Goal: Task Accomplishment & Management: Use online tool/utility

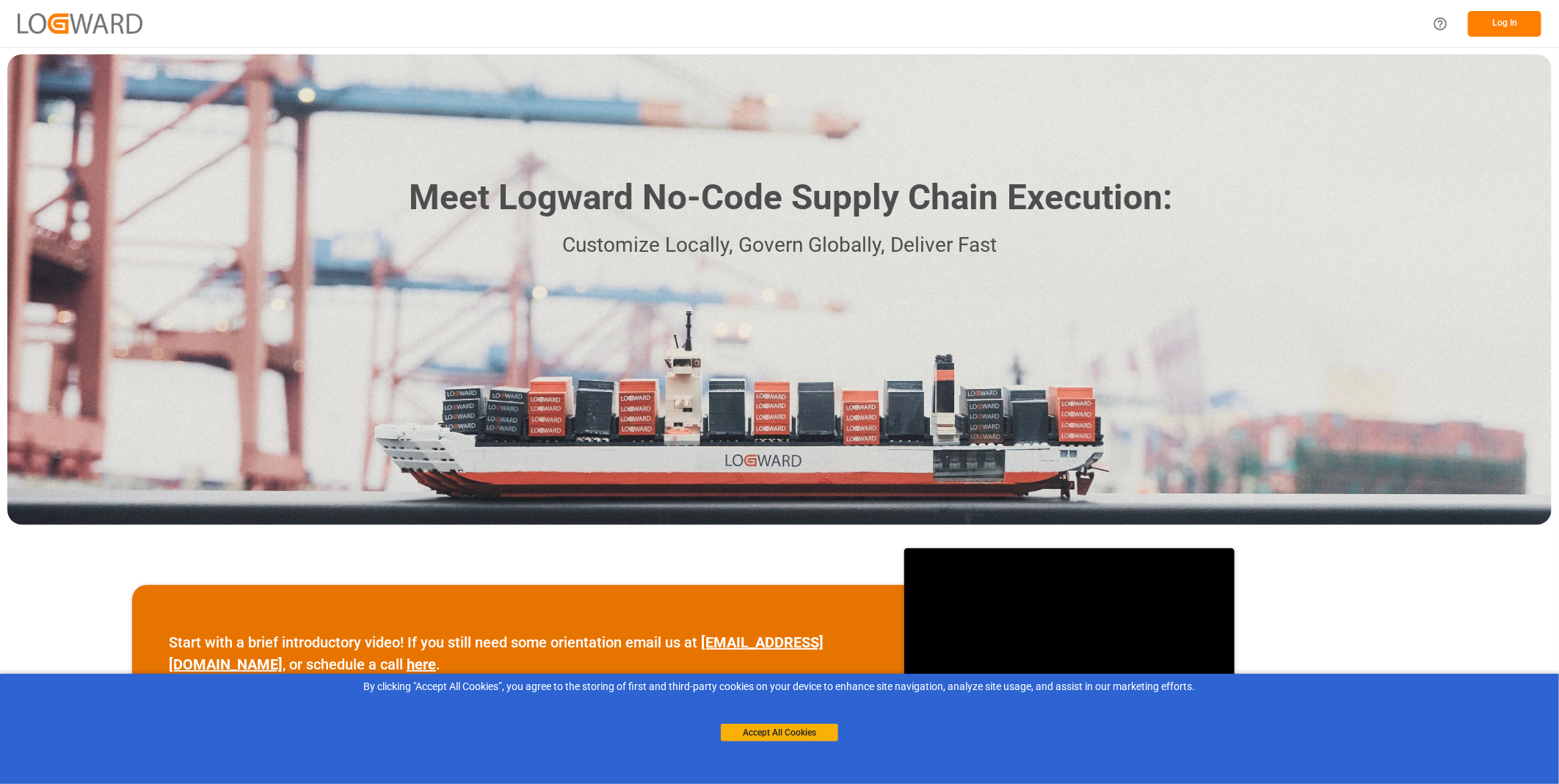
click at [1515, 32] on button "Log In" at bounding box center [1504, 24] width 74 height 26
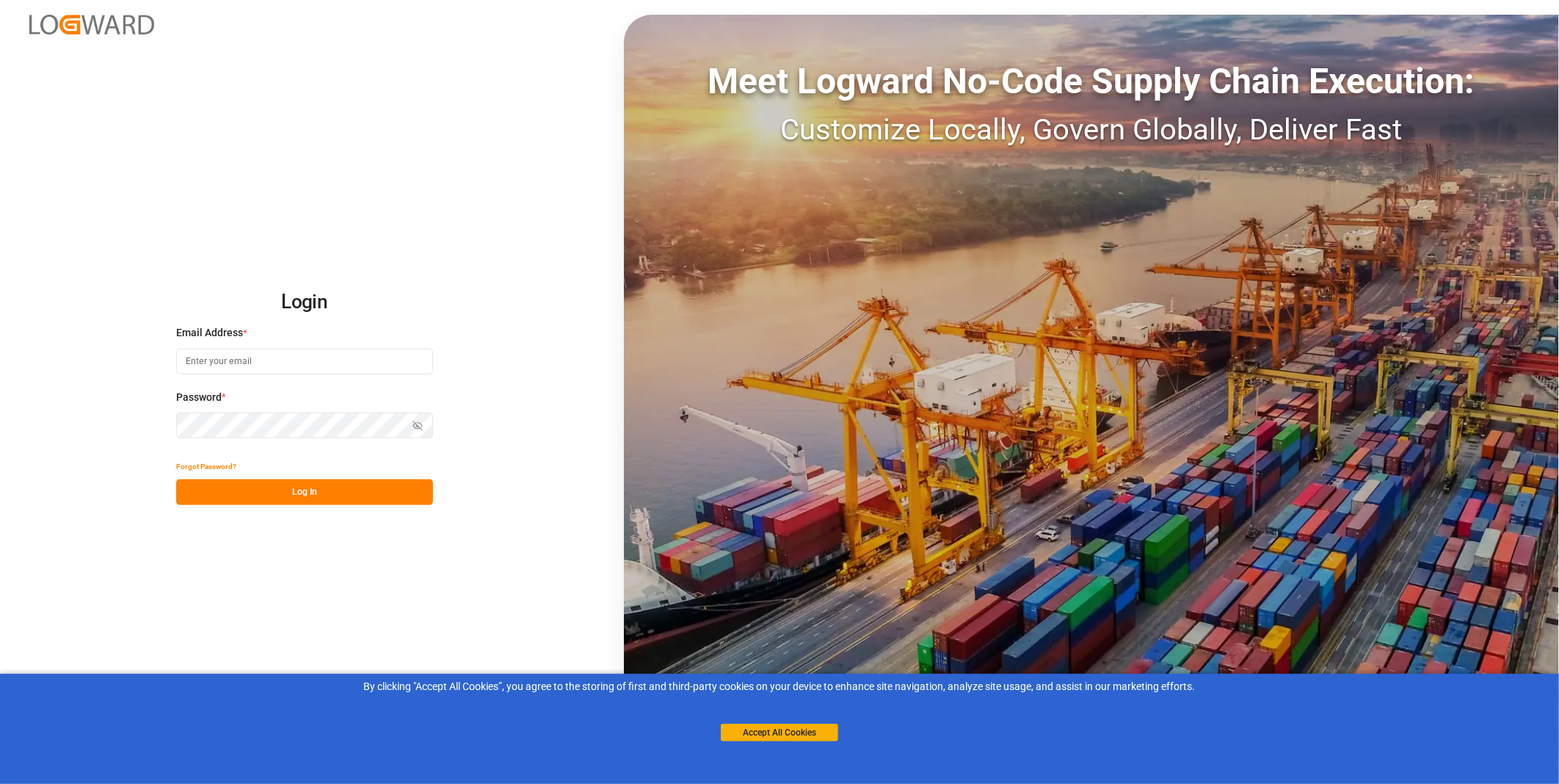
type input "florian.hausmann@rhenus.com"
click at [764, 739] on button "Accept All Cookies" at bounding box center [780, 732] width 118 height 17
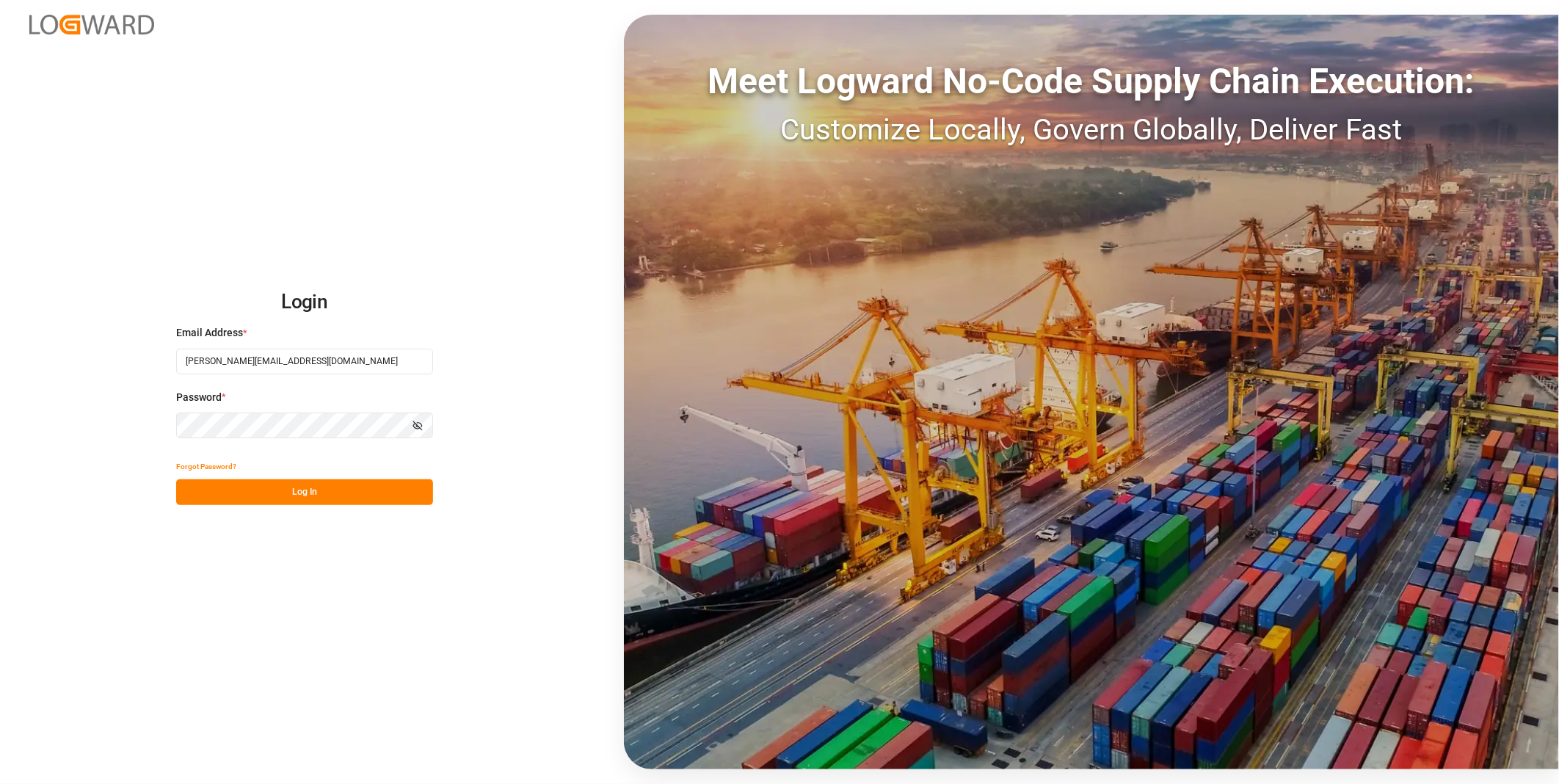
click at [331, 478] on div "Forgot Password?" at bounding box center [305, 467] width 257 height 26
click at [339, 488] on button "Log In" at bounding box center [305, 492] width 257 height 26
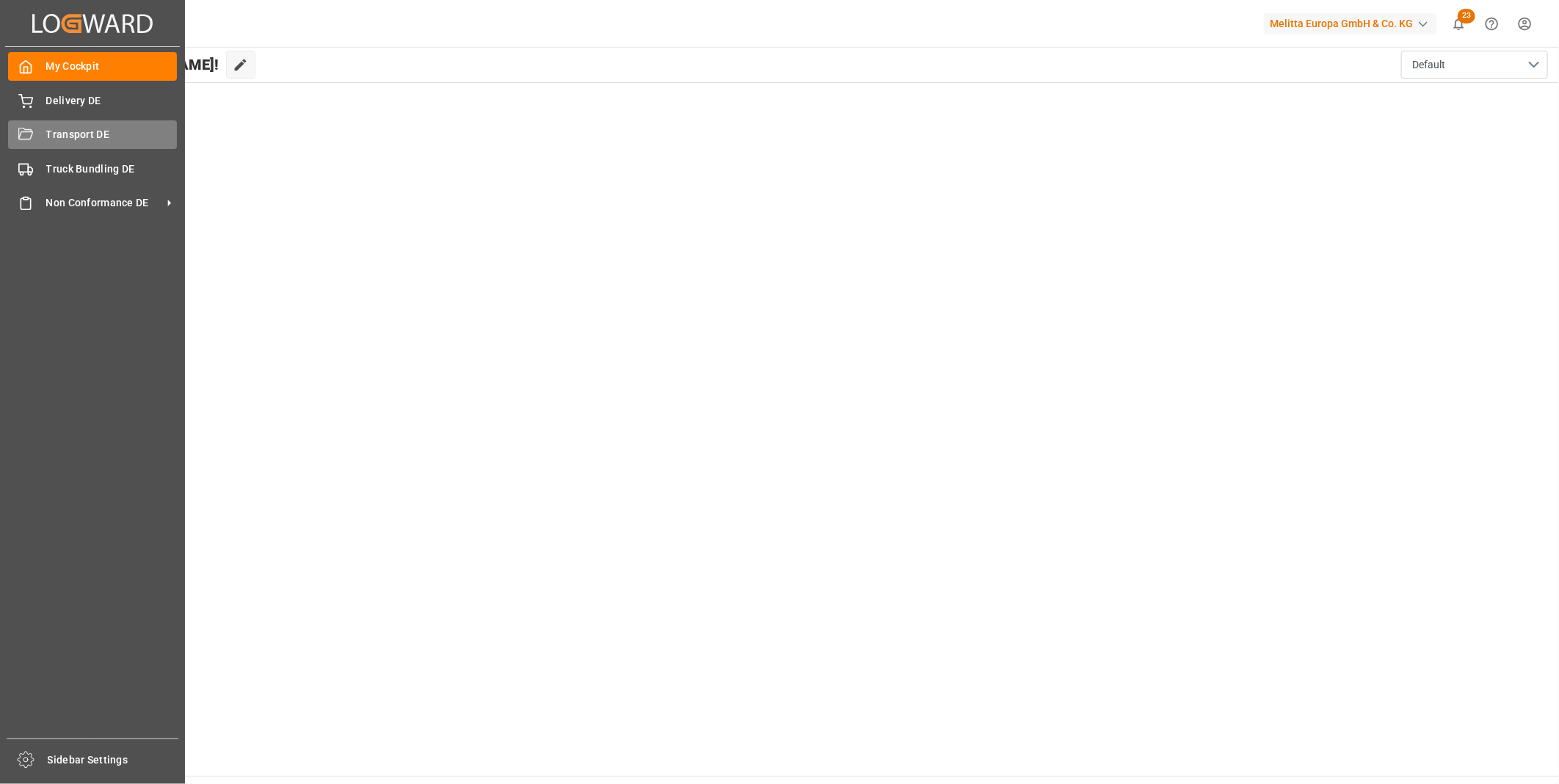
click at [32, 134] on icon at bounding box center [26, 133] width 15 height 12
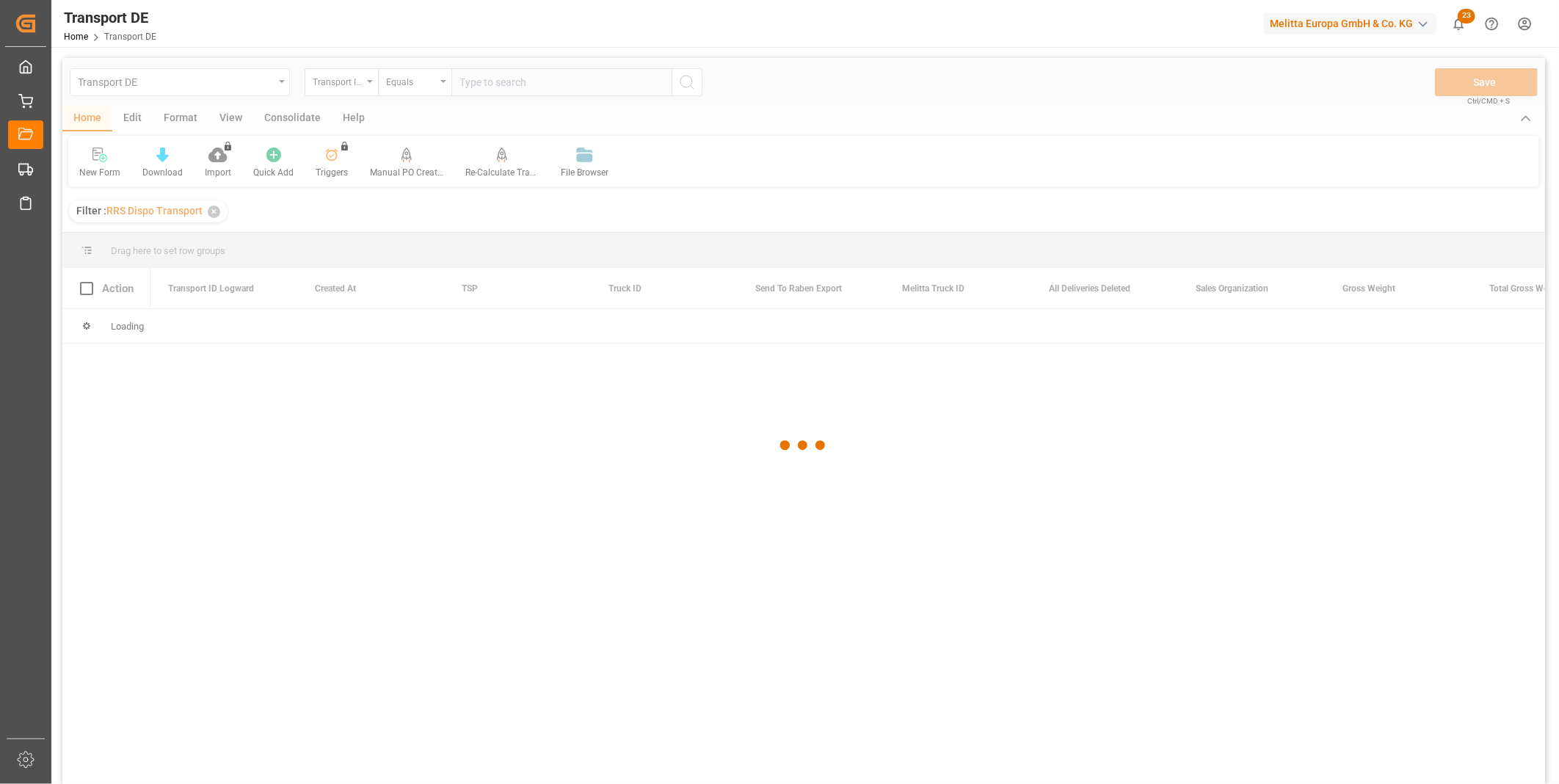
click at [301, 119] on div at bounding box center [803, 446] width 1482 height 775
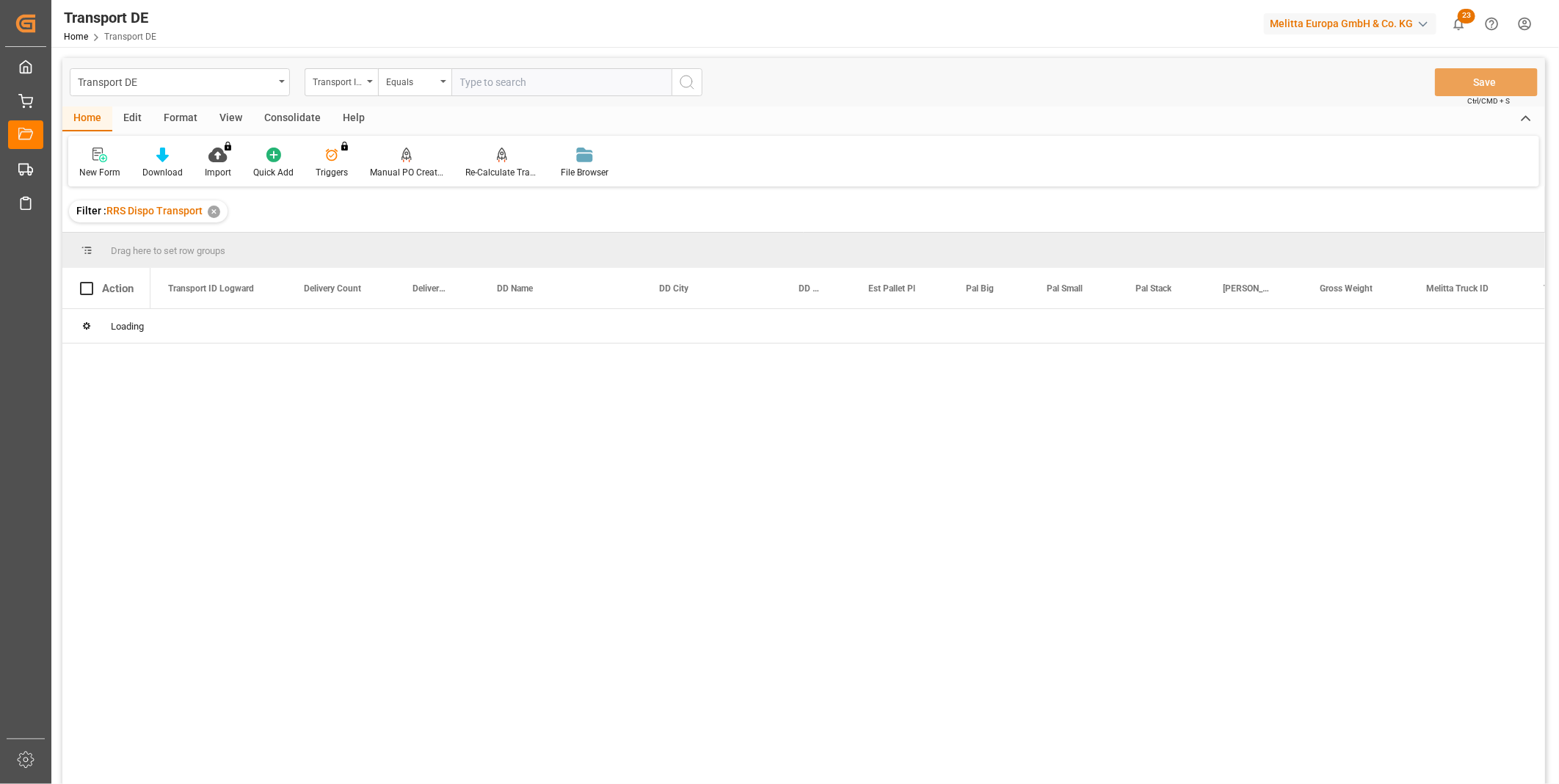
click at [273, 118] on div "Consolidate" at bounding box center [293, 119] width 78 height 25
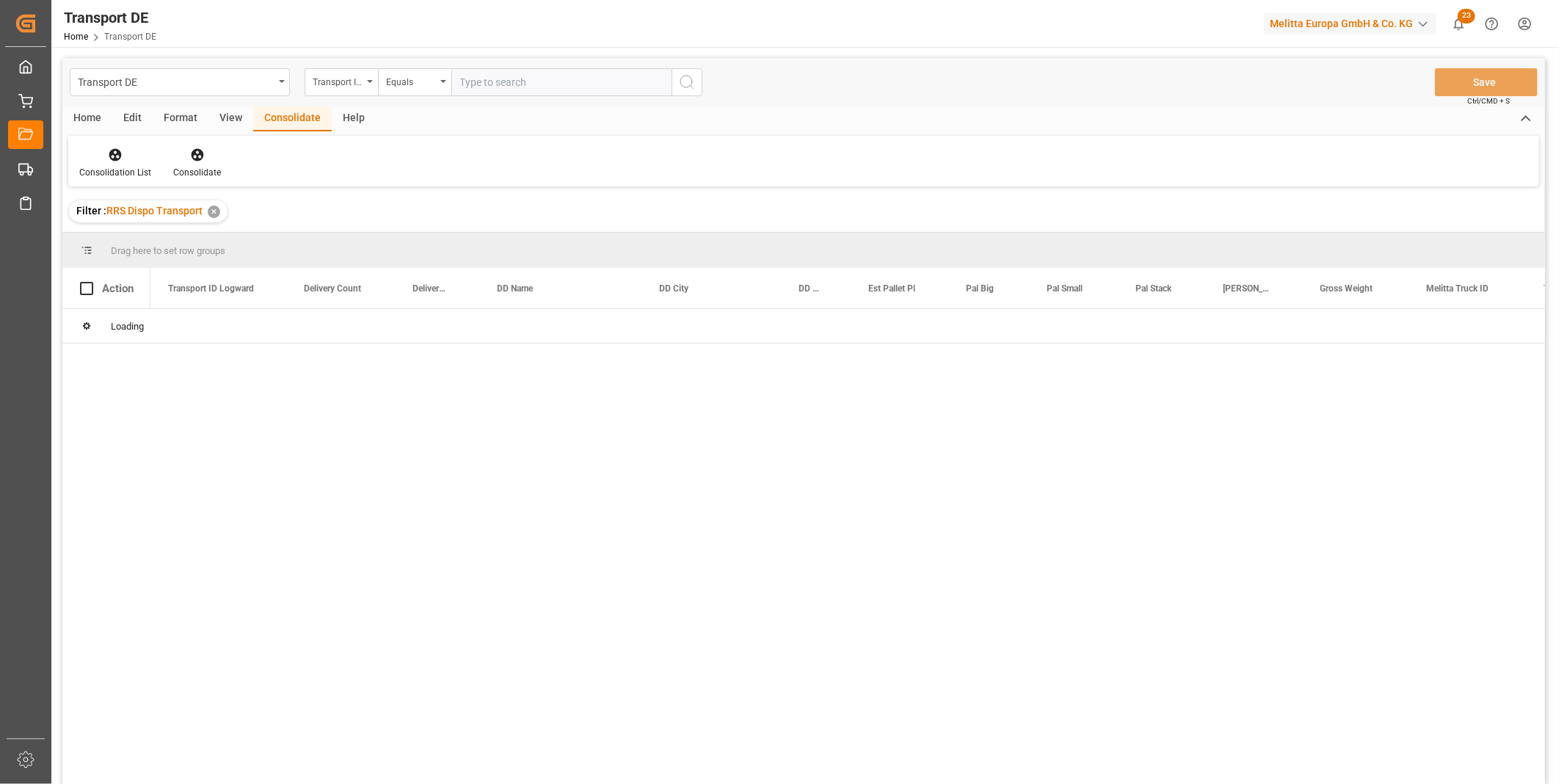
click at [132, 138] on div "Consolidation List Consolidate" at bounding box center [803, 161] width 1471 height 51
click at [129, 143] on div "Consolidation List Consolidate" at bounding box center [803, 161] width 1471 height 51
click at [122, 147] on div at bounding box center [115, 154] width 72 height 15
click at [216, 274] on div "Transport DE Transport ID Logward Equals Save Ctrl/CMD + S Home Edit Format Vie…" at bounding box center [803, 440] width 1482 height 765
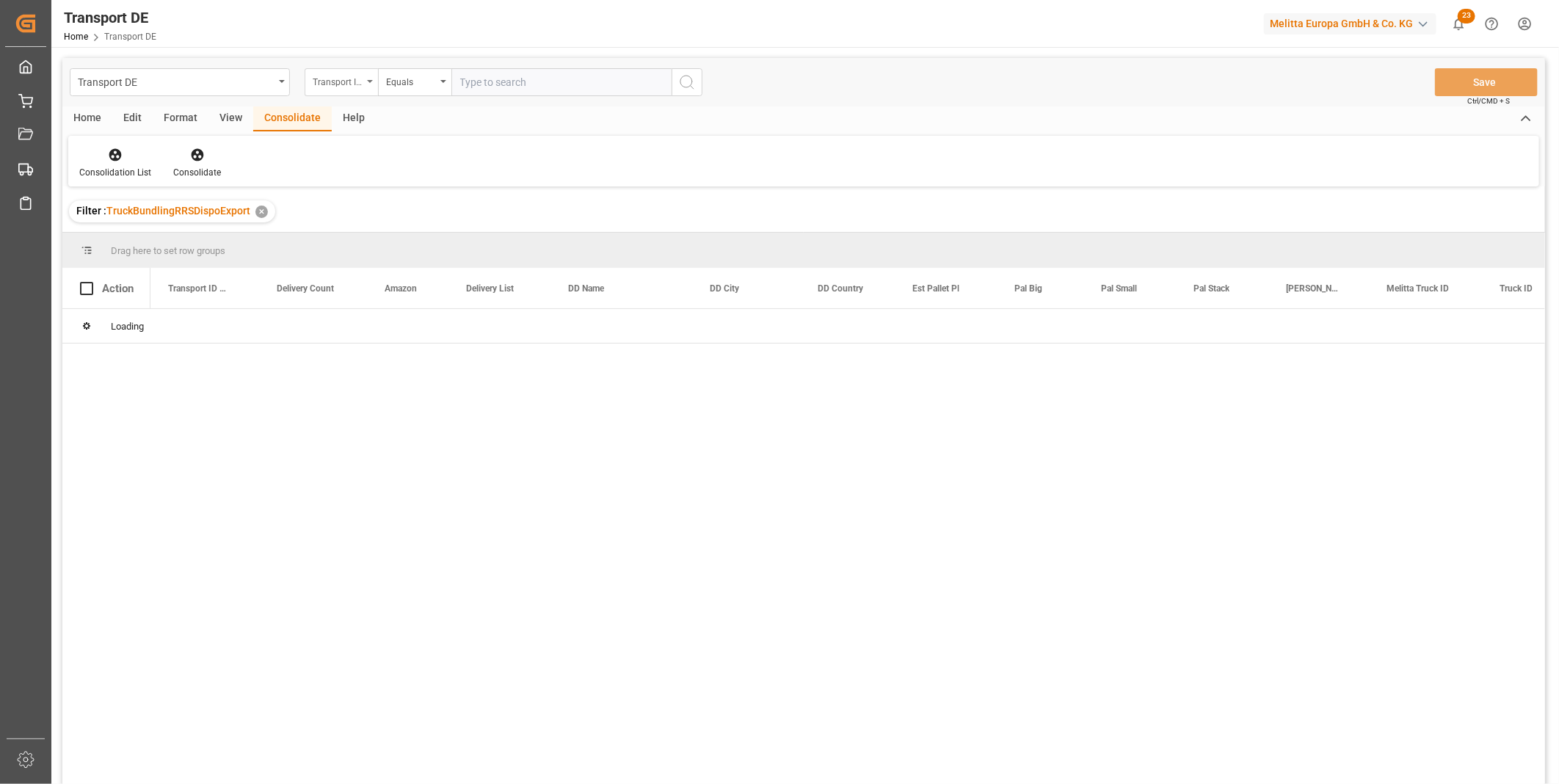
click at [365, 81] on div "Transport DE Transport ID Logward Equals Save Ctrl/CMD + S Home Edit Format Vie…" at bounding box center [803, 440] width 1482 height 765
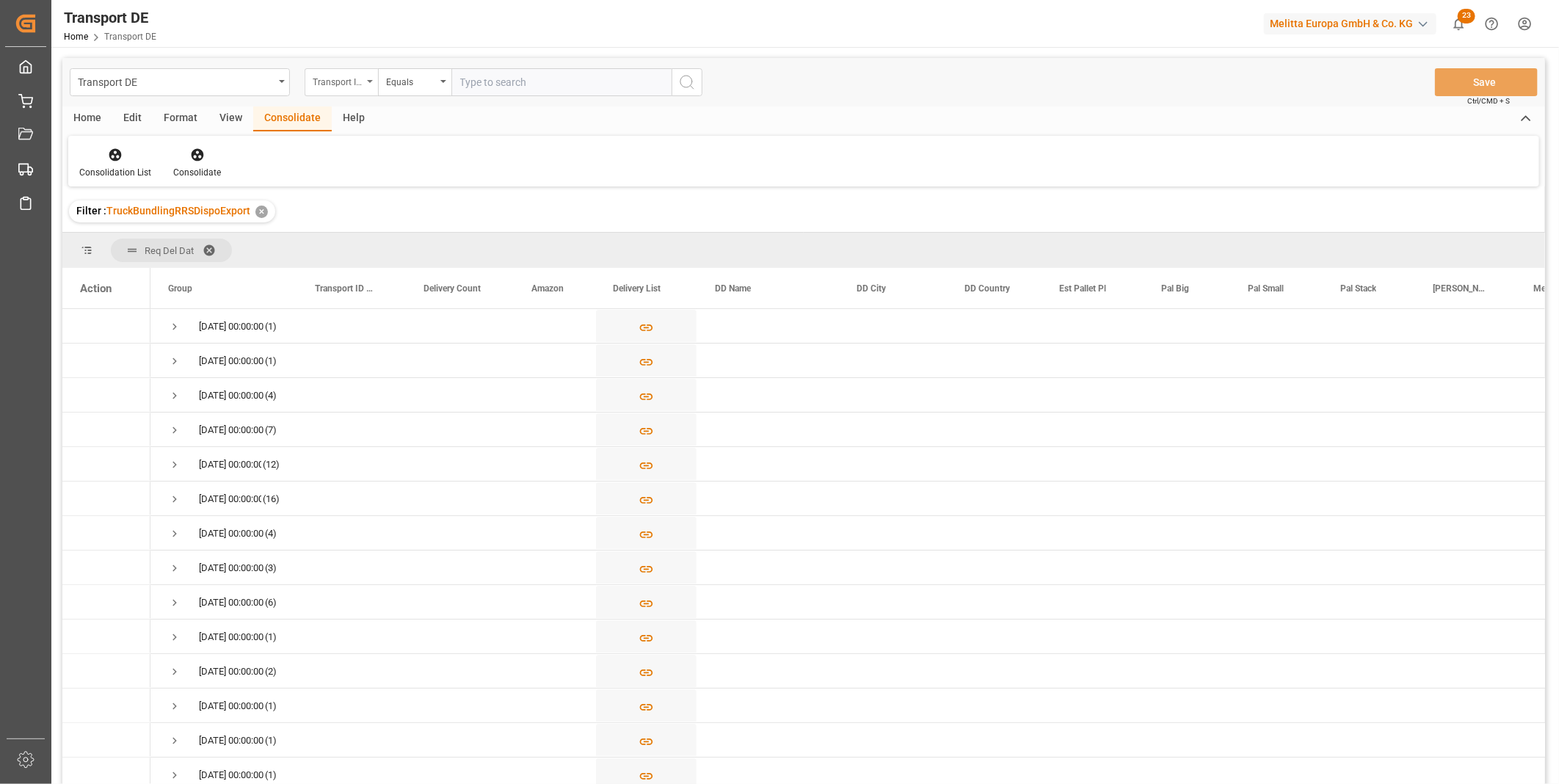
click at [353, 81] on div "Transport ID Logward" at bounding box center [337, 80] width 50 height 17
type input "Route"
click at [444, 150] on div "Route" at bounding box center [415, 150] width 219 height 31
click at [409, 68] on div "Equals" at bounding box center [415, 82] width 74 height 28
click at [423, 236] on div "Starts with" at bounding box center [488, 242] width 219 height 31
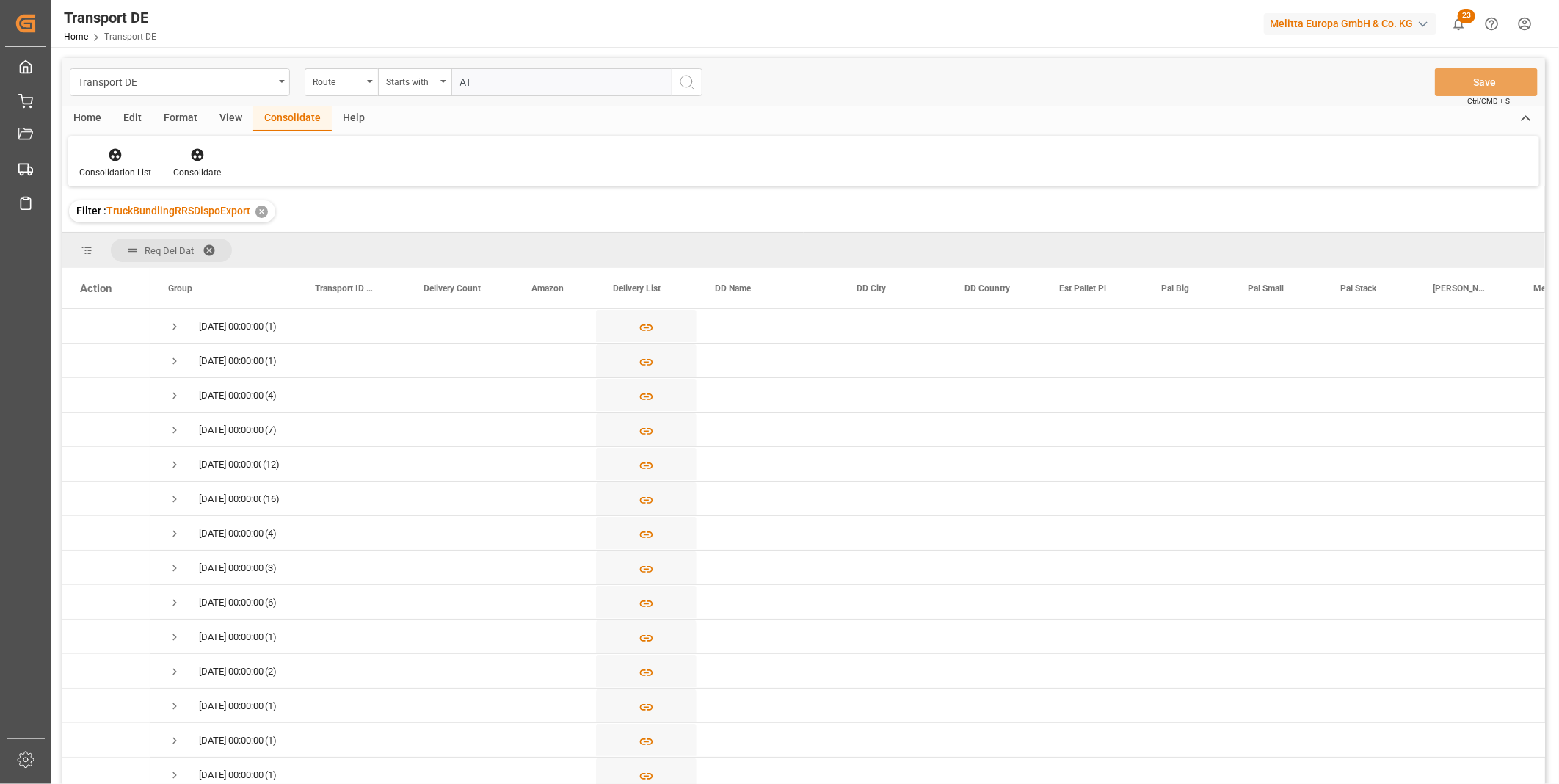
type input "AT"
click at [697, 85] on button "search button" at bounding box center [687, 82] width 31 height 28
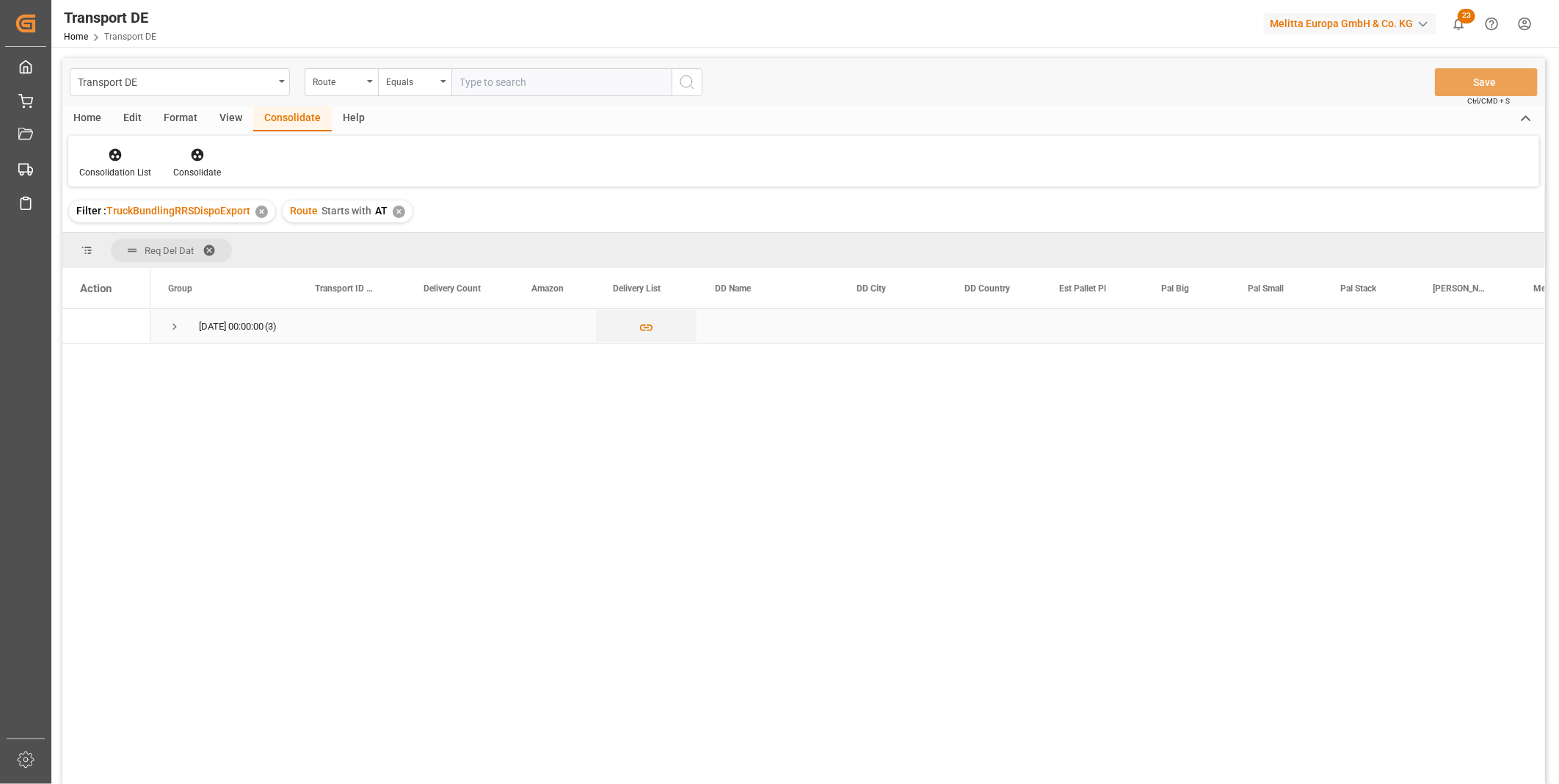
click at [161, 324] on div "13.10.2025 00:00:00 (3)" at bounding box center [223, 325] width 147 height 34
click at [189, 324] on span "13.10.2025 00:00:00 (3)" at bounding box center [223, 325] width 111 height 32
click at [176, 325] on span "Press SPACE to select this row." at bounding box center [174, 326] width 13 height 13
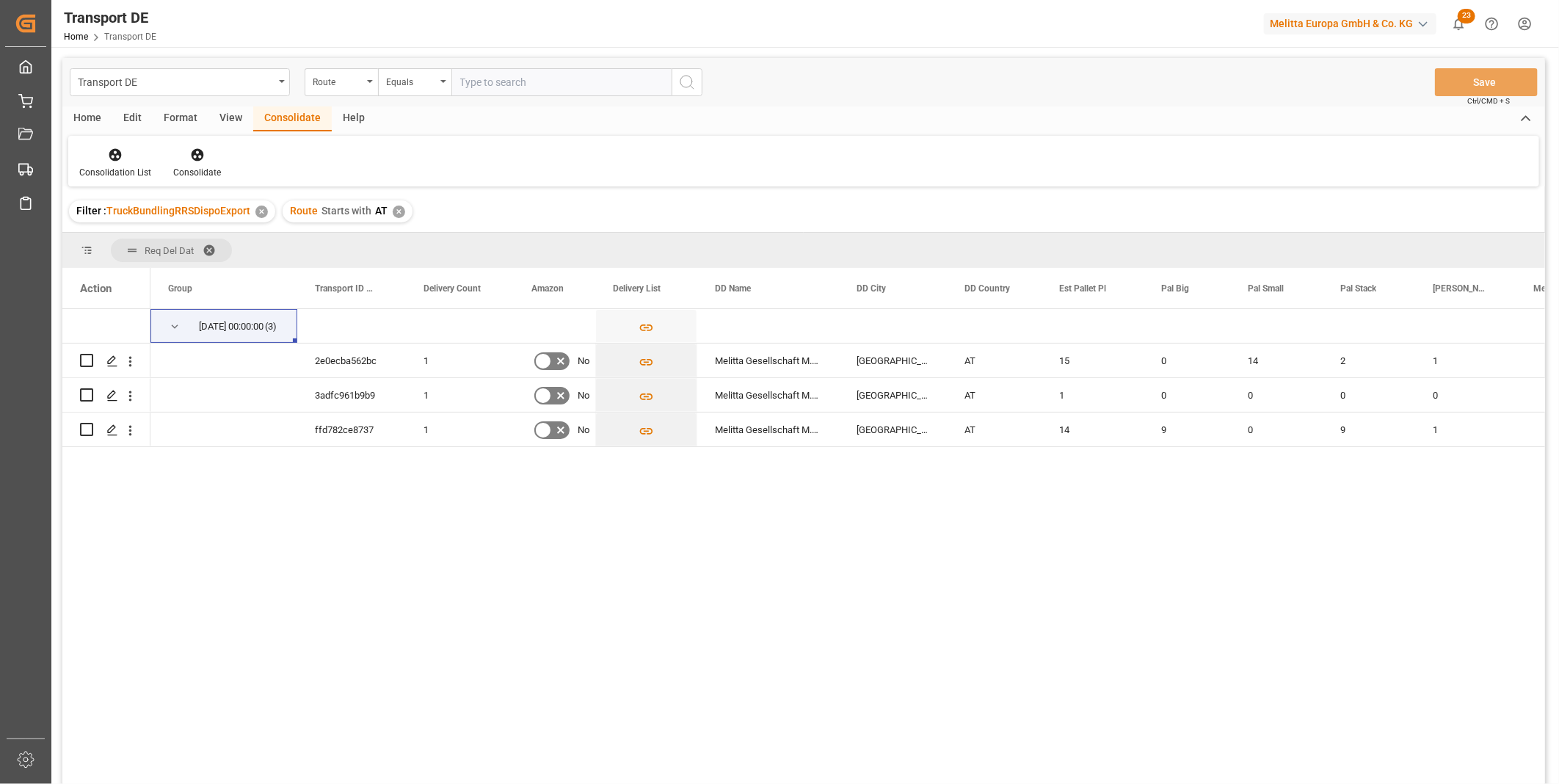
click at [428, 584] on div "13.10.2025 00:00:00 (3) 2e0ecba562bc 1 No Melitta Gesellschaft M.B.H. Salzburg …" at bounding box center [848, 551] width 1395 height 484
click at [397, 207] on div "✕" at bounding box center [399, 211] width 13 height 13
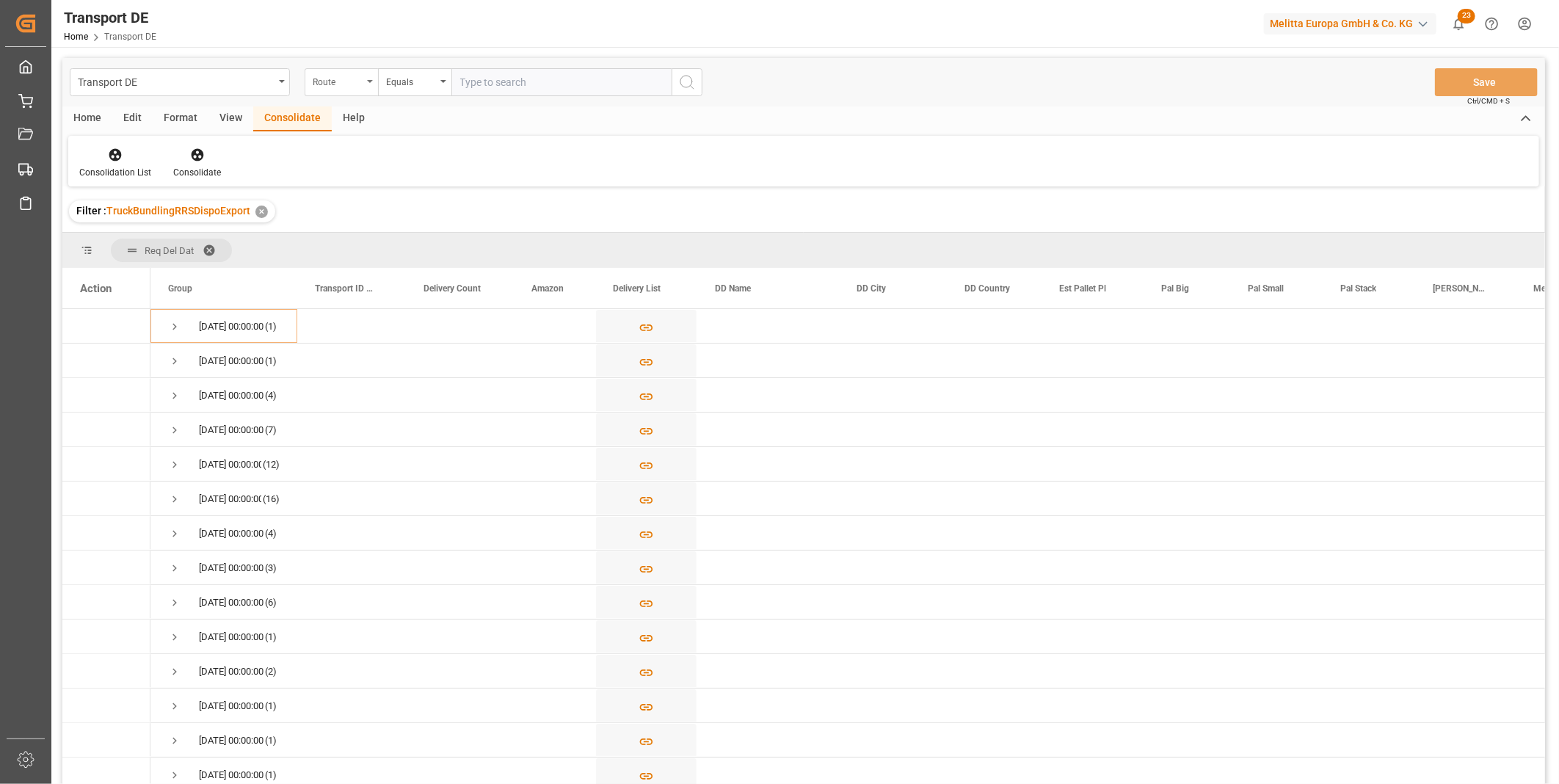
click at [338, 88] on div "Route" at bounding box center [341, 82] width 74 height 28
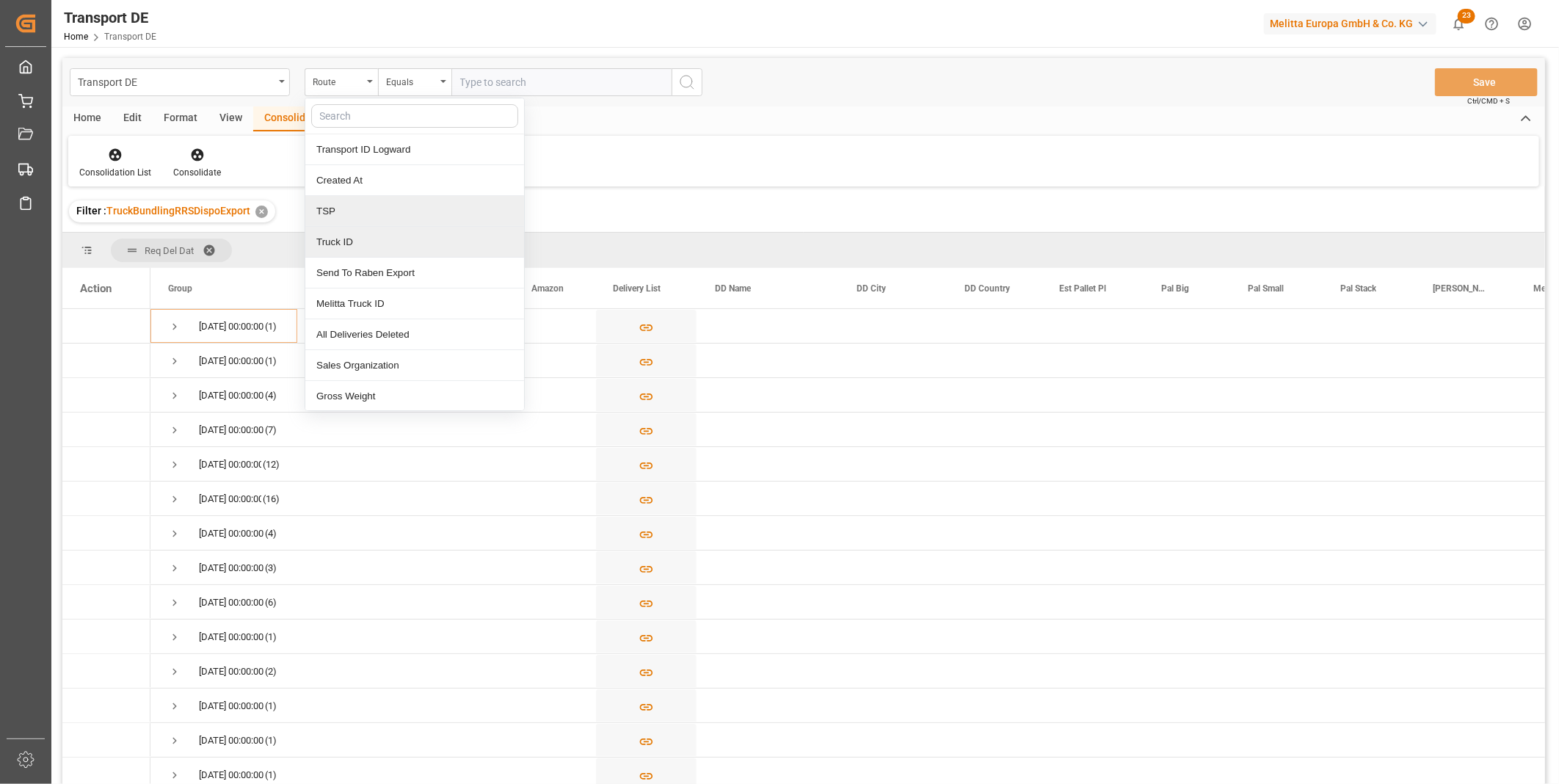
click at [341, 222] on div "TSP" at bounding box center [415, 211] width 219 height 31
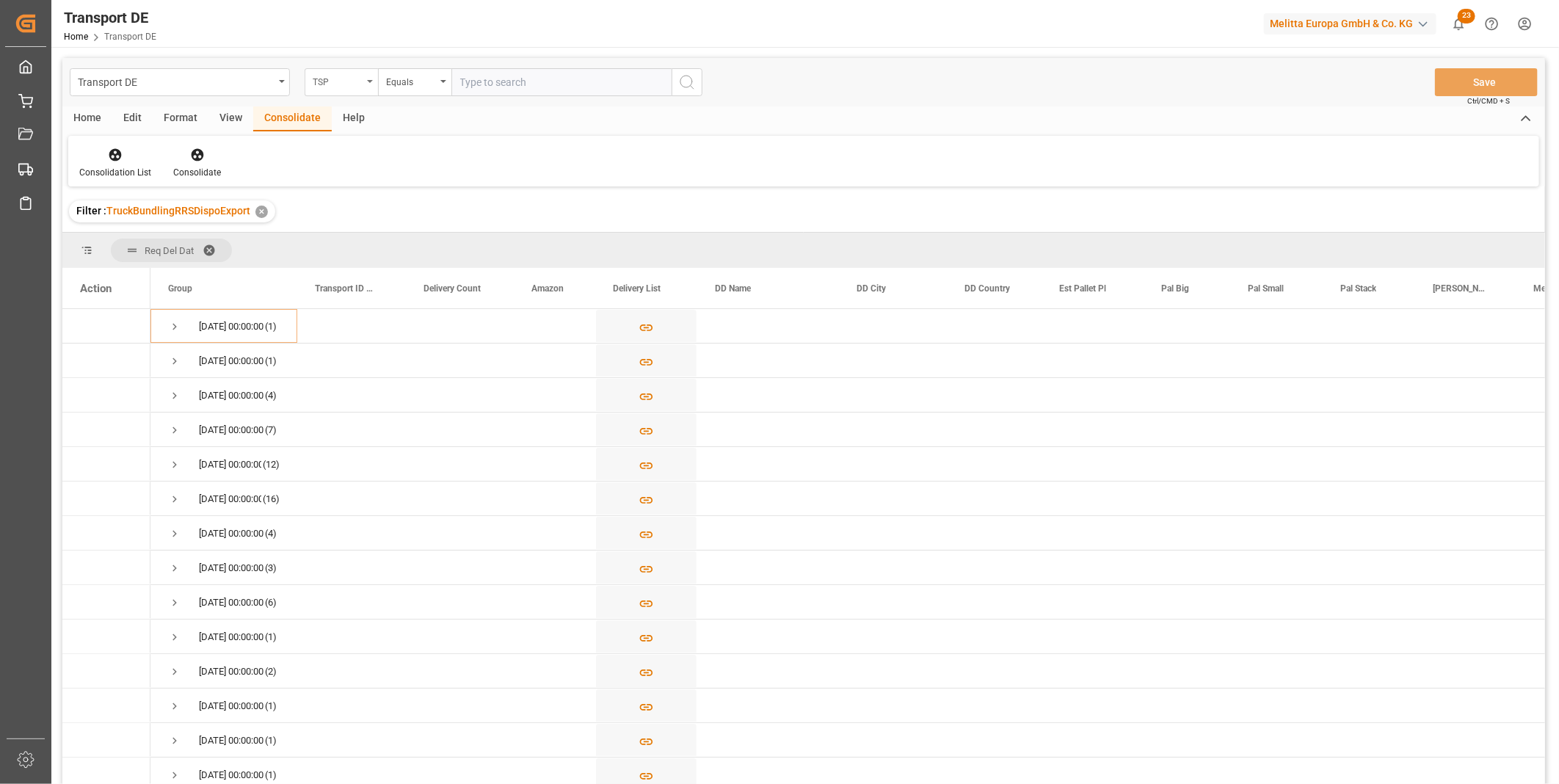
click at [351, 81] on div "TSP" at bounding box center [337, 80] width 50 height 17
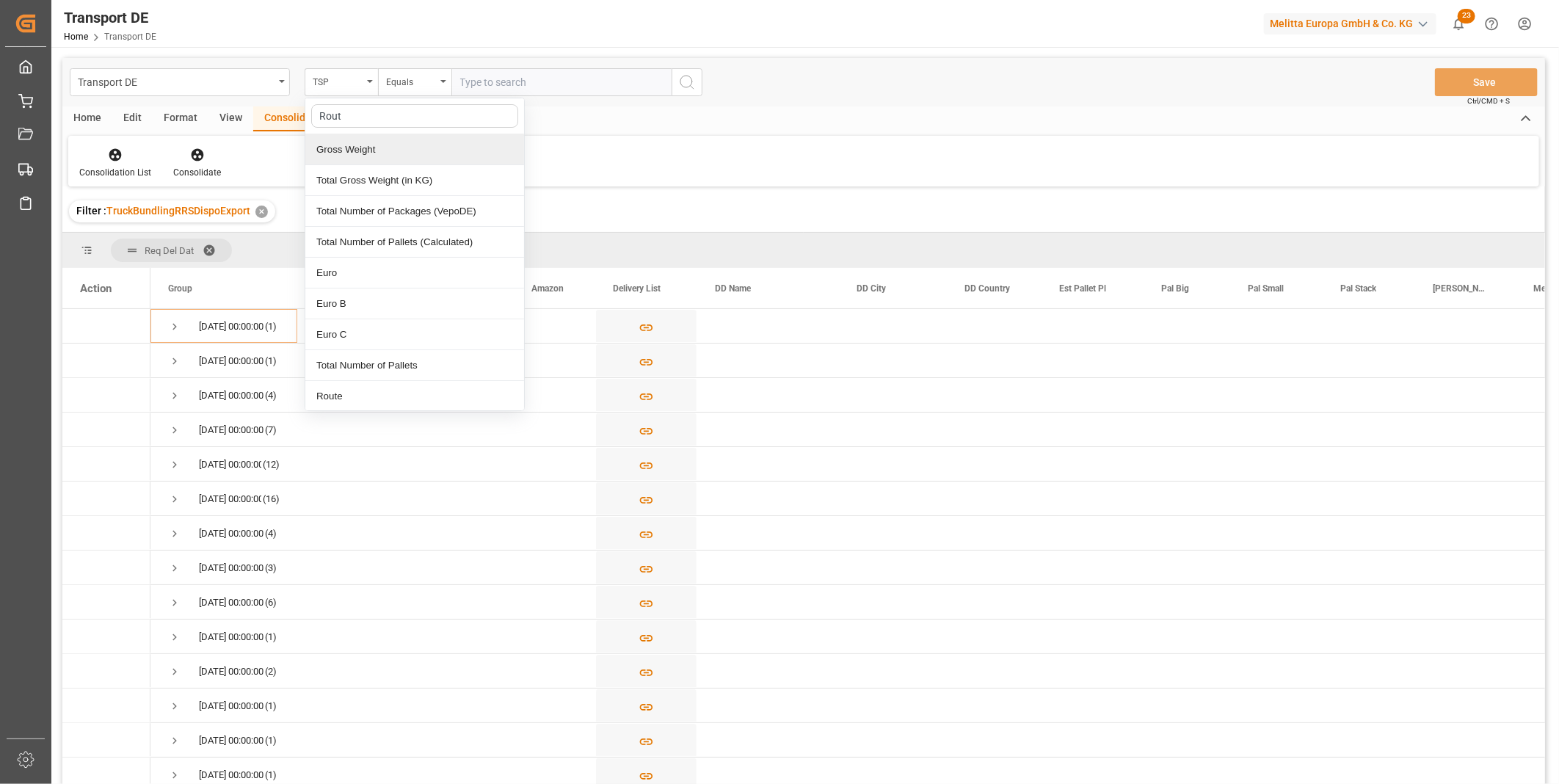
type input "Route"
click at [336, 145] on div "Route" at bounding box center [415, 150] width 219 height 31
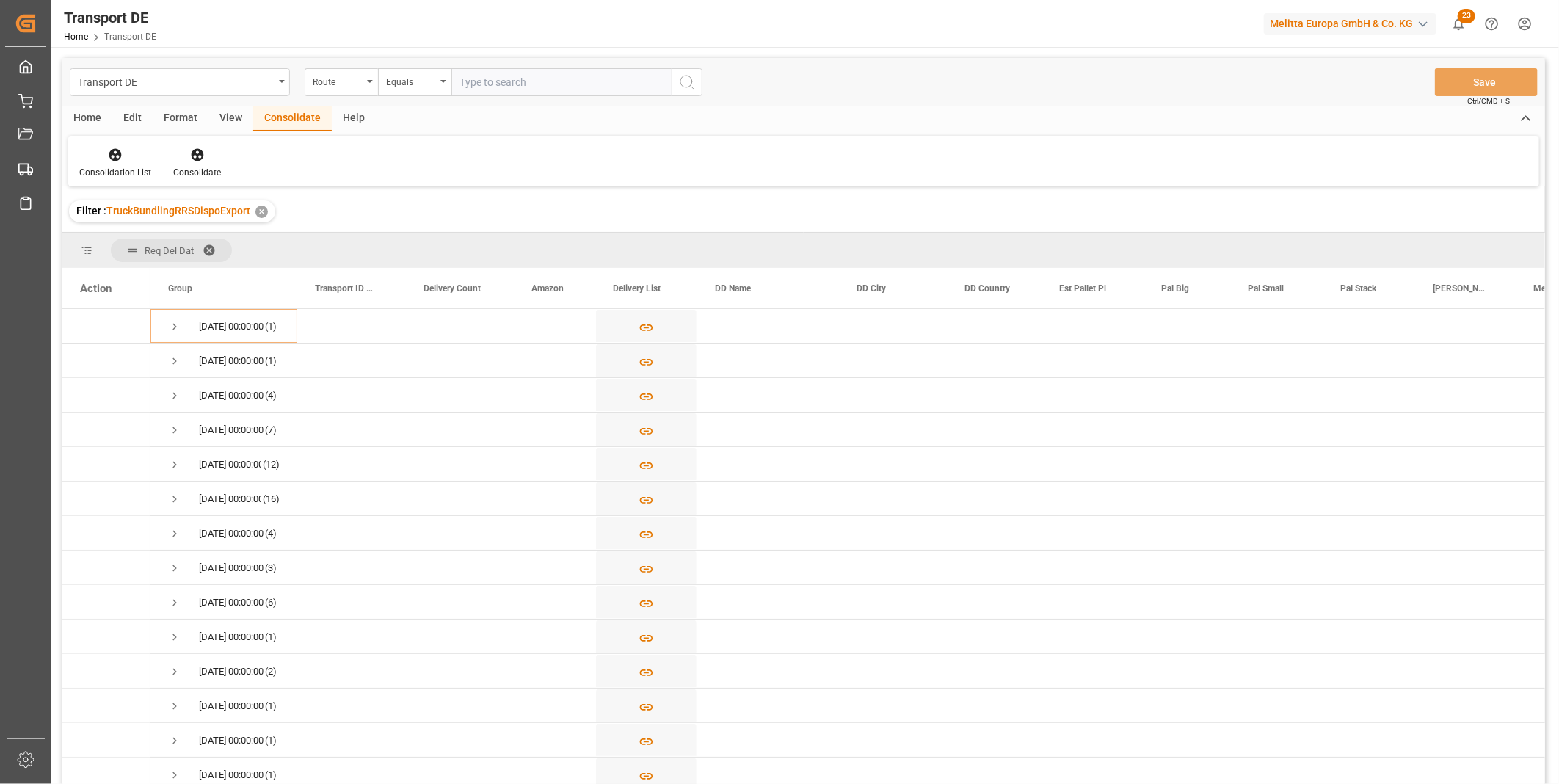
click at [429, 97] on div "Transport DE Route Equals Save Ctrl/CMD + S" at bounding box center [803, 82] width 1482 height 48
click at [429, 88] on div "Equals" at bounding box center [410, 80] width 50 height 17
click at [420, 246] on div "Starts with" at bounding box center [488, 242] width 219 height 31
type input "PL"
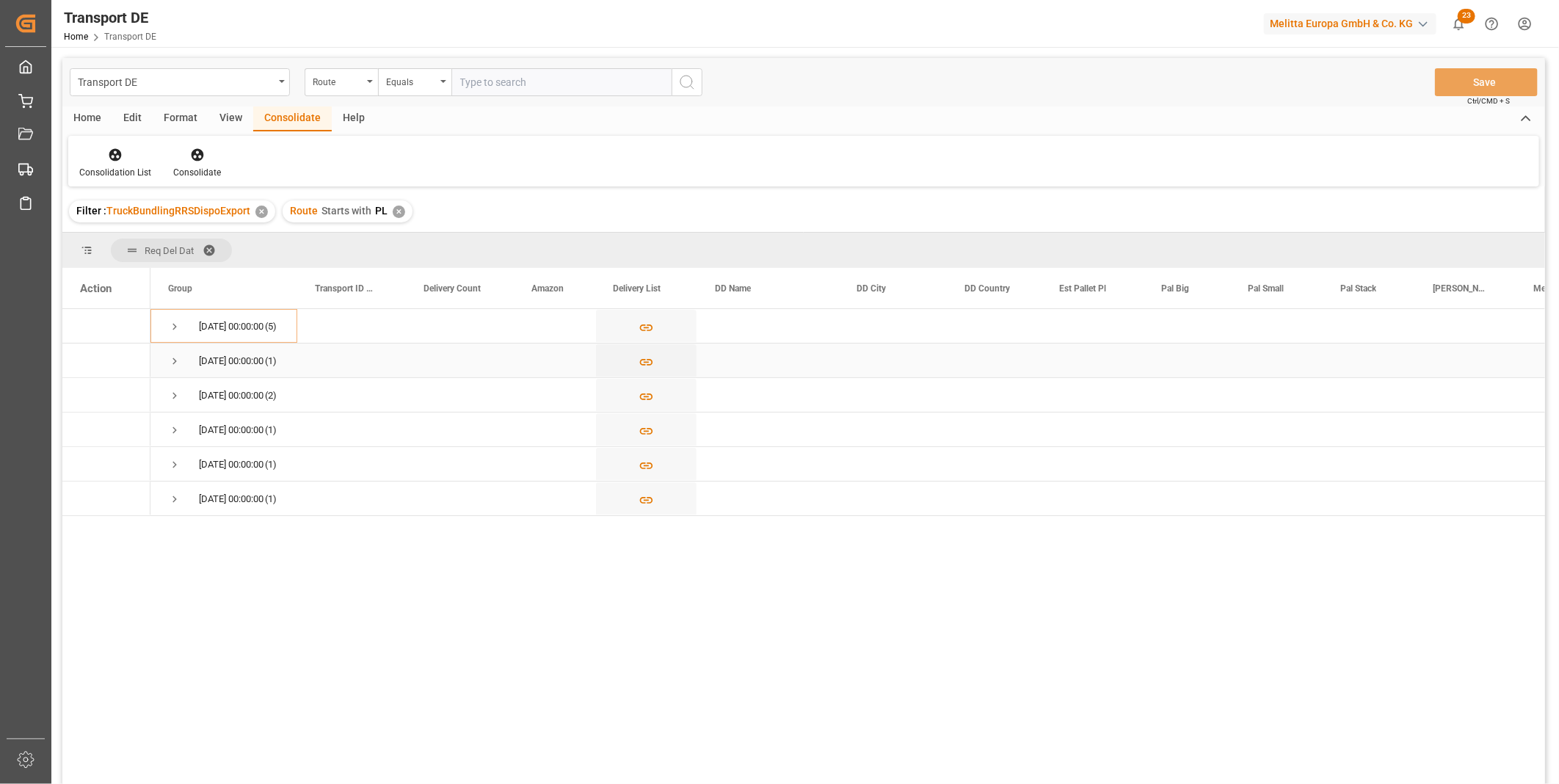
drag, startPoint x: 164, startPoint y: 363, endPoint x: 174, endPoint y: 363, distance: 10.0
click at [170, 363] on div "22.10.2025 00:00:00 (1)" at bounding box center [223, 360] width 147 height 34
click at [174, 363] on span "Press SPACE to select this row." at bounding box center [174, 361] width 13 height 13
click at [175, 397] on span "Press SPACE to select this row." at bounding box center [174, 396] width 13 height 13
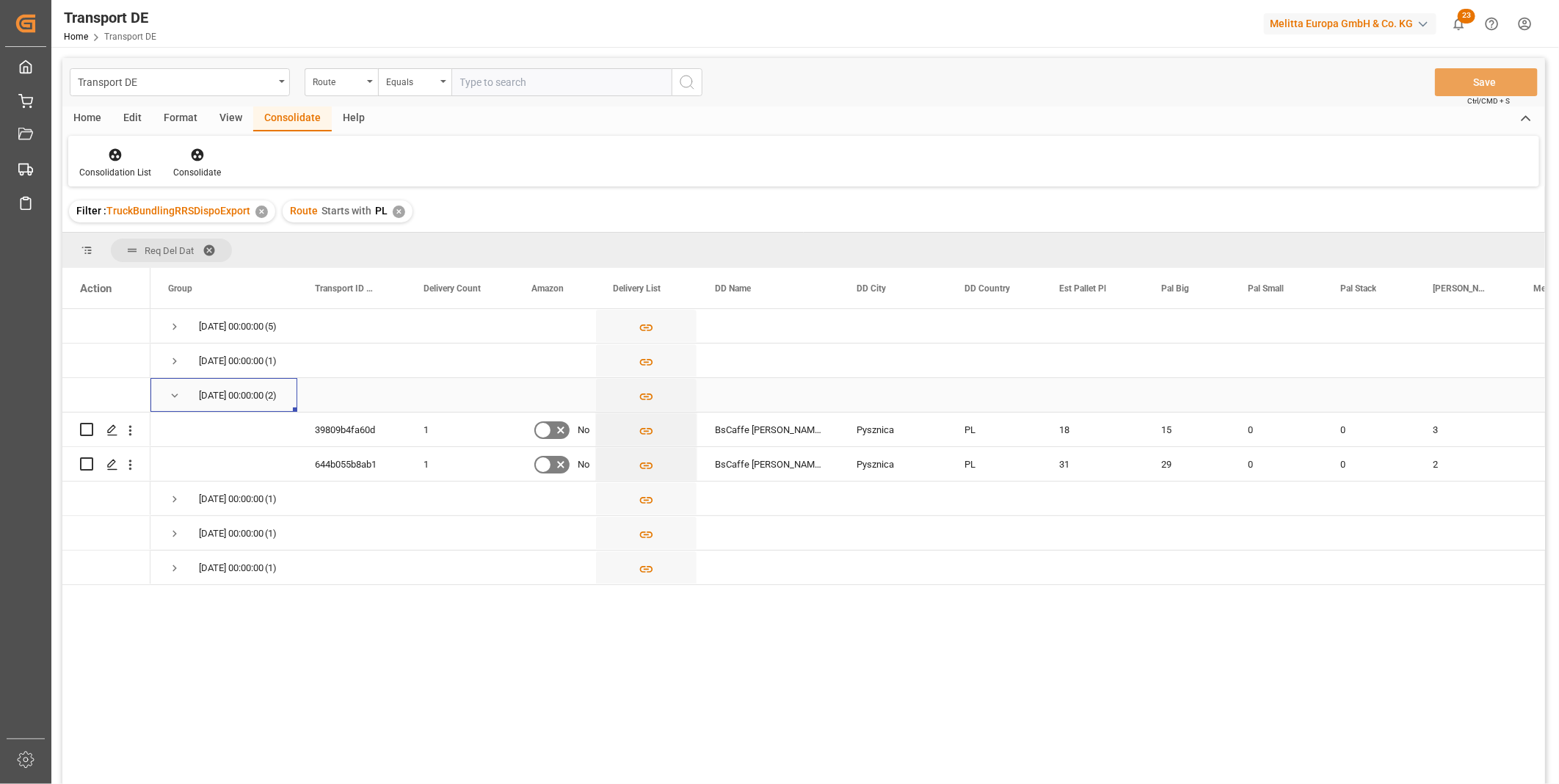
click at [171, 389] on span "Press SPACE to select this row." at bounding box center [174, 396] width 13 height 13
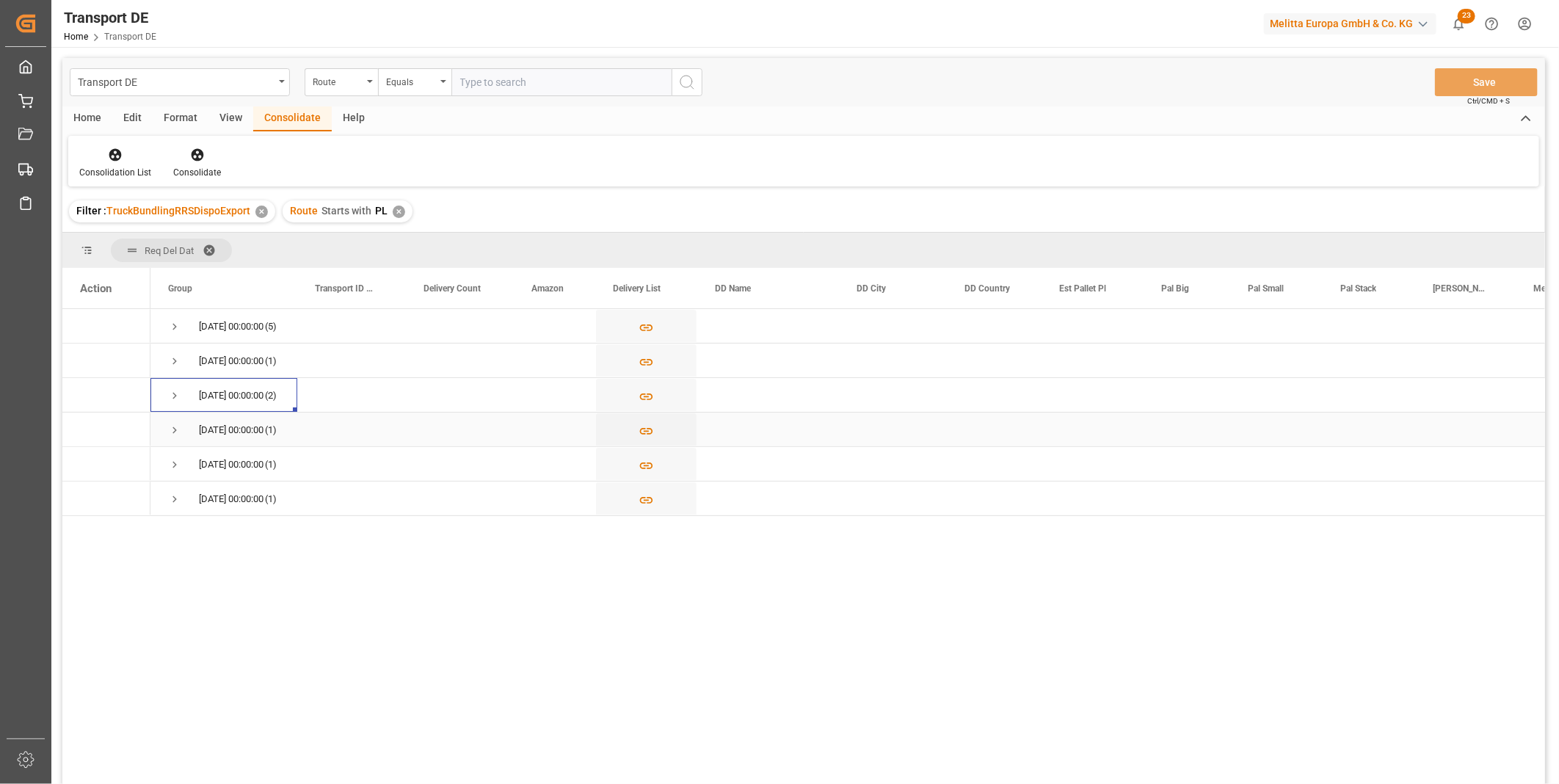
click at [170, 429] on span "Press SPACE to select this row." at bounding box center [174, 430] width 13 height 13
click at [170, 428] on span "Press SPACE to select this row." at bounding box center [174, 430] width 13 height 13
click at [170, 465] on span "Press SPACE to select this row." at bounding box center [174, 464] width 13 height 13
click at [171, 492] on span "Press SPACE to select this row." at bounding box center [174, 499] width 13 height 13
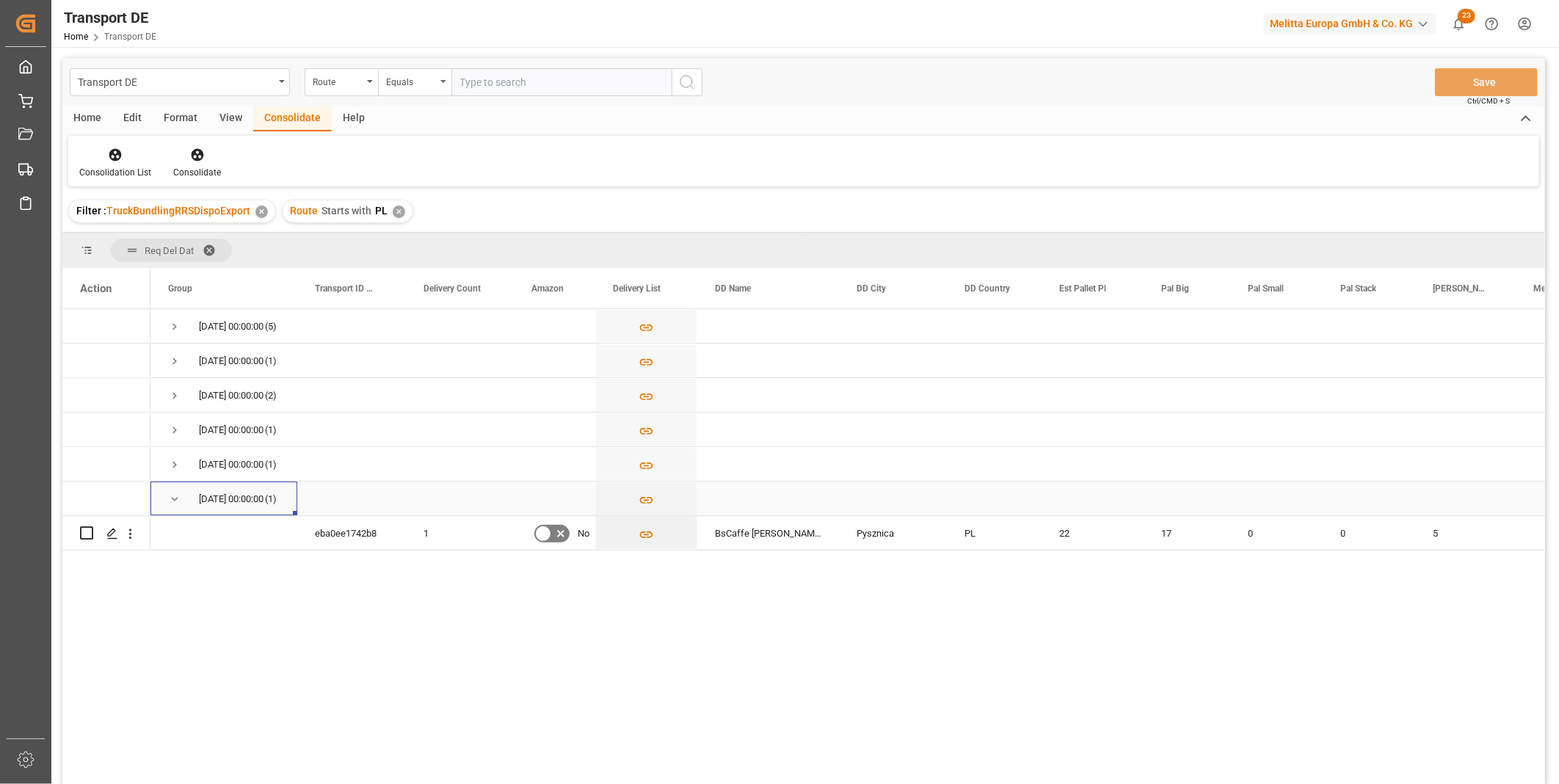
click at [169, 488] on span "Press SPACE to select this row." at bounding box center [174, 499] width 13 height 34
click at [176, 321] on span "Press SPACE to select this row." at bounding box center [174, 326] width 13 height 13
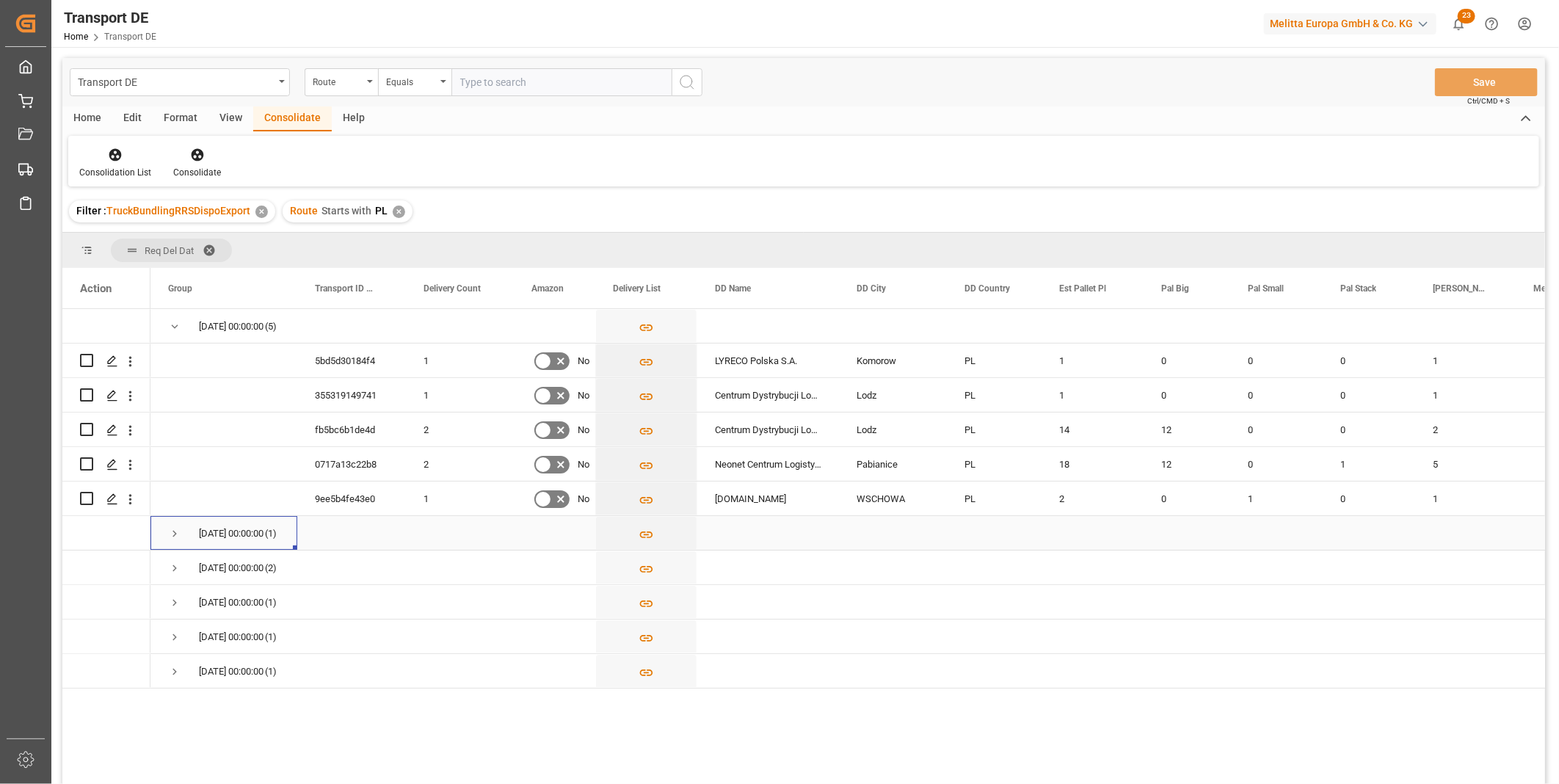
click at [171, 536] on span "Press SPACE to select this row." at bounding box center [174, 533] width 13 height 13
click at [171, 533] on span "Press SPACE to select this row." at bounding box center [174, 533] width 13 height 13
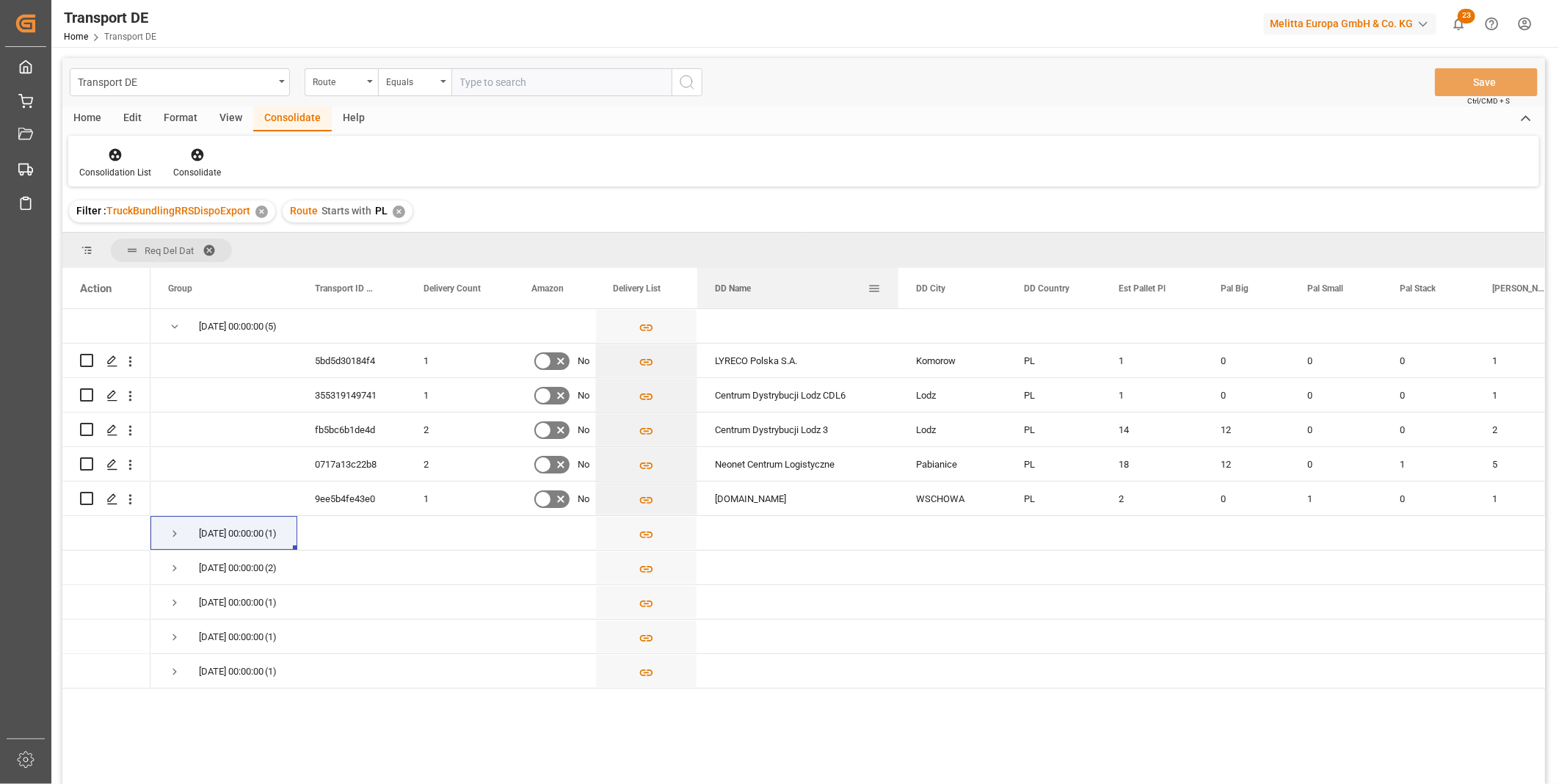
drag, startPoint x: 838, startPoint y: 289, endPoint x: 898, endPoint y: 302, distance: 61.4
click at [898, 302] on div at bounding box center [898, 288] width 5 height 40
click at [96, 362] on div "Press SPACE to select this row." at bounding box center [107, 360] width 53 height 32
click at [81, 361] on input "Press Space to toggle row selection (unchecked)" at bounding box center [87, 360] width 13 height 13
checkbox input "true"
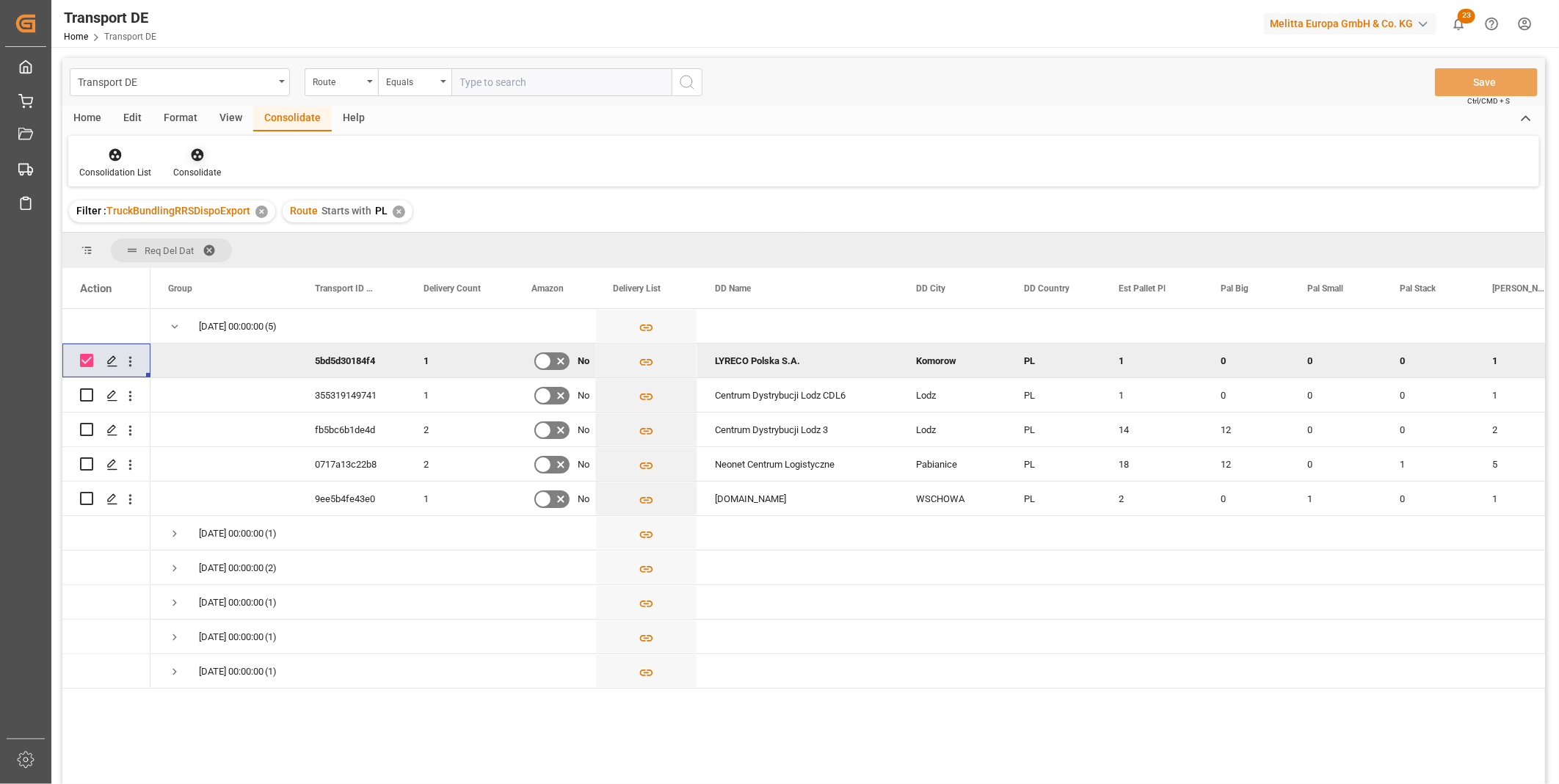
click at [194, 164] on div "Consolidate" at bounding box center [197, 162] width 69 height 32
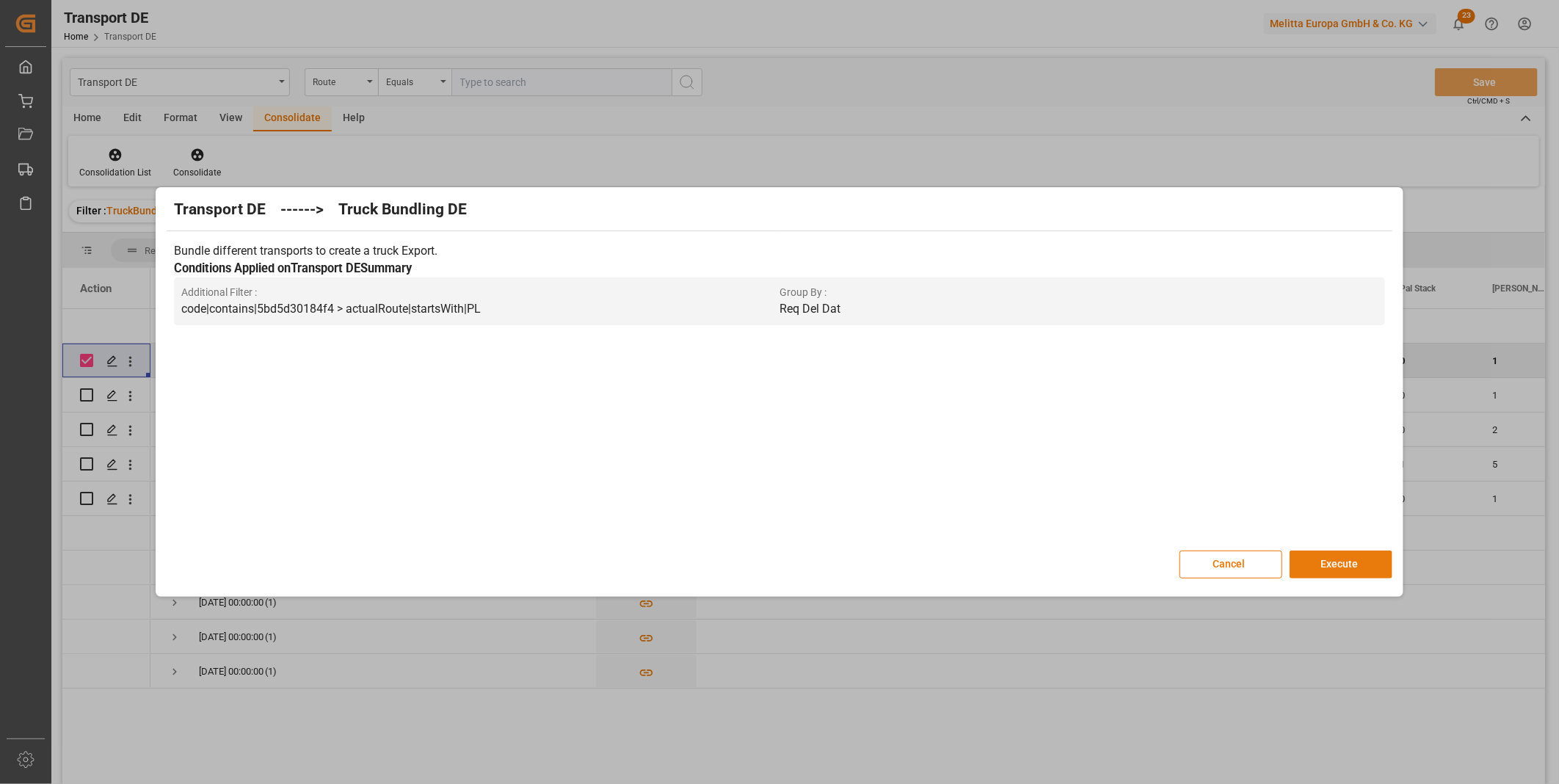
click at [1319, 570] on button "Execute" at bounding box center [1340, 564] width 103 height 28
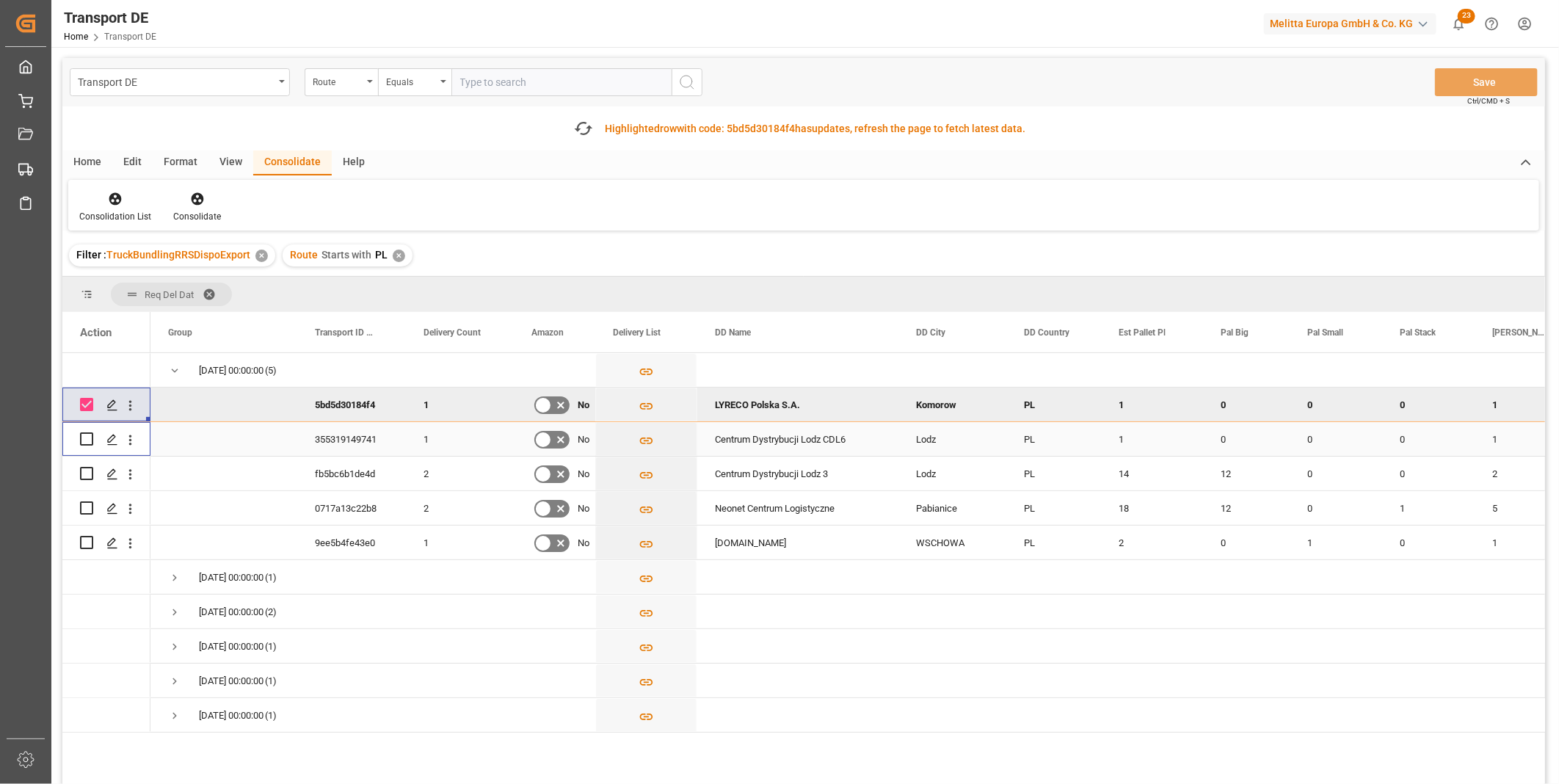
click at [88, 438] on input "Press Space to toggle row selection (unchecked)" at bounding box center [87, 438] width 13 height 13
checkbox input "true"
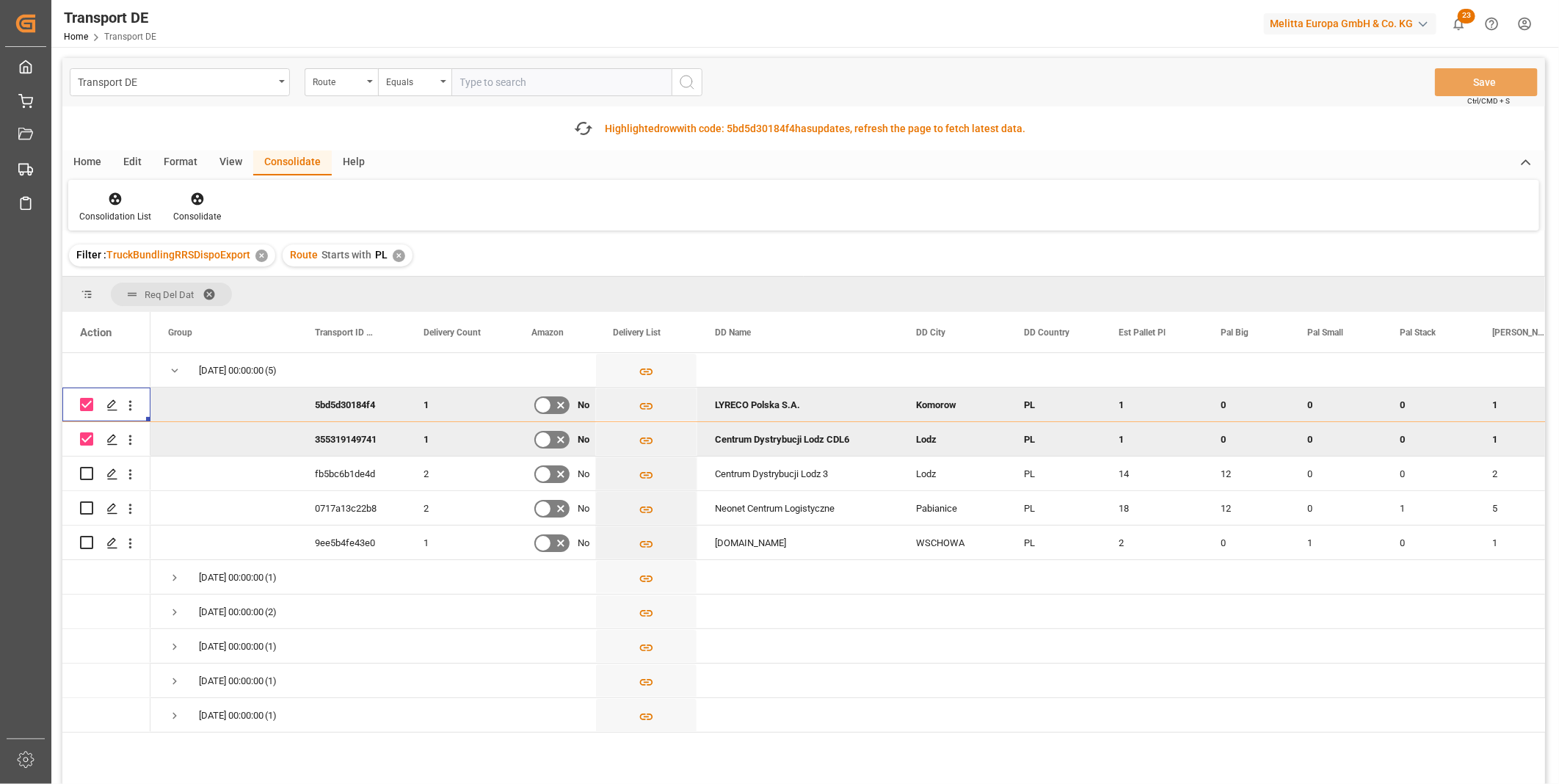
click at [88, 398] on input "Press Space to toggle row selection (checked)" at bounding box center [87, 404] width 13 height 13
checkbox input "false"
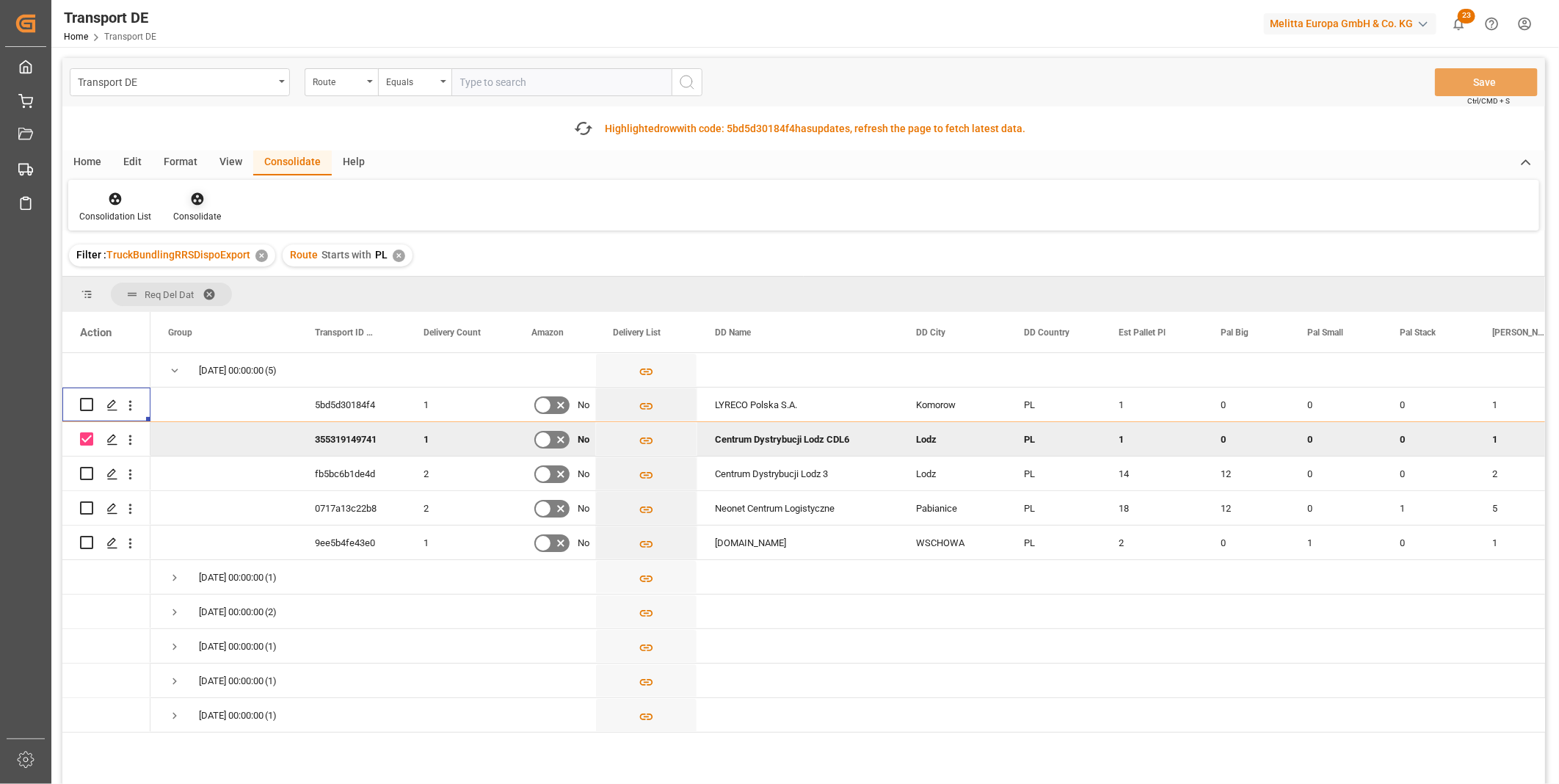
click at [201, 195] on icon at bounding box center [198, 199] width 15 height 15
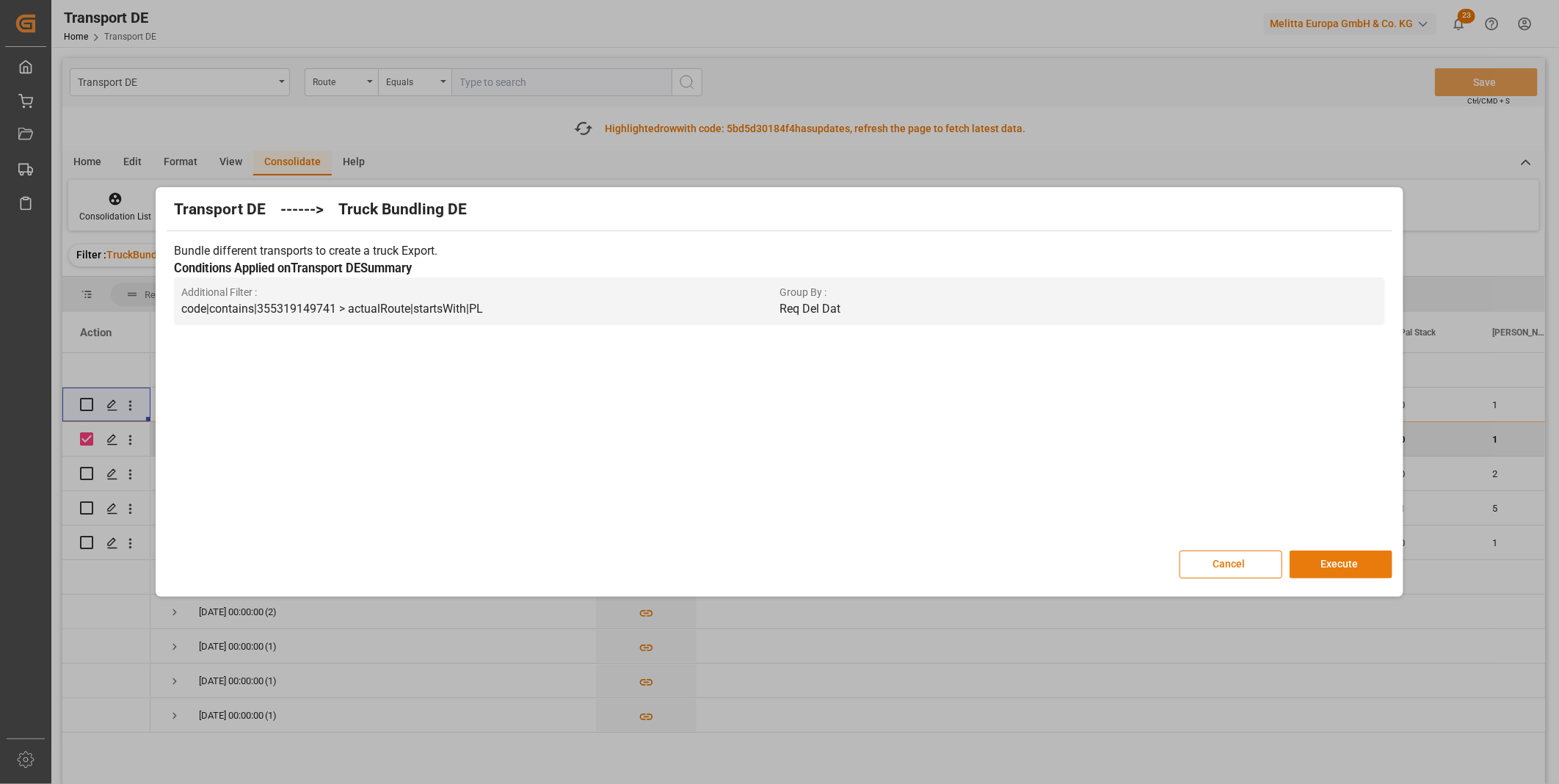
click at [1353, 555] on button "Execute" at bounding box center [1340, 564] width 103 height 28
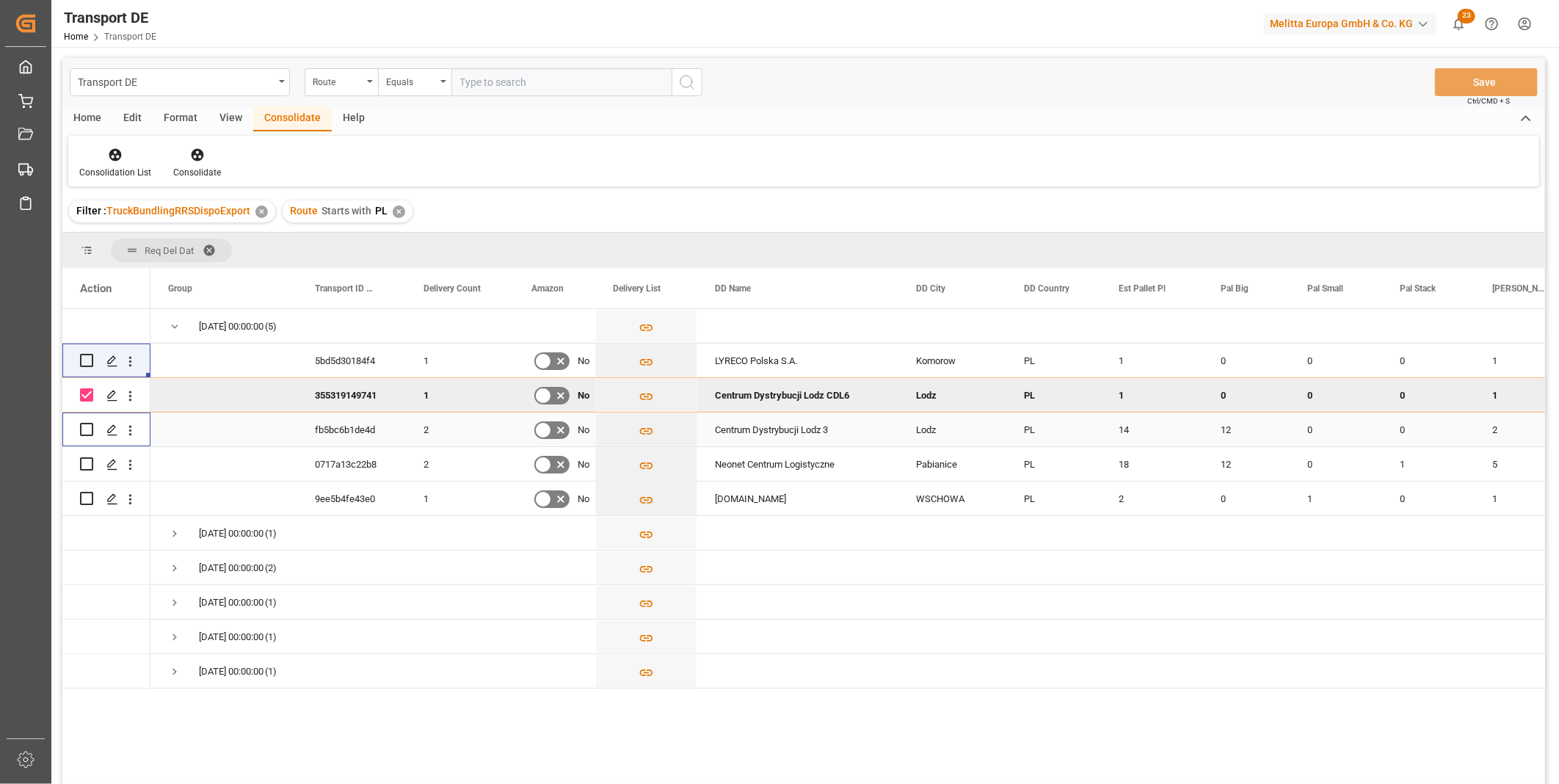
click at [88, 429] on input "Press Space to toggle row selection (unchecked)" at bounding box center [87, 429] width 13 height 13
checkbox input "true"
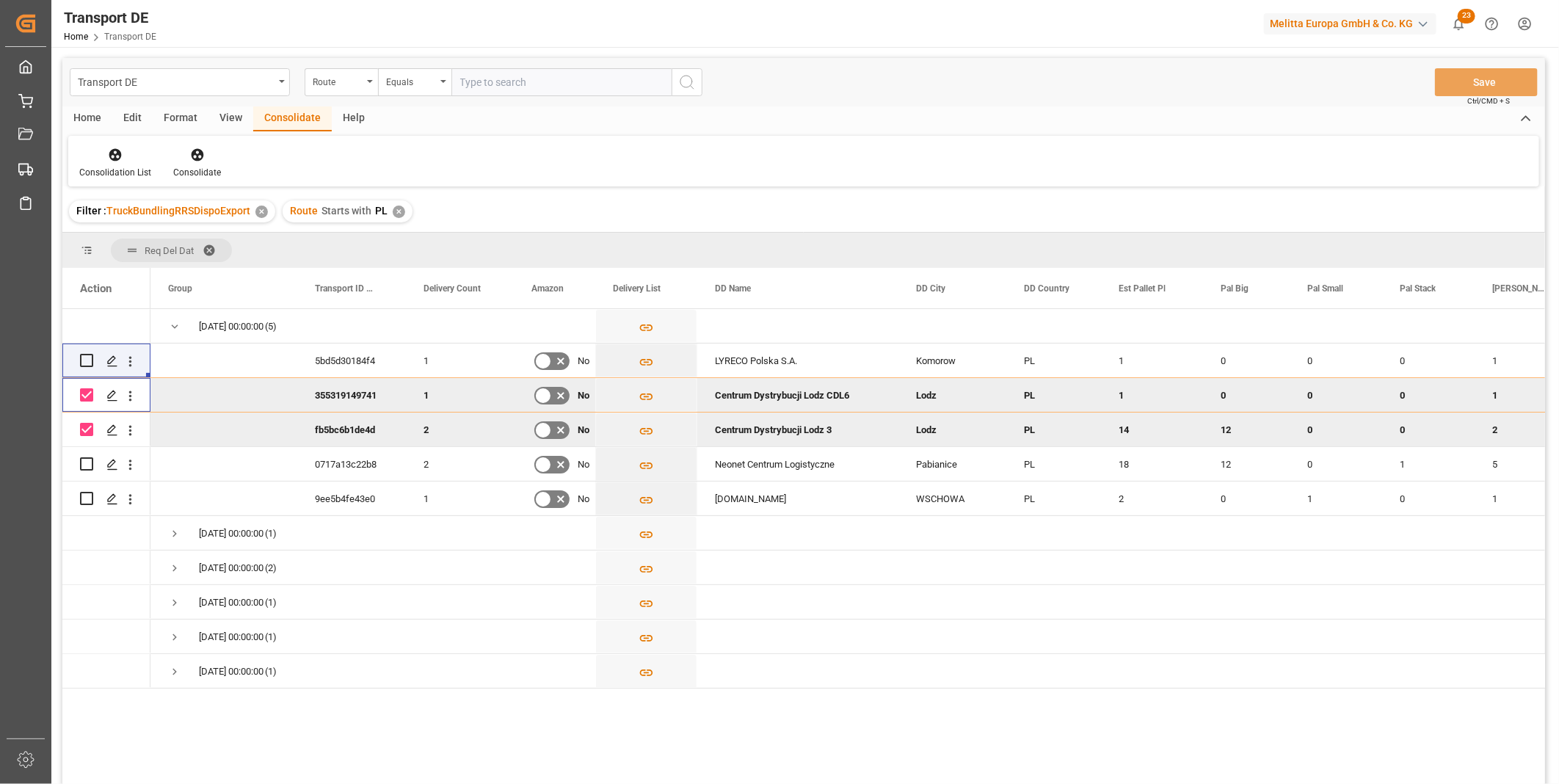
click at [87, 393] on input "Press Space to toggle row selection (checked)" at bounding box center [87, 395] width 13 height 13
checkbox input "false"
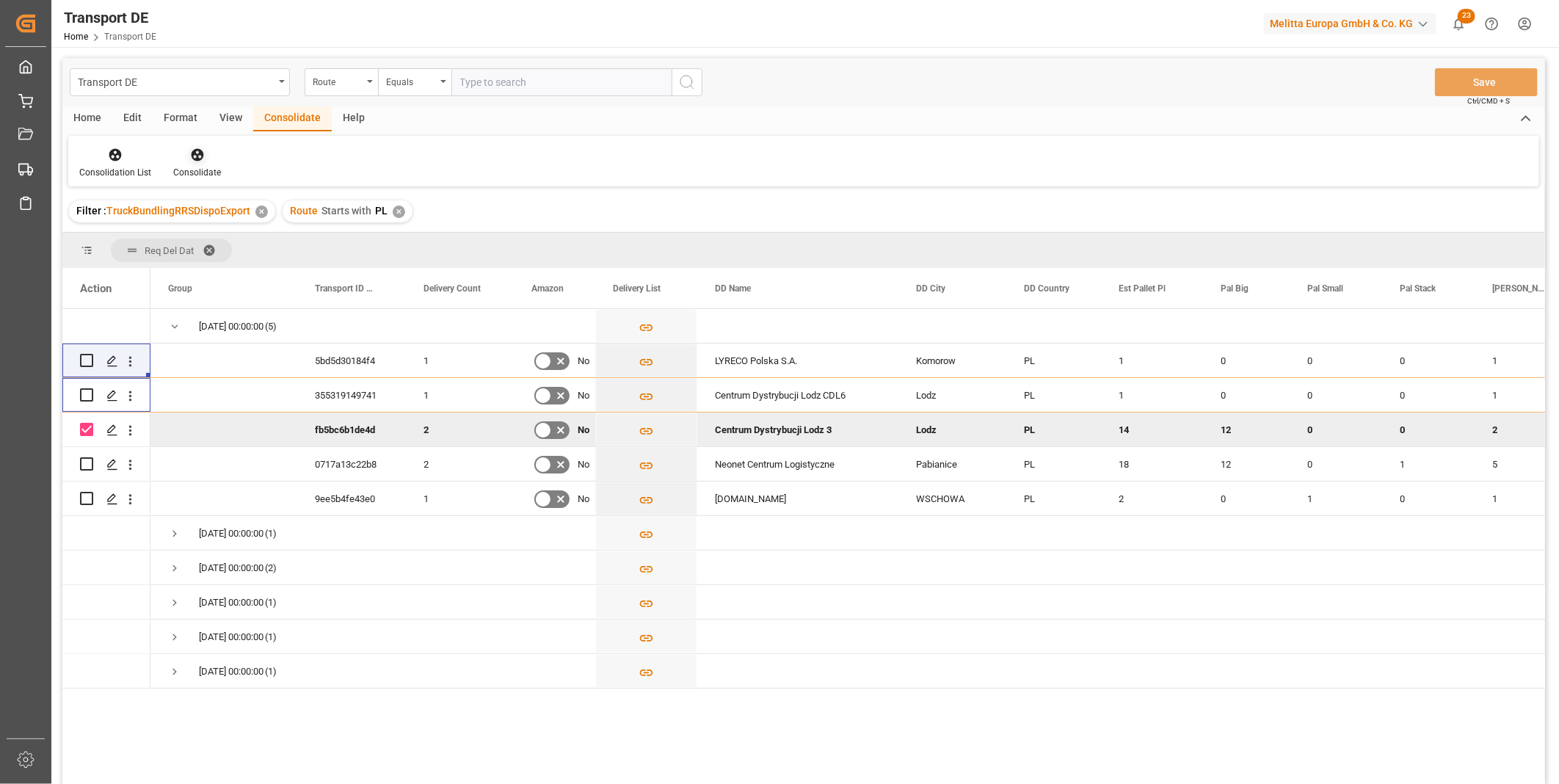
click at [192, 168] on div "Consolidate" at bounding box center [197, 172] width 47 height 13
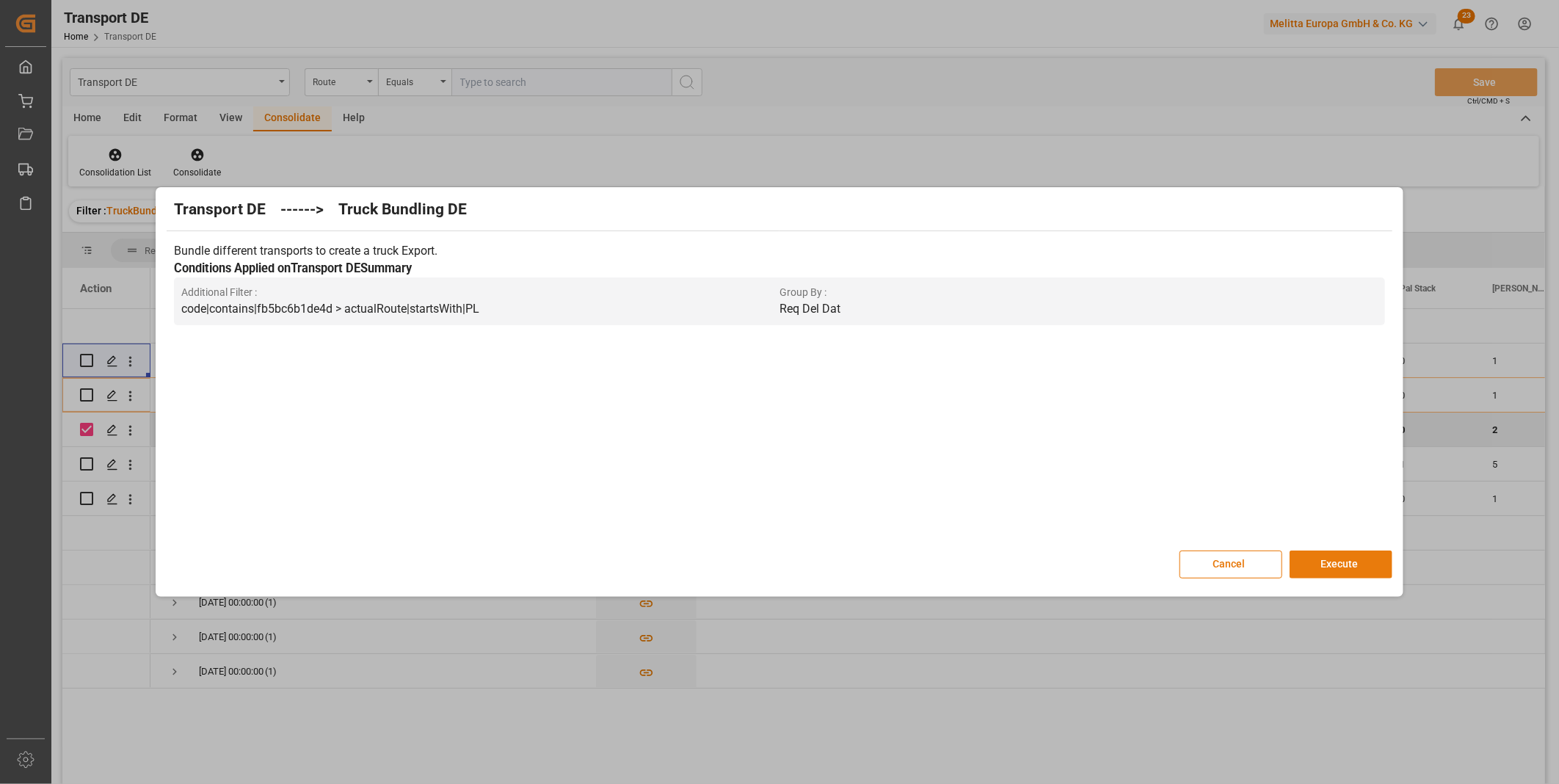
click at [1304, 559] on button "Execute" at bounding box center [1340, 564] width 103 height 28
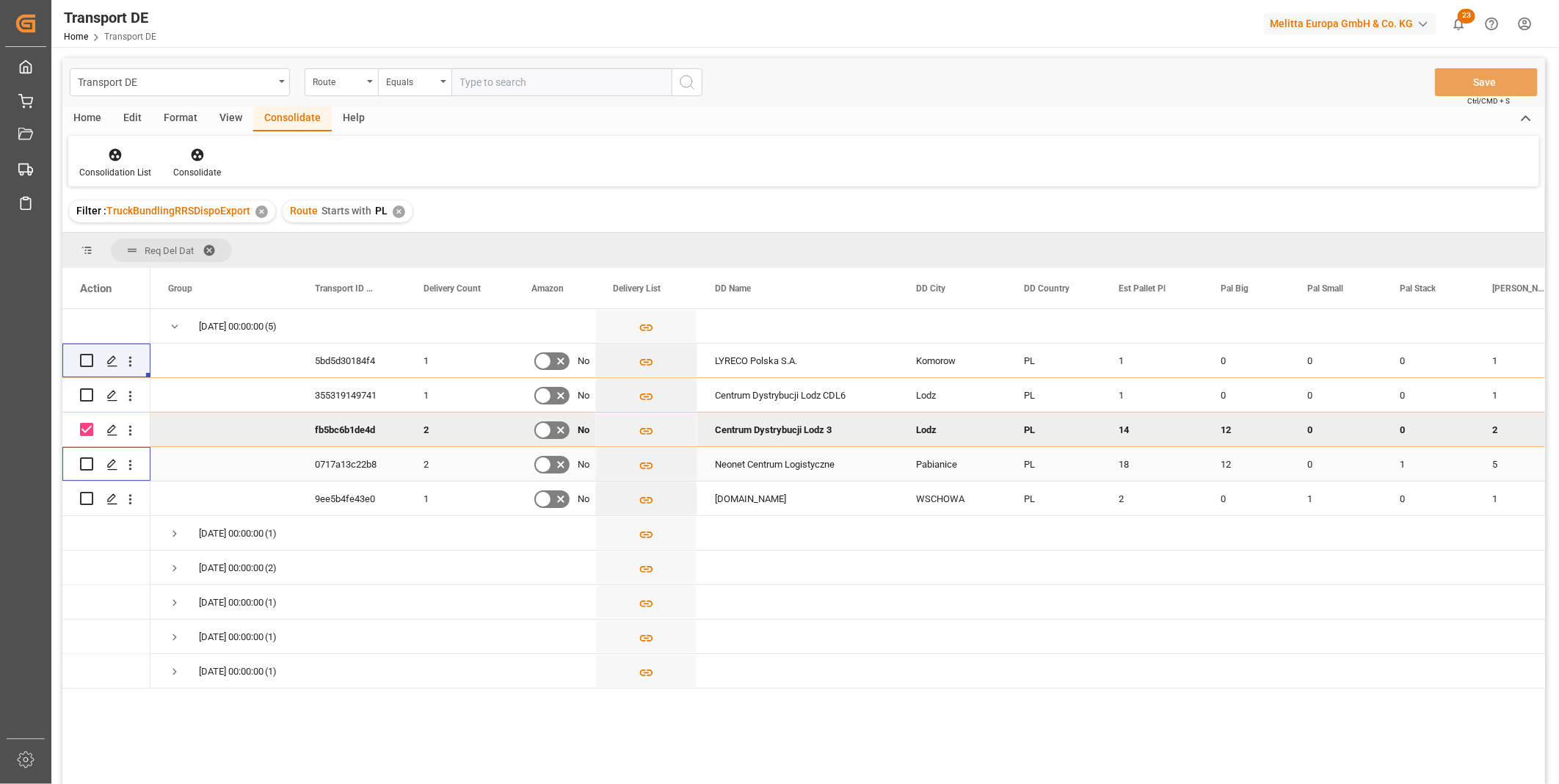
click at [88, 468] on input "Press Space to toggle row selection (unchecked)" at bounding box center [87, 464] width 13 height 13
checkbox input "true"
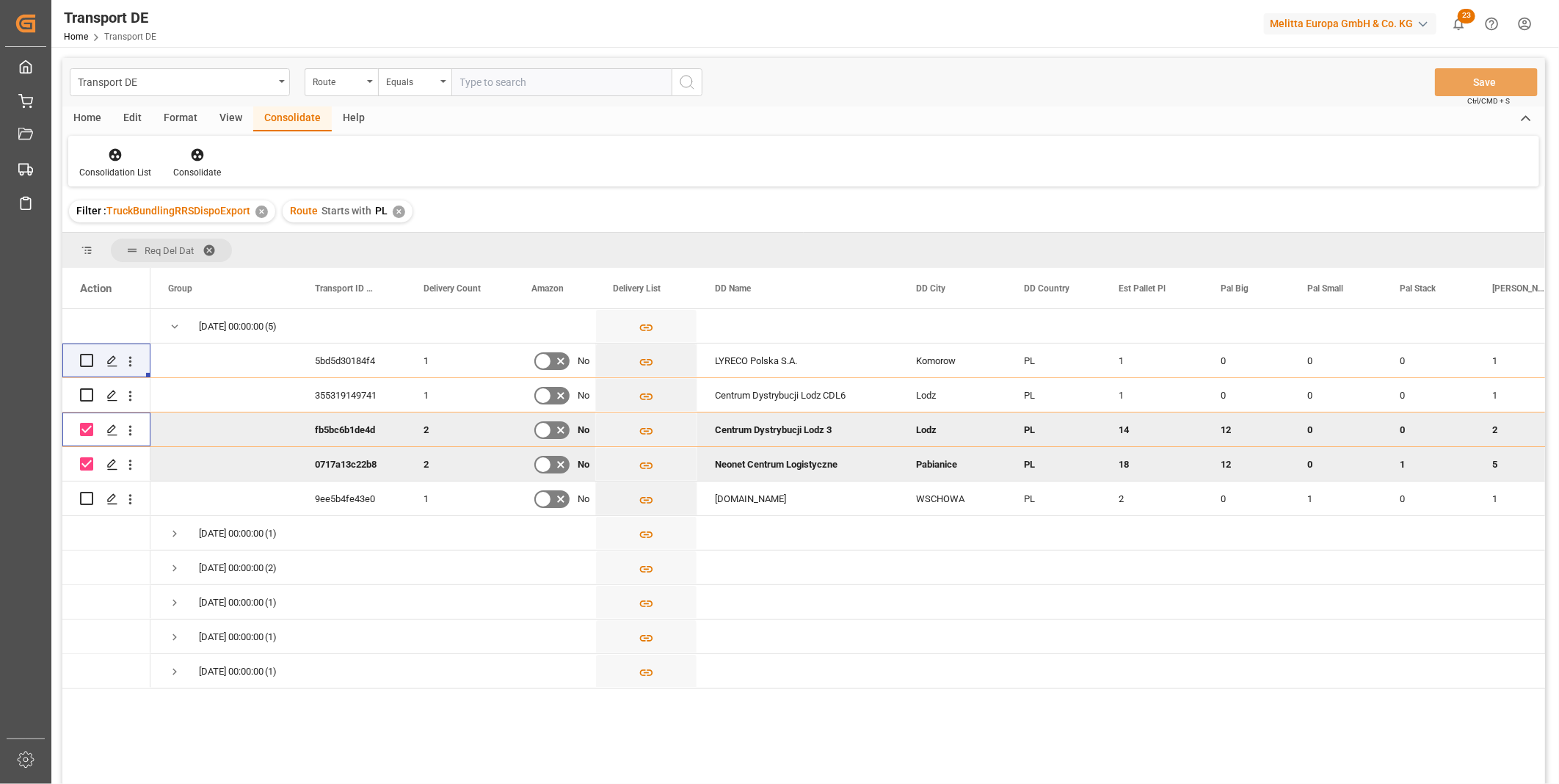
click at [84, 422] on div "Press SPACE to deselect this row." at bounding box center [87, 428] width 13 height 34
click at [87, 428] on input "Press Space to toggle row selection (checked)" at bounding box center [87, 429] width 13 height 13
checkbox input "false"
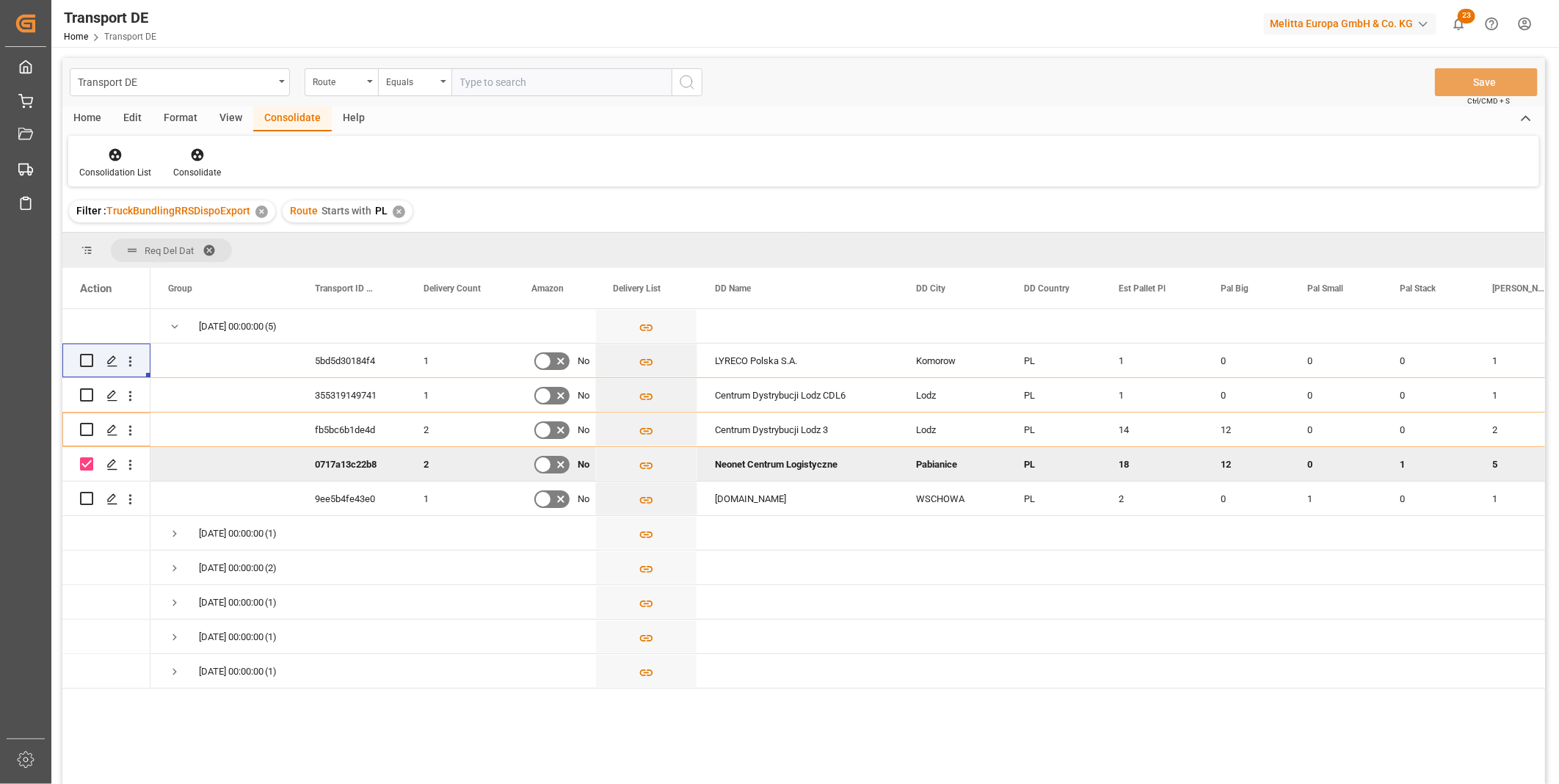
click at [199, 142] on div "Consolidation List Consolidate" at bounding box center [803, 161] width 1471 height 51
click at [193, 156] on icon at bounding box center [198, 155] width 15 height 15
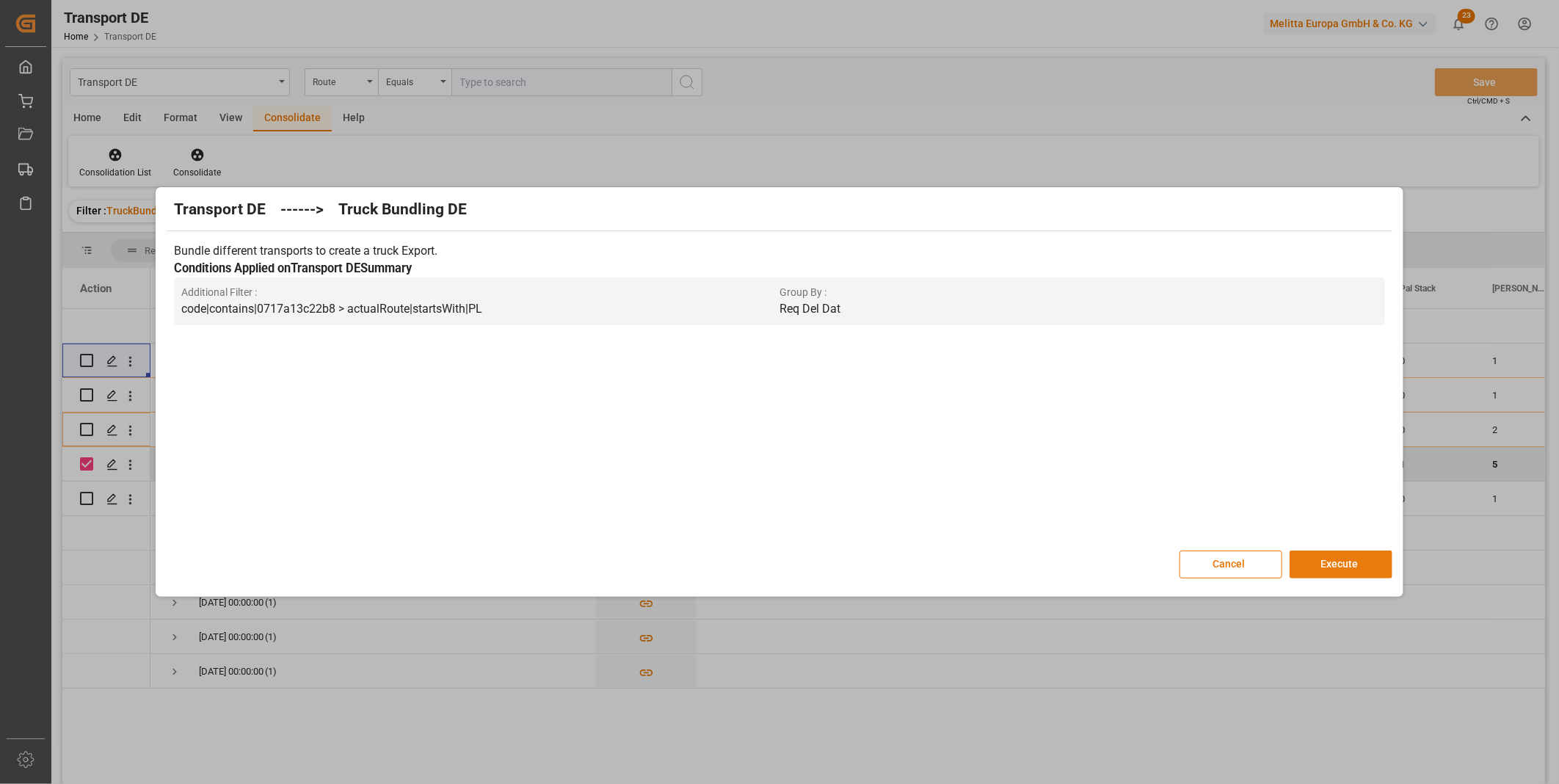
click at [1331, 555] on button "Execute" at bounding box center [1340, 564] width 103 height 28
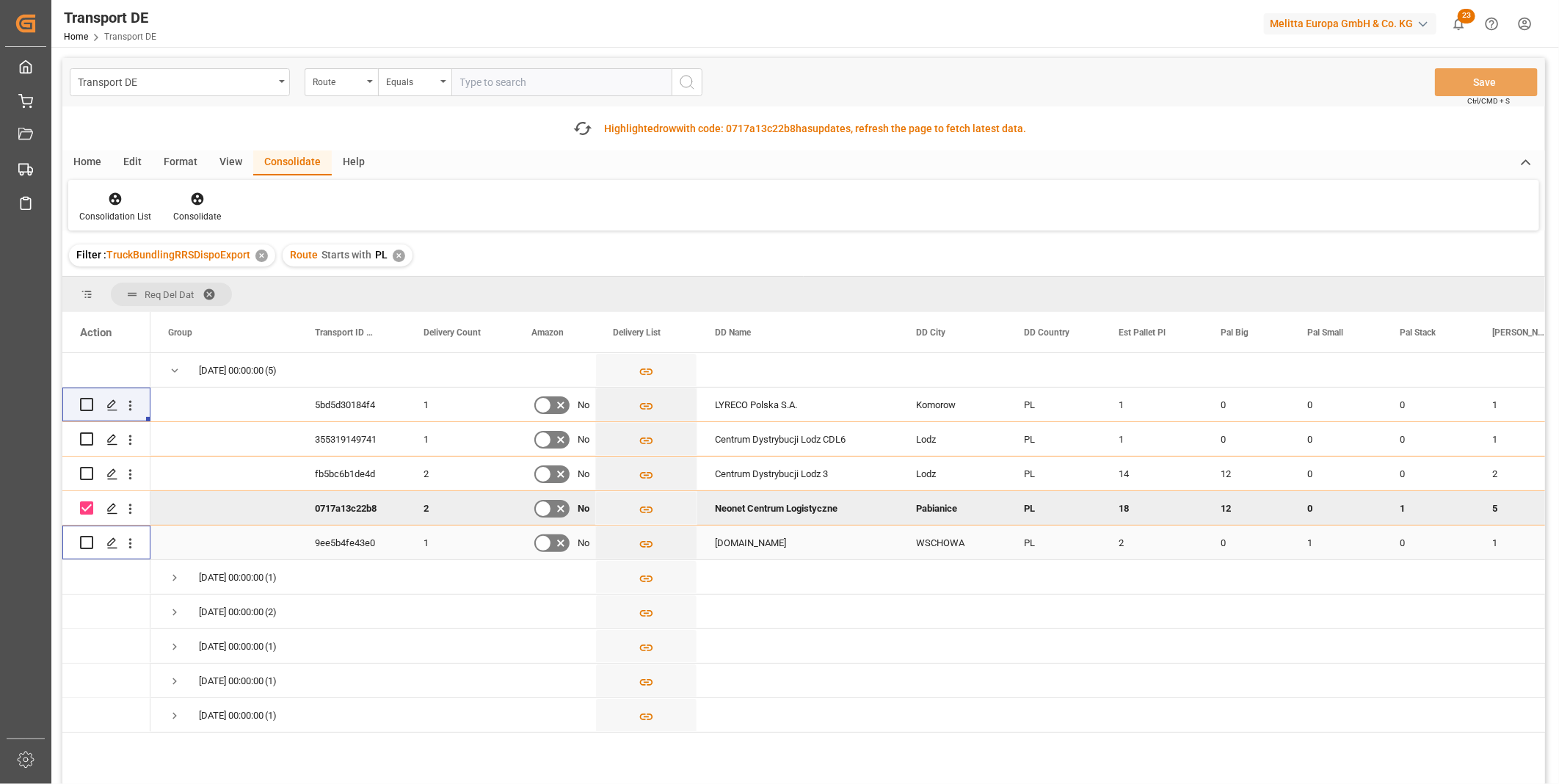
click at [87, 541] on input "Press Space to toggle row selection (unchecked)" at bounding box center [87, 542] width 13 height 13
checkbox input "true"
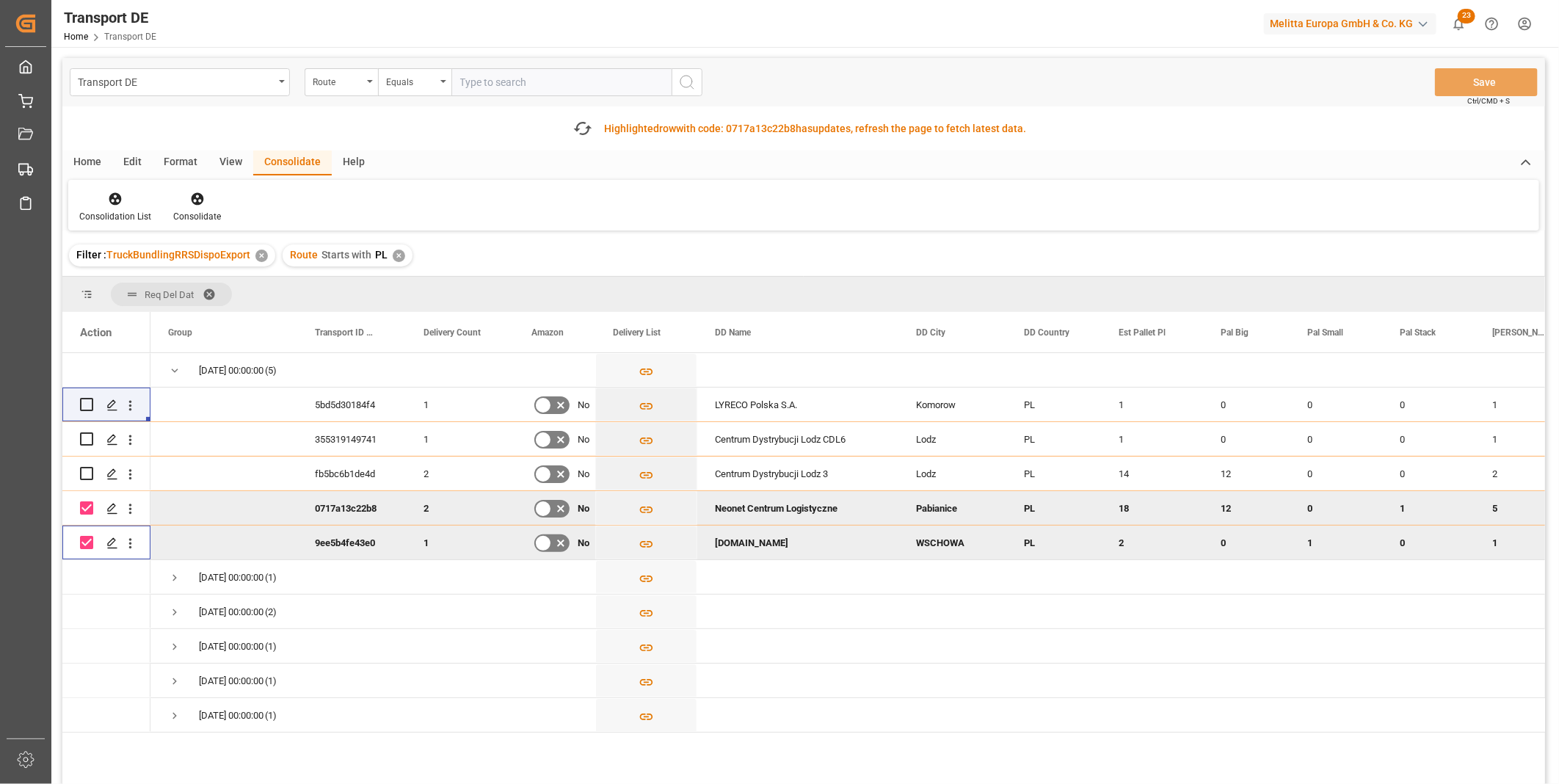
click at [85, 511] on input "Press Space to toggle row selection (checked)" at bounding box center [87, 508] width 13 height 13
checkbox input "false"
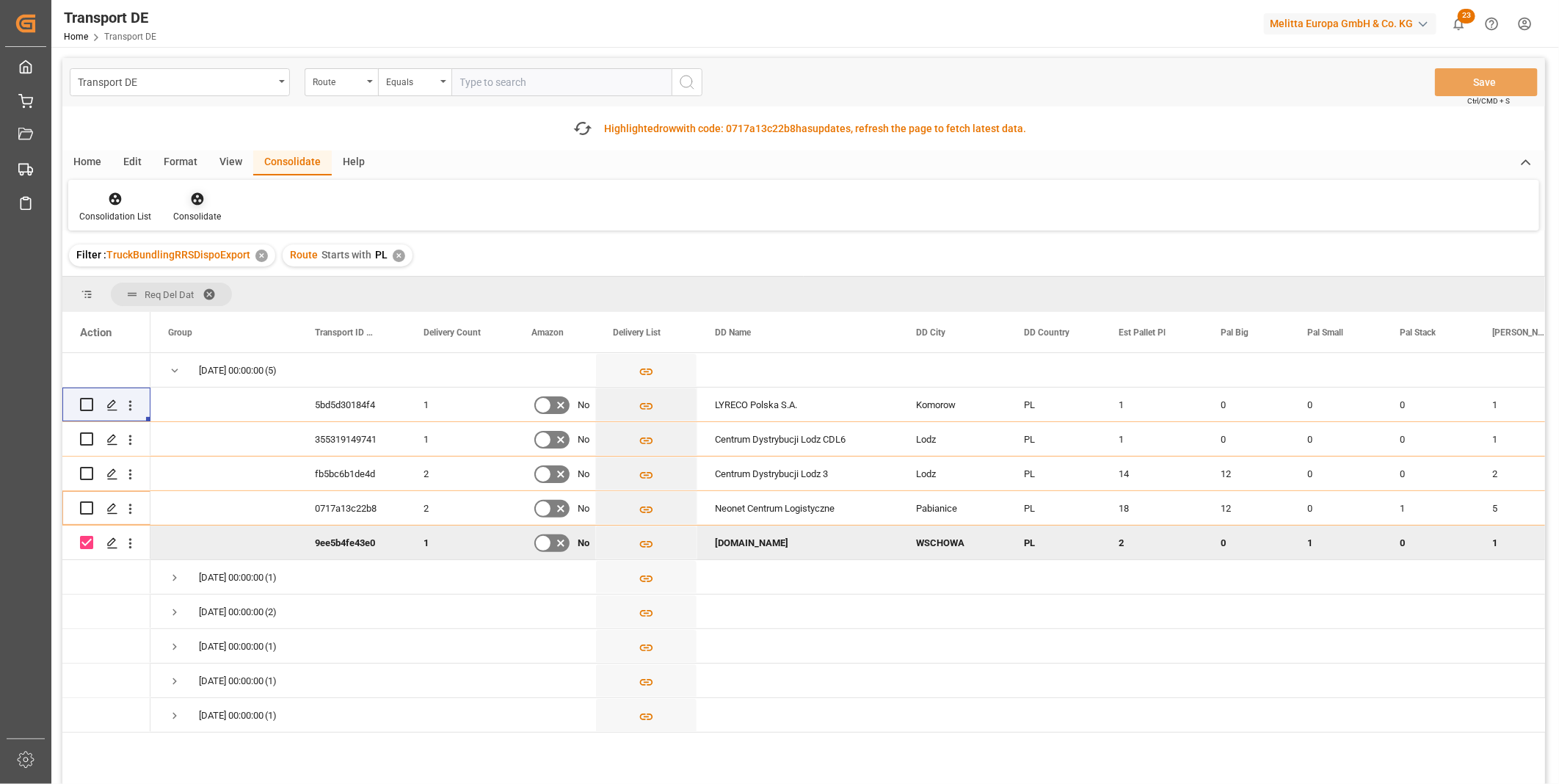
click at [201, 204] on icon at bounding box center [198, 199] width 15 height 15
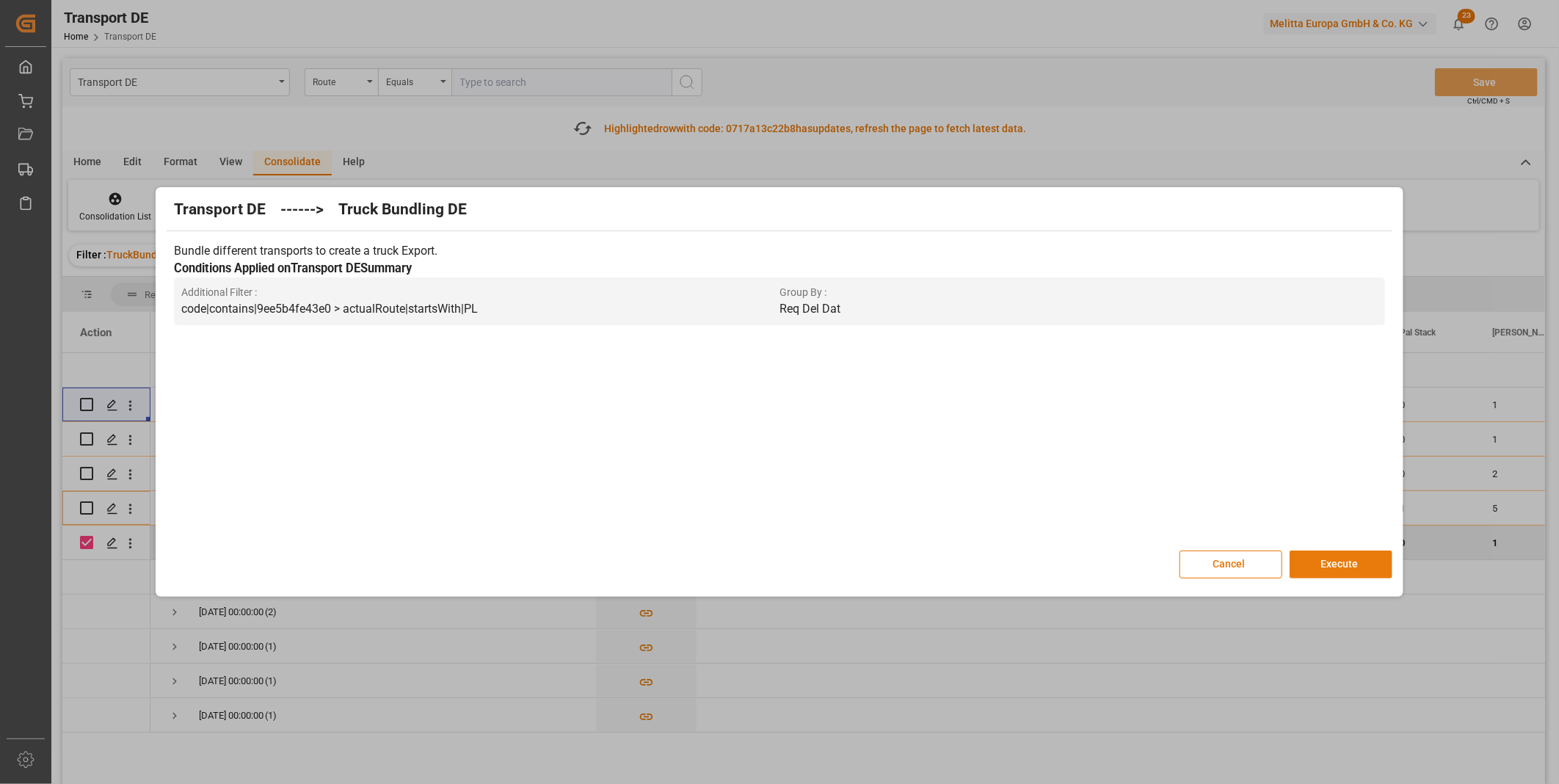
click at [1334, 563] on button "Execute" at bounding box center [1340, 564] width 103 height 28
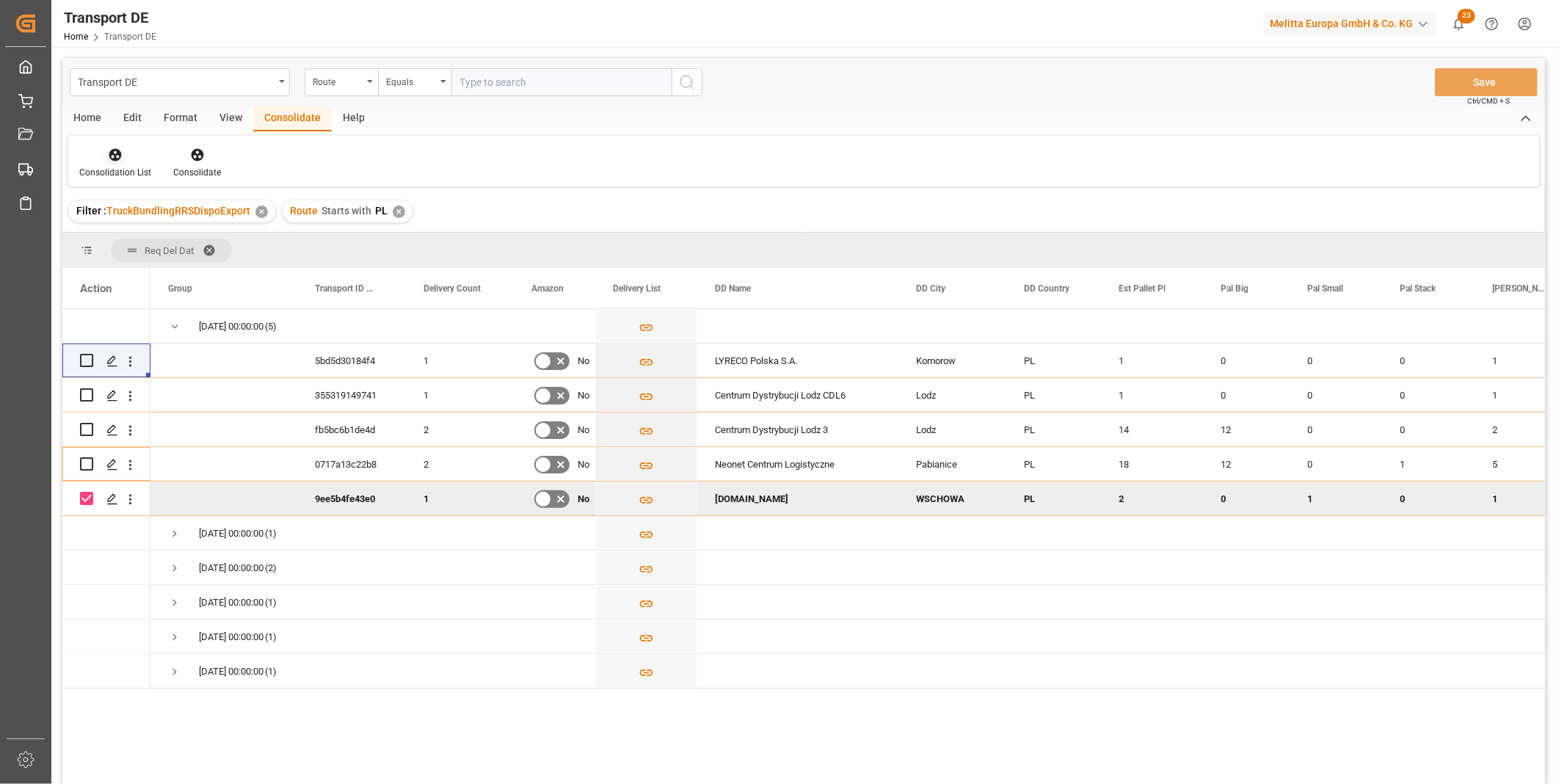
click at [105, 158] on div at bounding box center [115, 154] width 72 height 15
click at [212, 274] on div "Transport DE Route Equals Save Ctrl/CMD + S Home Edit Format View Consolidate H…" at bounding box center [803, 440] width 1482 height 765
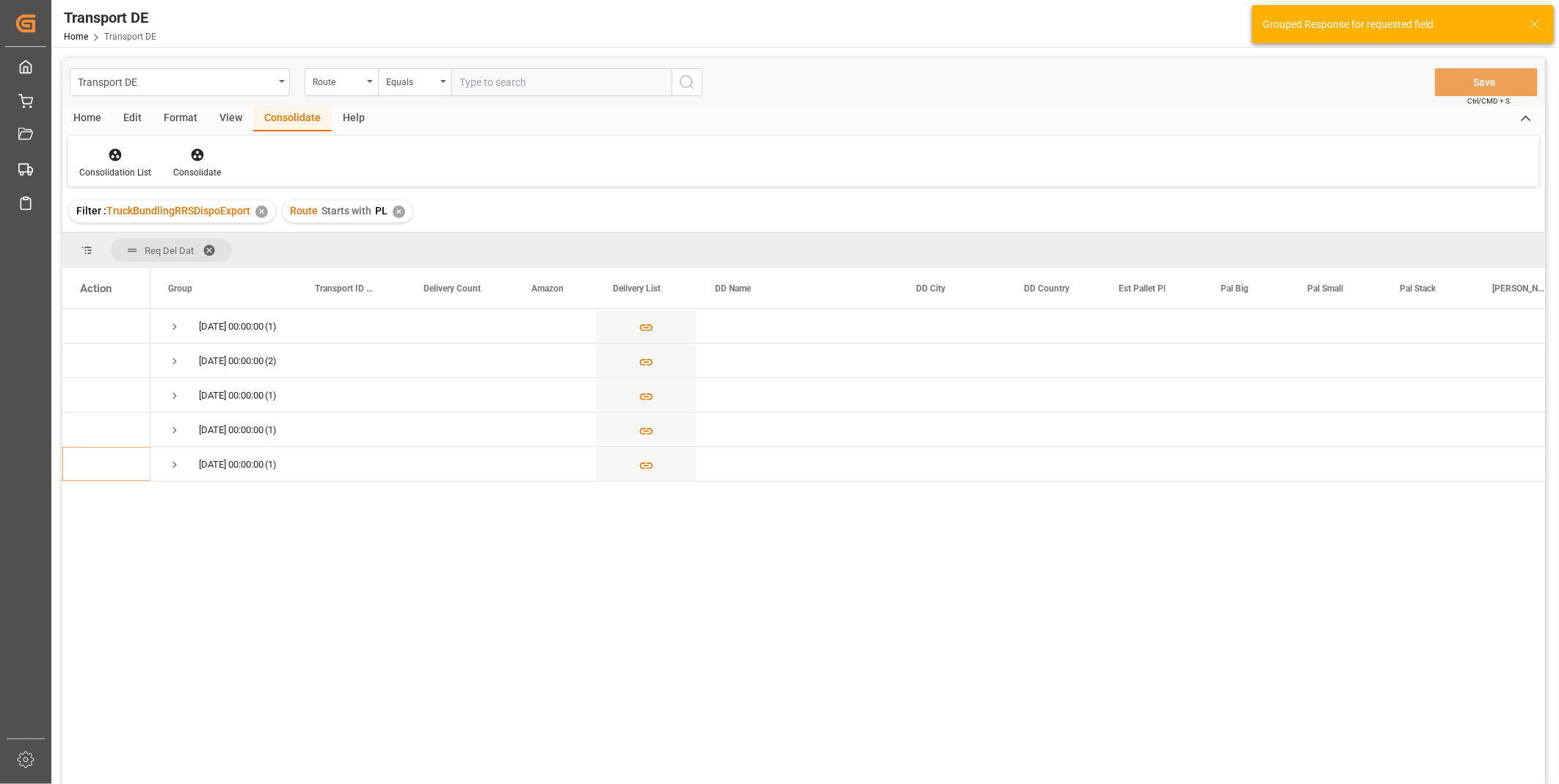
click at [401, 214] on div "Route Starts with PL ✕" at bounding box center [347, 211] width 129 height 22
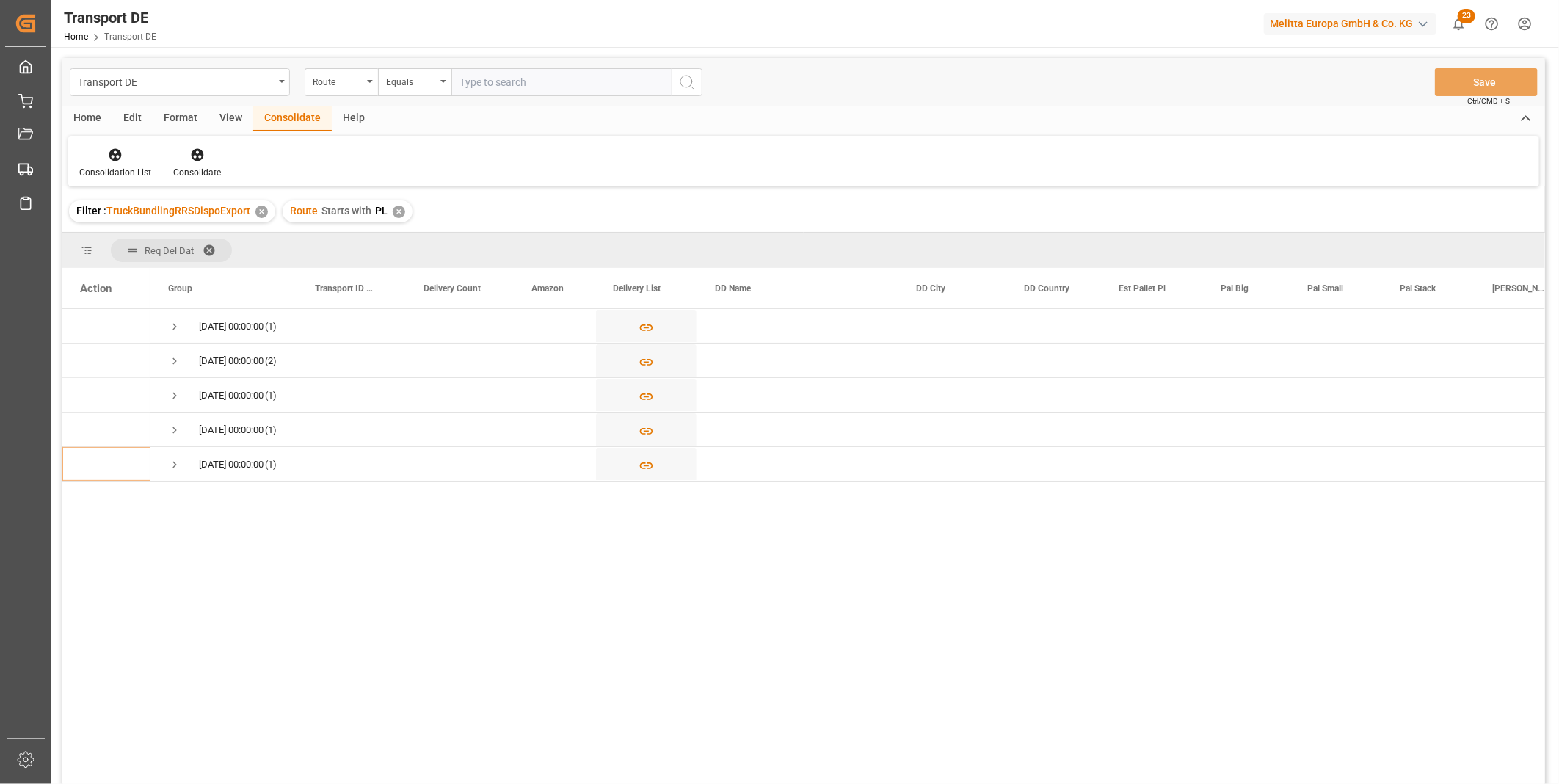
click at [394, 208] on div "✕" at bounding box center [399, 211] width 13 height 13
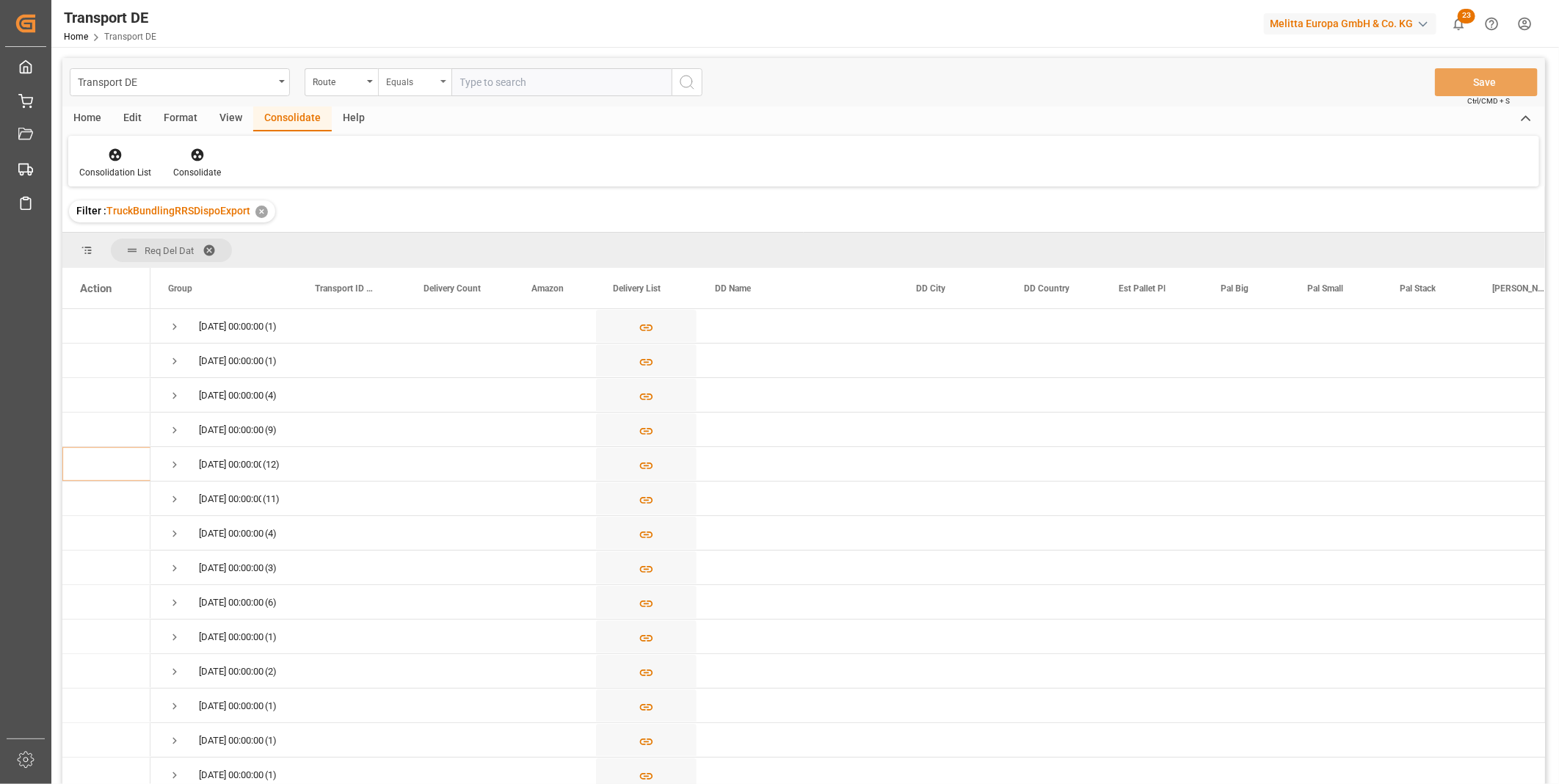
click at [411, 74] on div "Equals" at bounding box center [410, 80] width 50 height 17
click at [431, 245] on div "Starts with" at bounding box center [488, 242] width 219 height 31
type input "CZ"
click at [687, 71] on button "search button" at bounding box center [687, 82] width 31 height 28
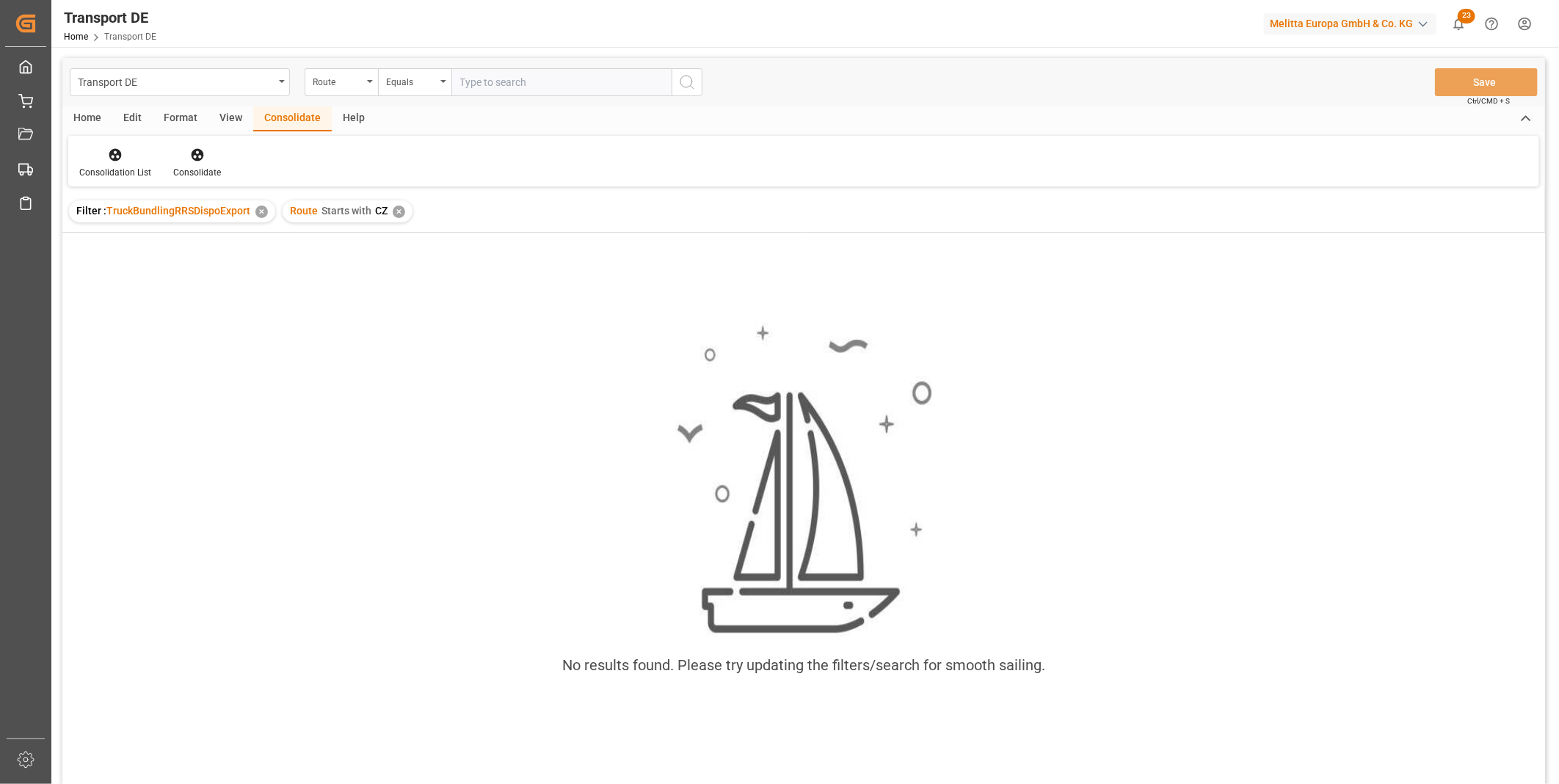
click at [395, 211] on div "✕" at bounding box center [399, 211] width 13 height 13
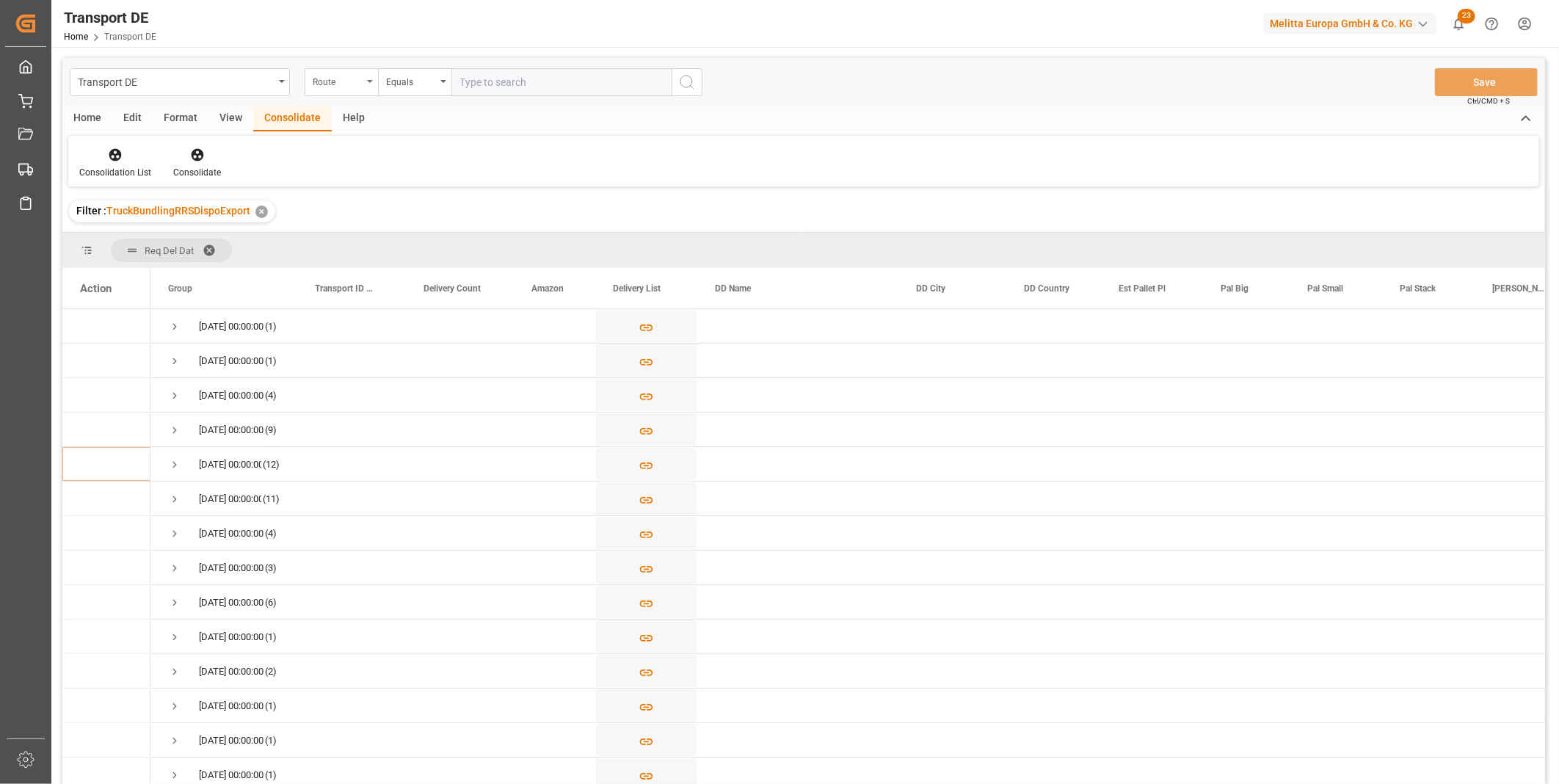
click at [347, 90] on div "Route" at bounding box center [341, 82] width 74 height 28
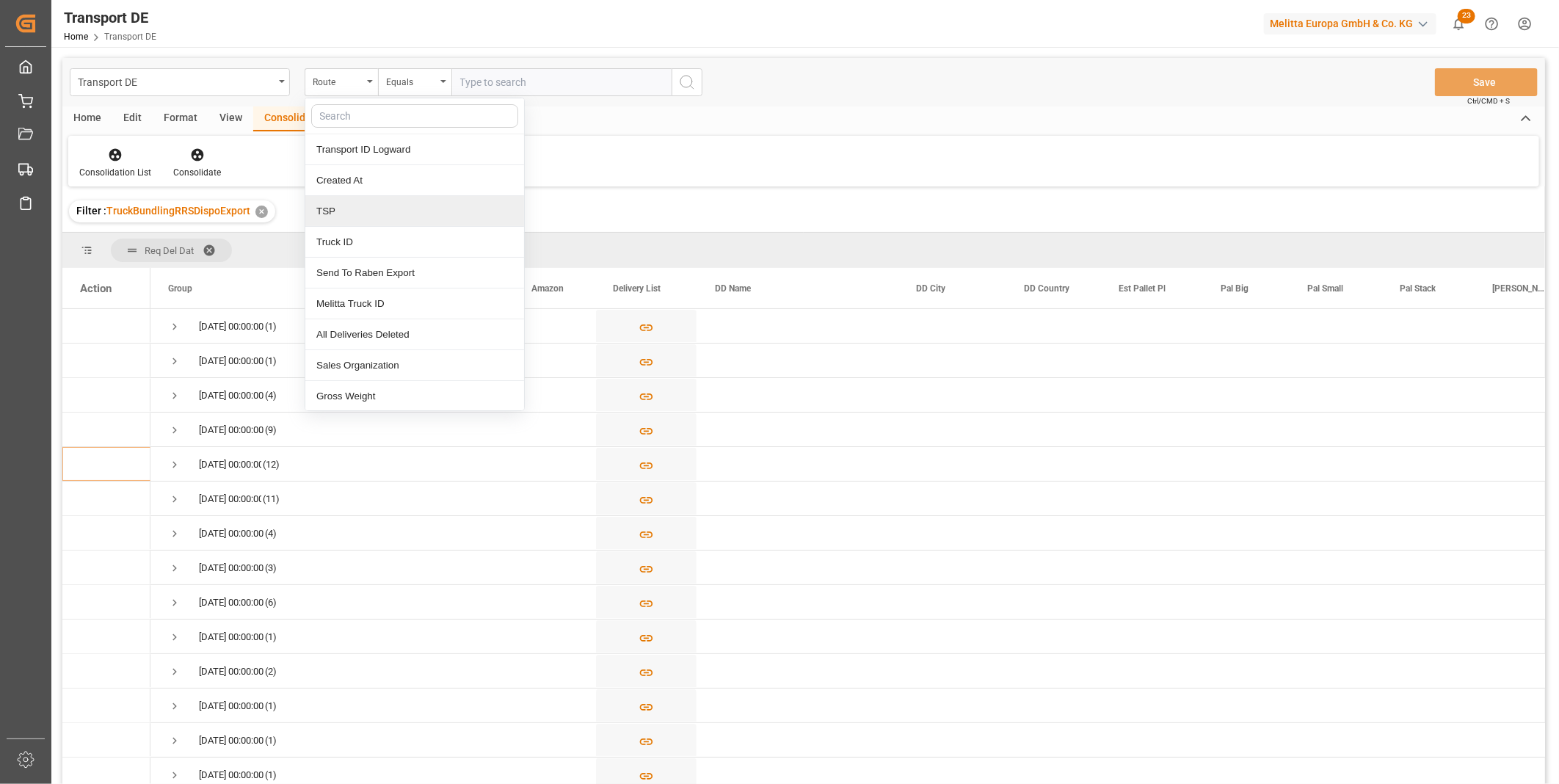
click at [339, 222] on div "TSP" at bounding box center [415, 211] width 219 height 31
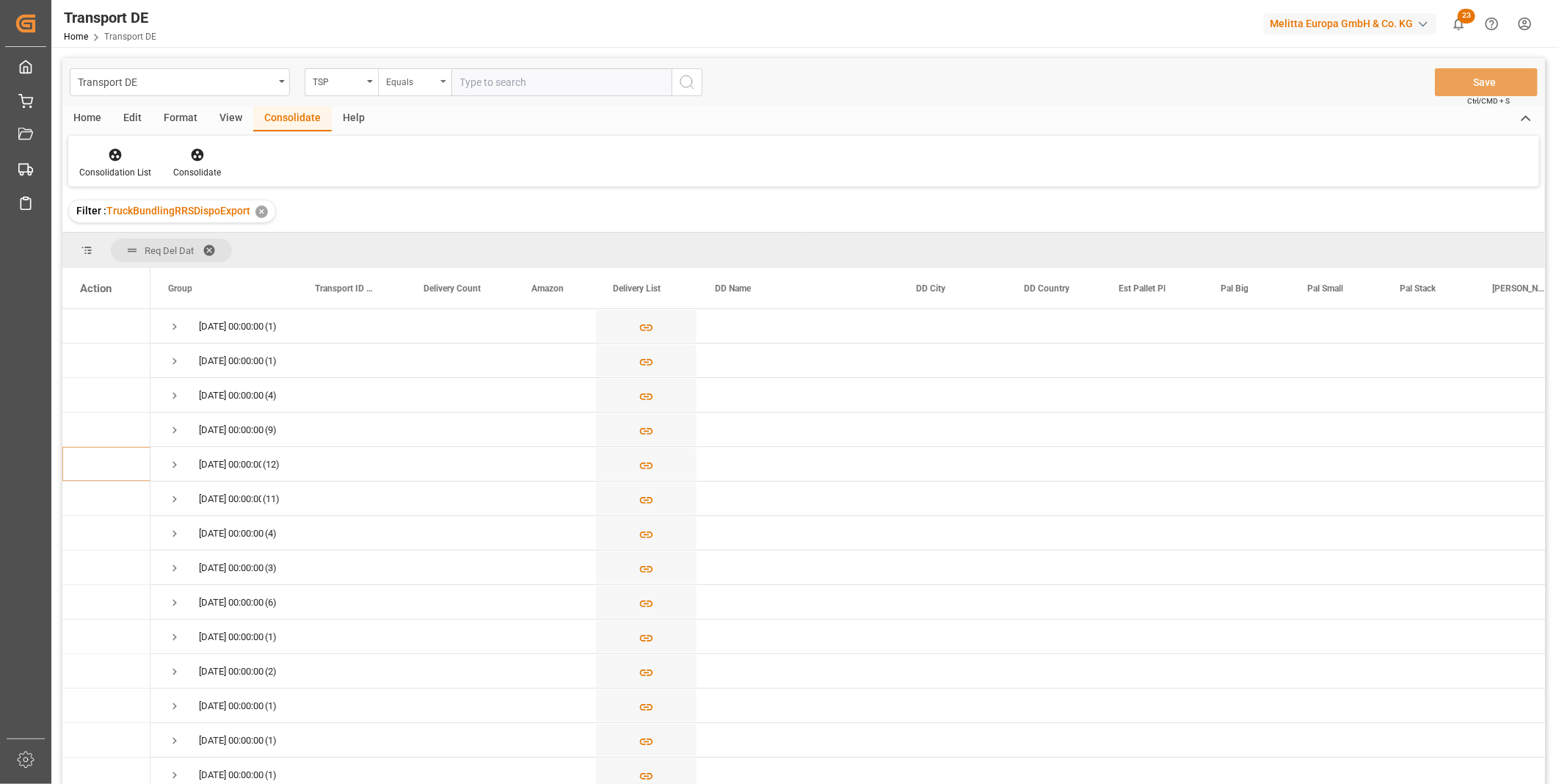
click at [408, 90] on div "Equals" at bounding box center [415, 82] width 74 height 28
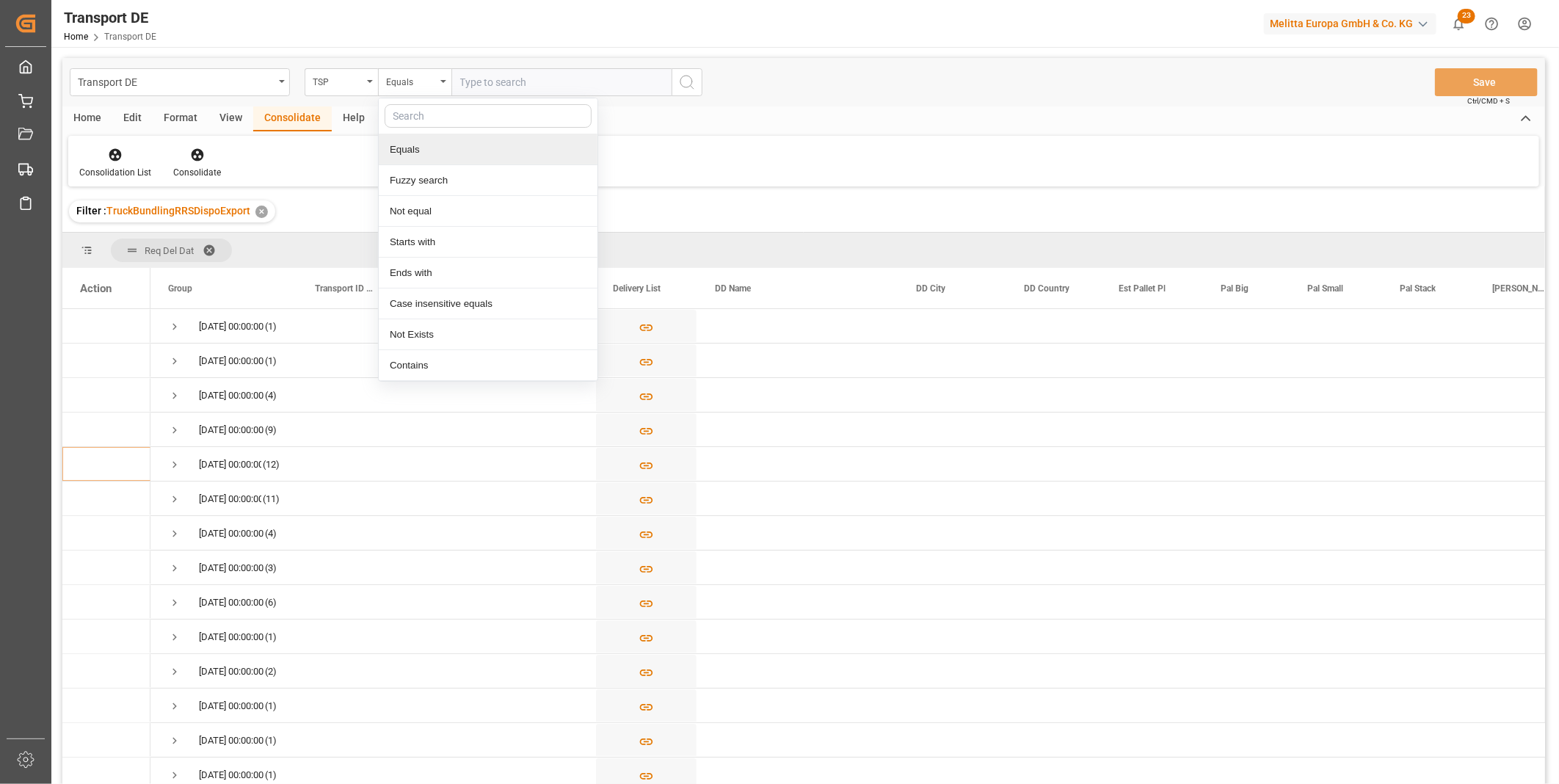
click at [488, 81] on input "text" at bounding box center [562, 82] width 221 height 28
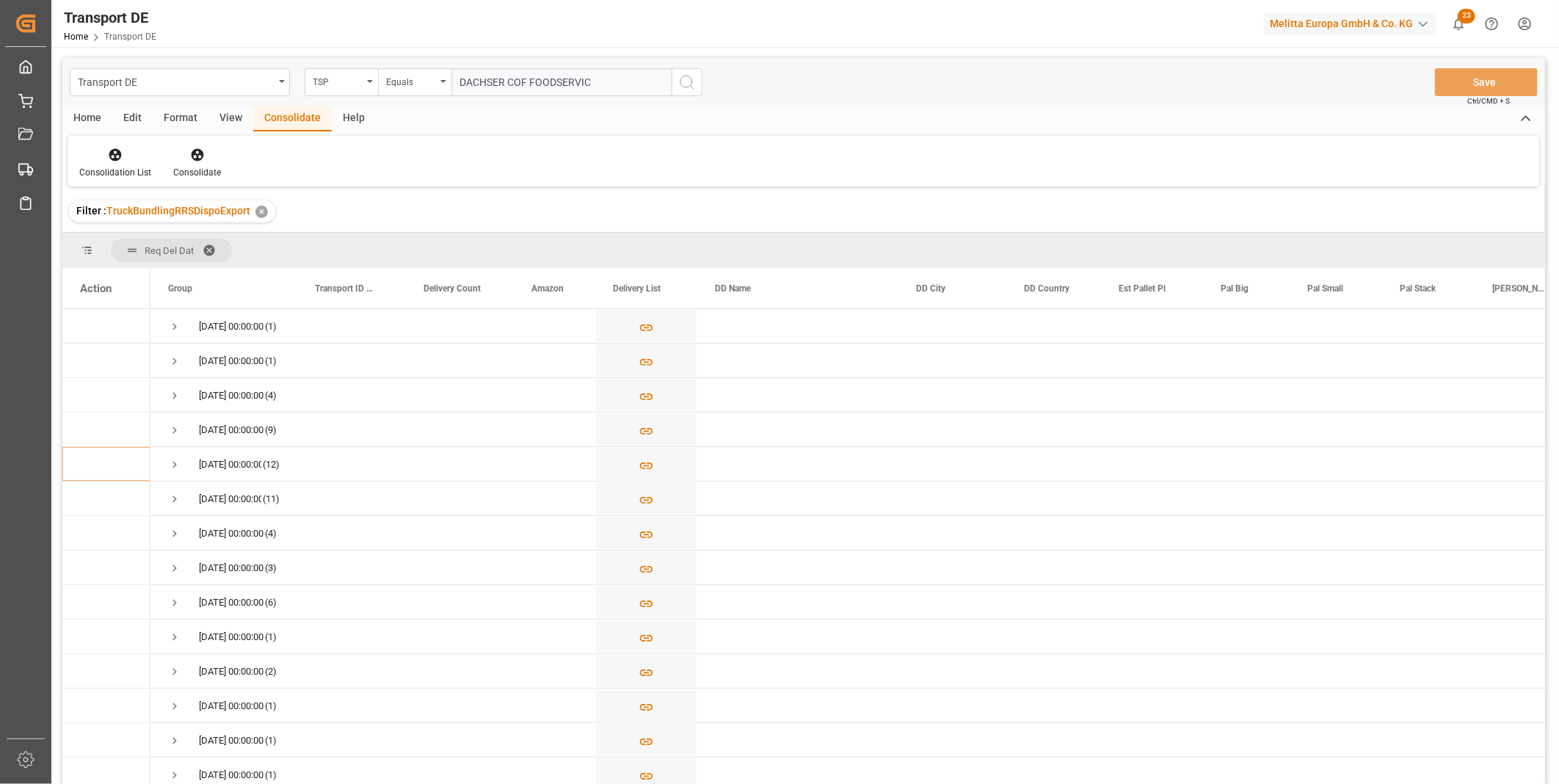
type input "DACHSER COF FOODSERVICE"
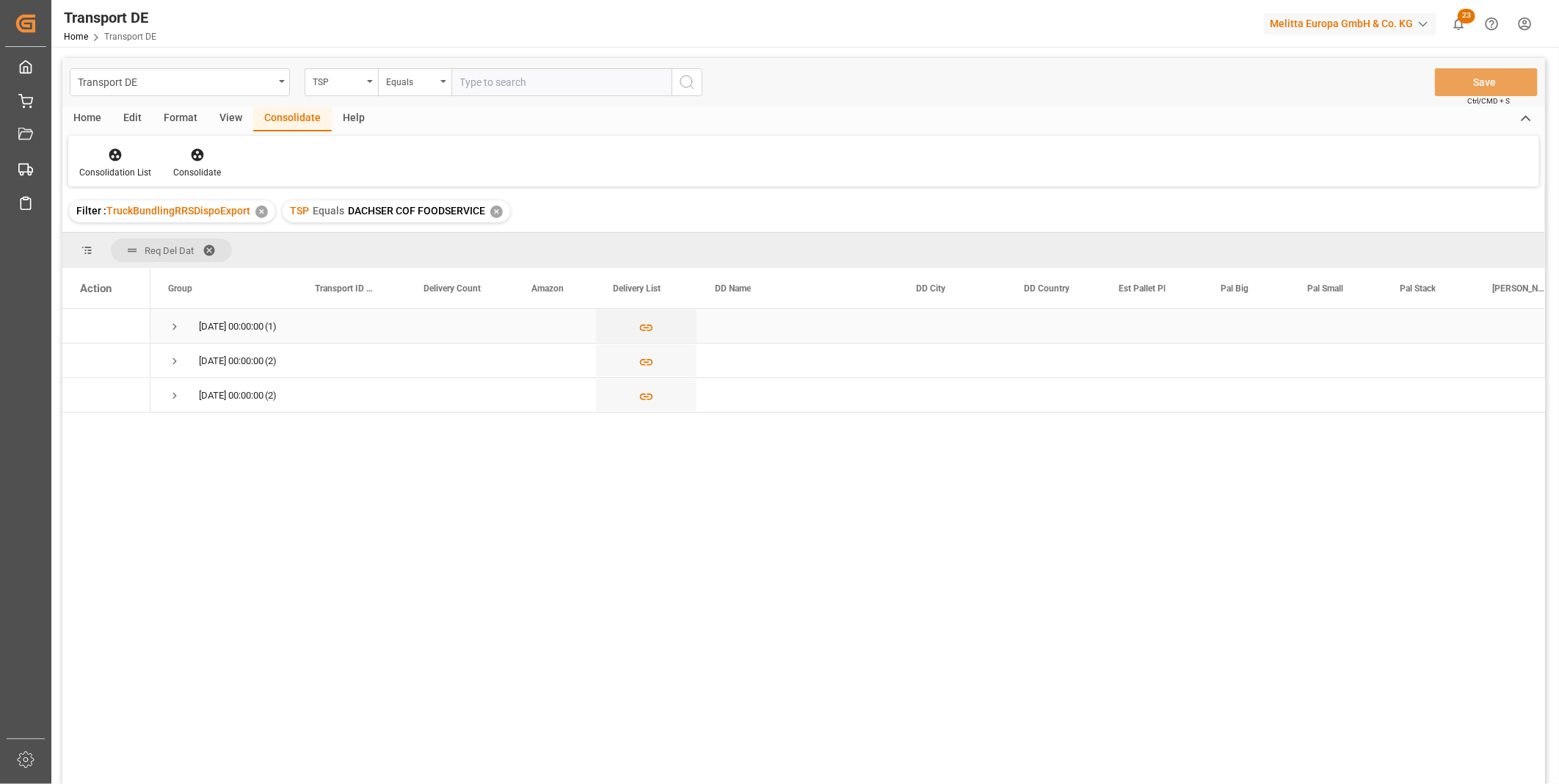
click at [176, 329] on span "Press SPACE to select this row." at bounding box center [174, 326] width 13 height 13
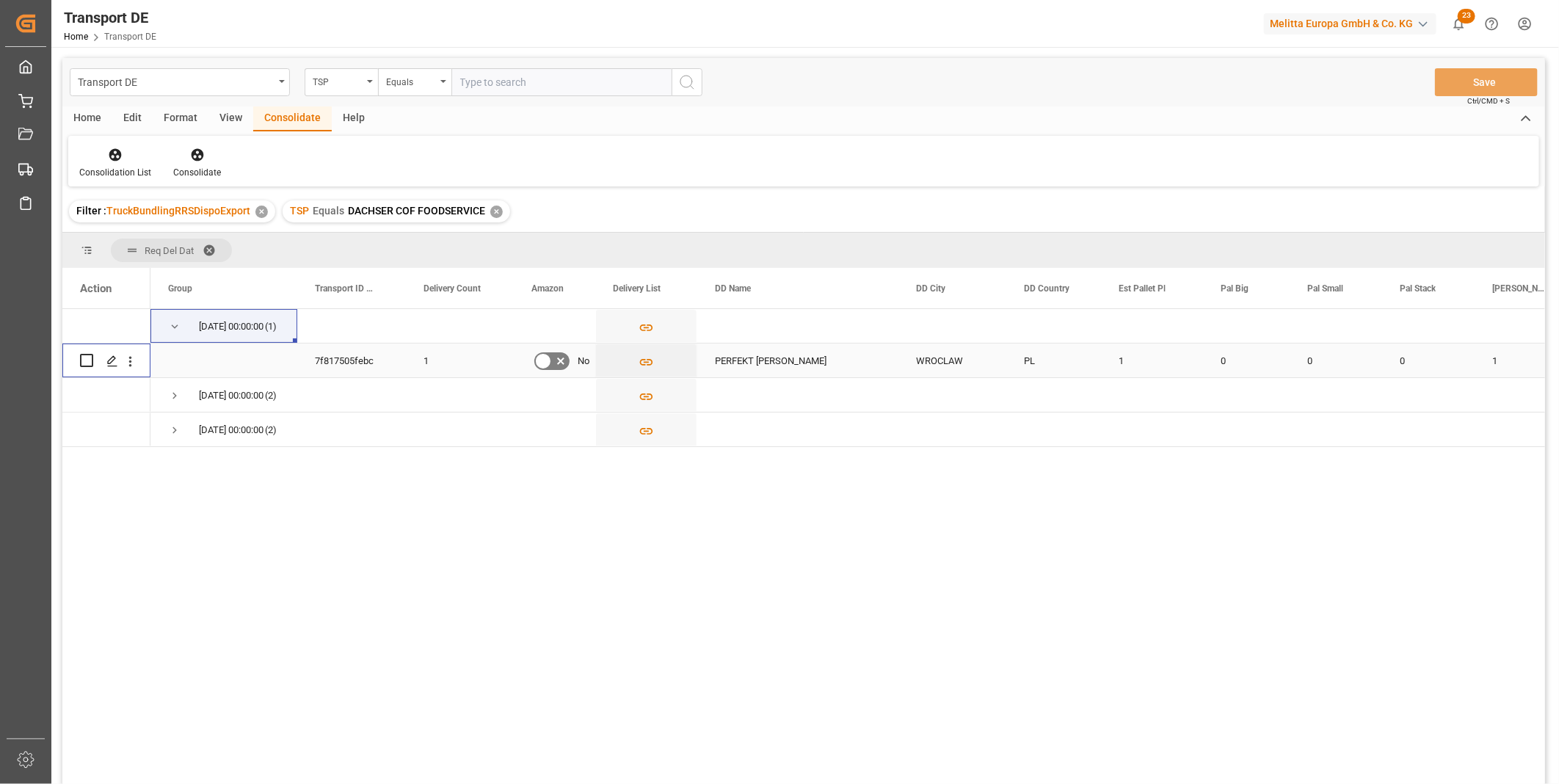
click at [85, 359] on input "Press Space to toggle row selection (unchecked)" at bounding box center [87, 360] width 13 height 13
checkbox input "true"
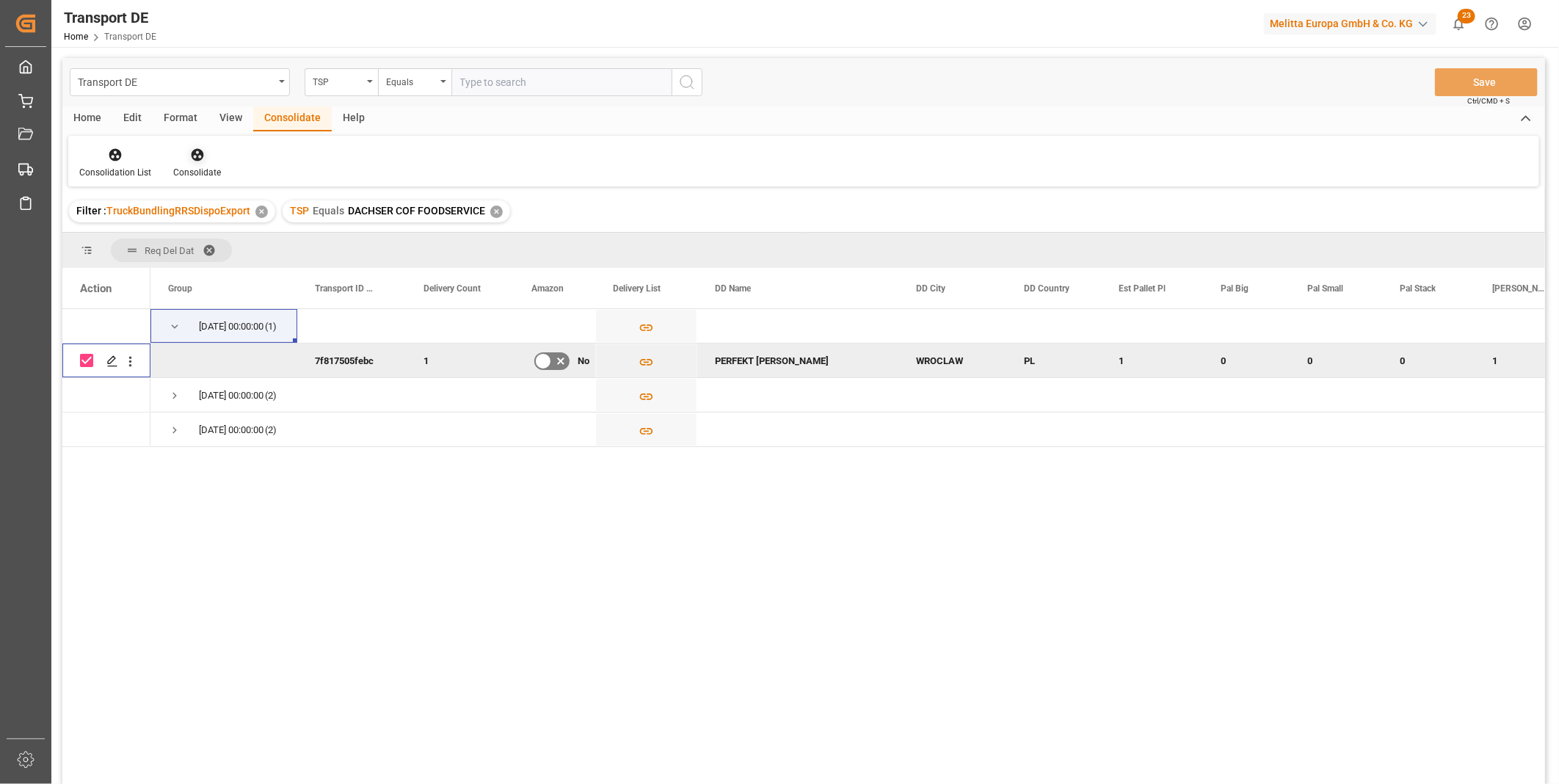
click at [205, 161] on div "Consolidate" at bounding box center [197, 162] width 69 height 32
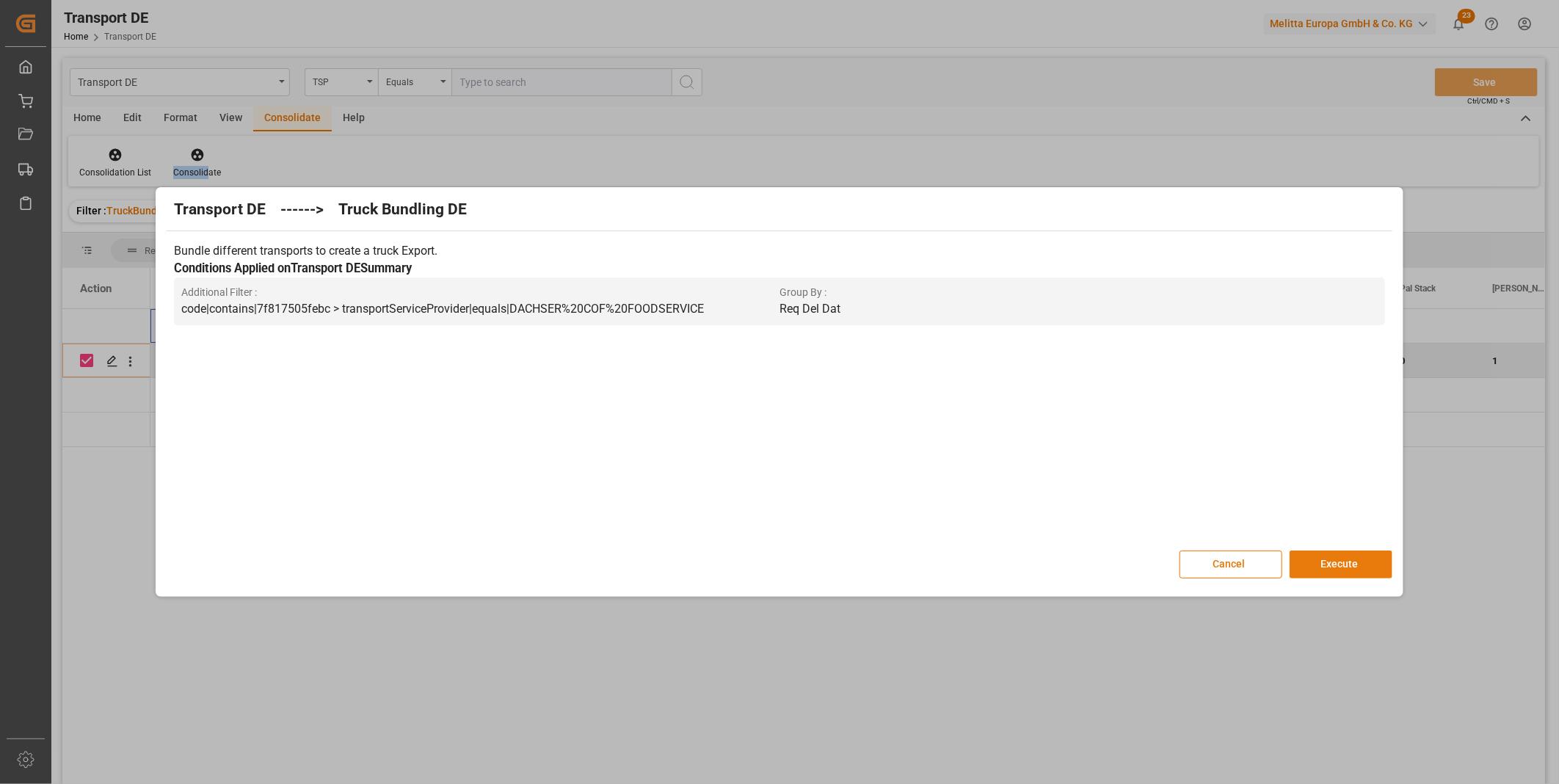
click at [1317, 562] on button "Execute" at bounding box center [1340, 564] width 103 height 28
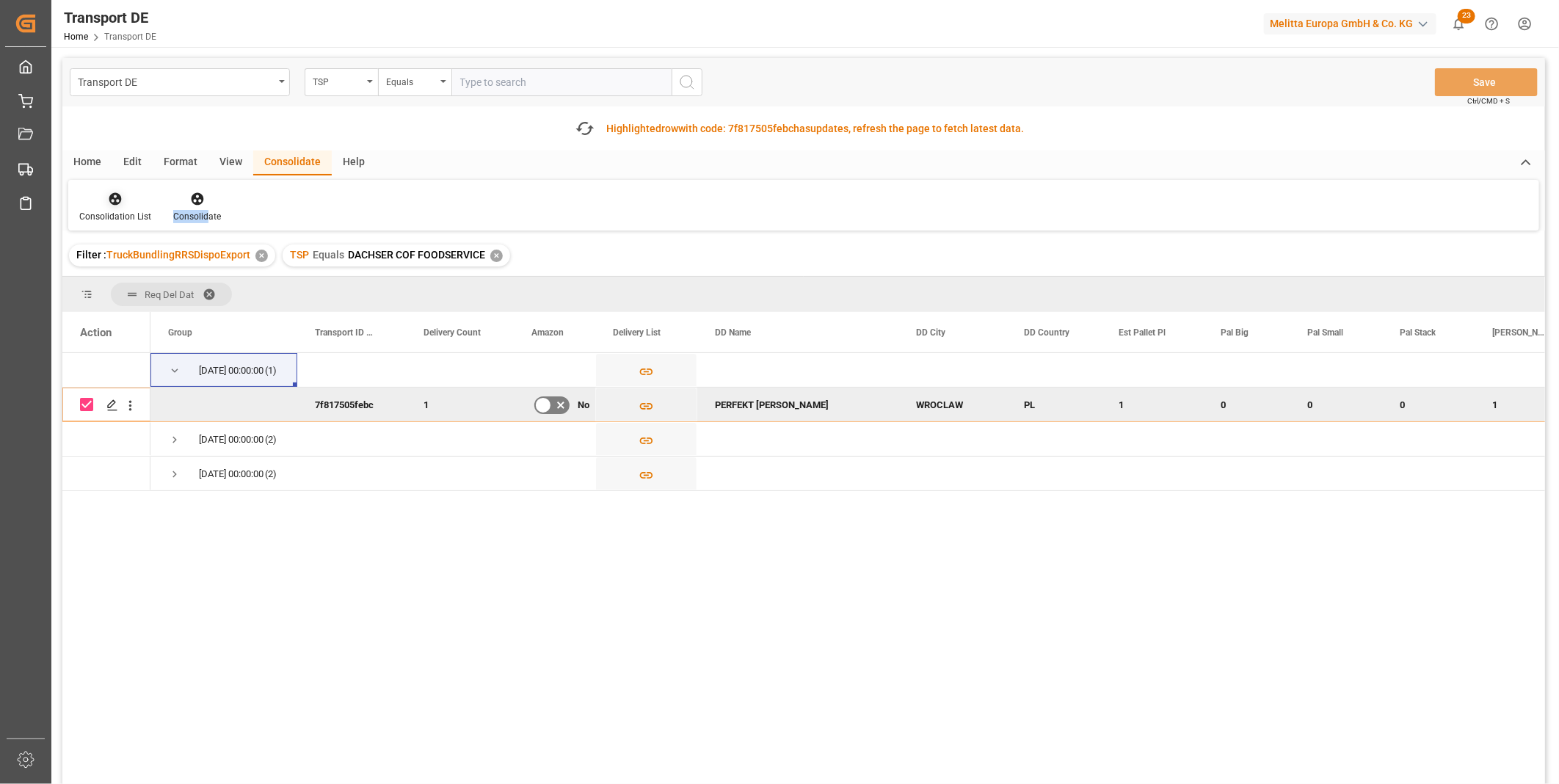
click at [122, 211] on div "Consolidation List" at bounding box center [115, 216] width 72 height 13
click at [200, 307] on div "Transport DE TSP Equals Save Ctrl/CMD + S Fetch latest updates Highlighted row …" at bounding box center [803, 462] width 1482 height 809
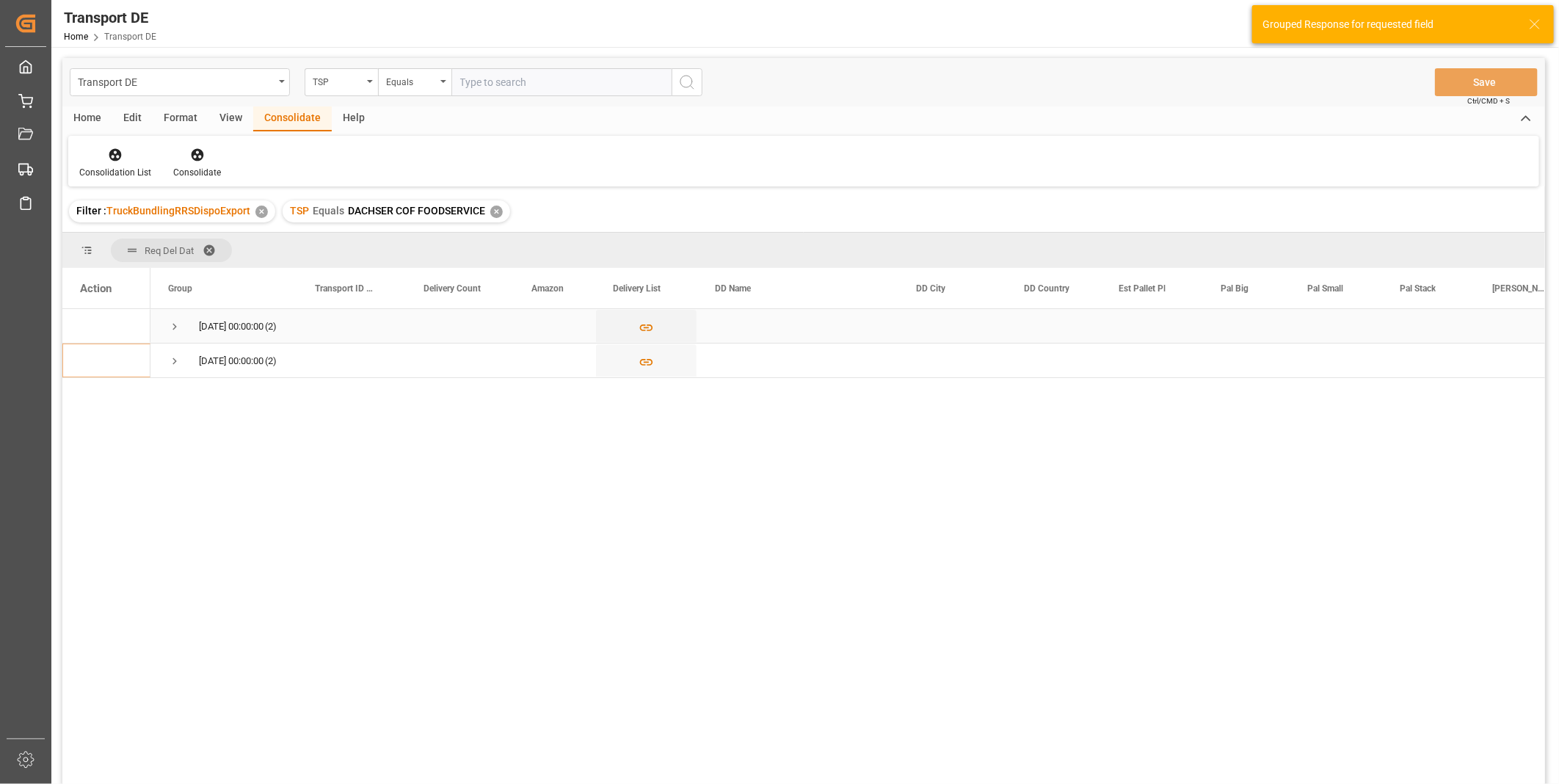
click at [166, 322] on div "16.10.2025 00:00:00 (2)" at bounding box center [223, 325] width 147 height 34
click at [175, 322] on span "Press SPACE to select this row." at bounding box center [174, 326] width 13 height 13
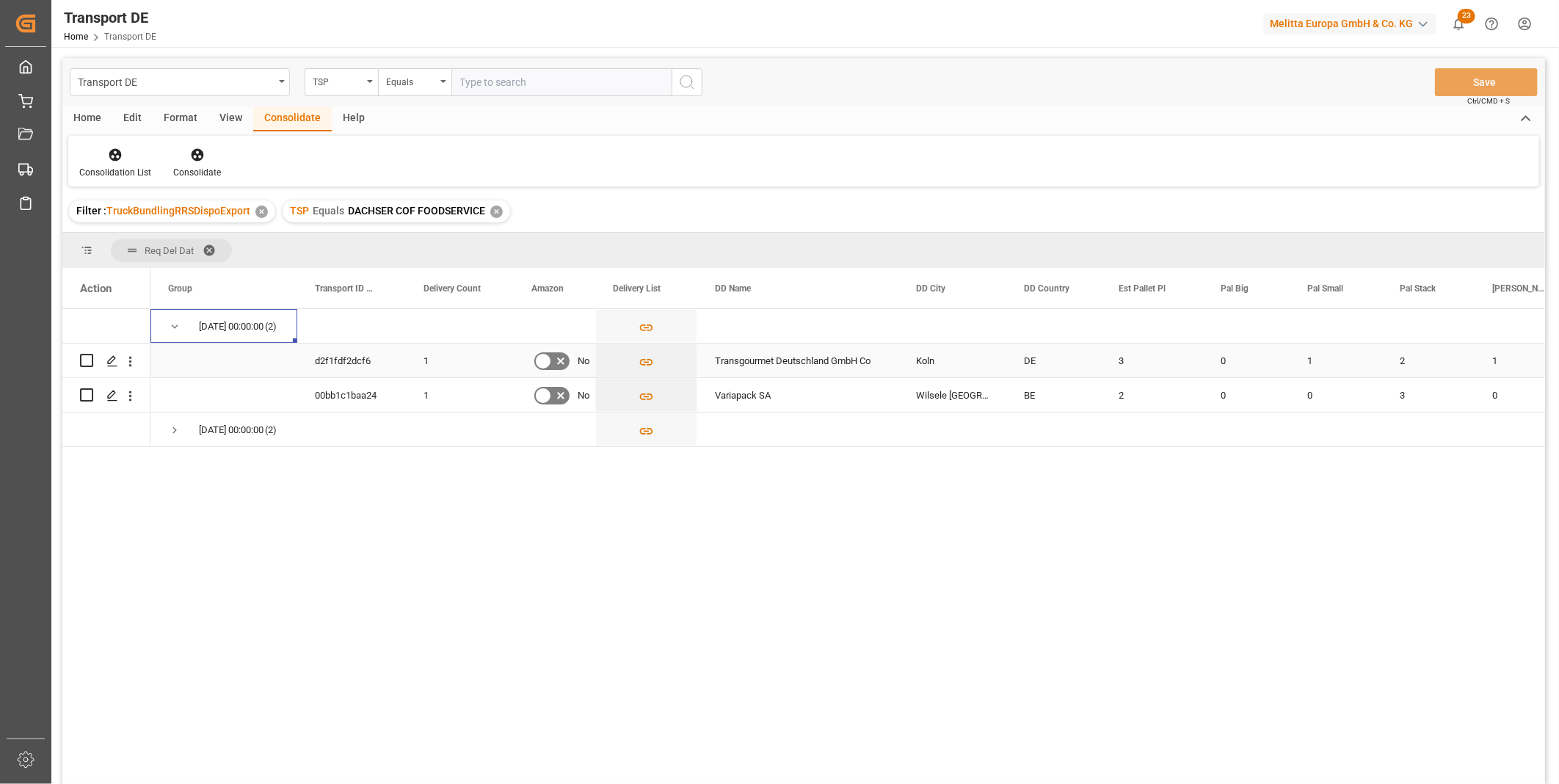
click at [83, 367] on div "Press SPACE to select this row." at bounding box center [87, 360] width 13 height 13
click at [81, 362] on input "Press Space to toggle row selection (unchecked)" at bounding box center [87, 360] width 13 height 13
checkbox input "true"
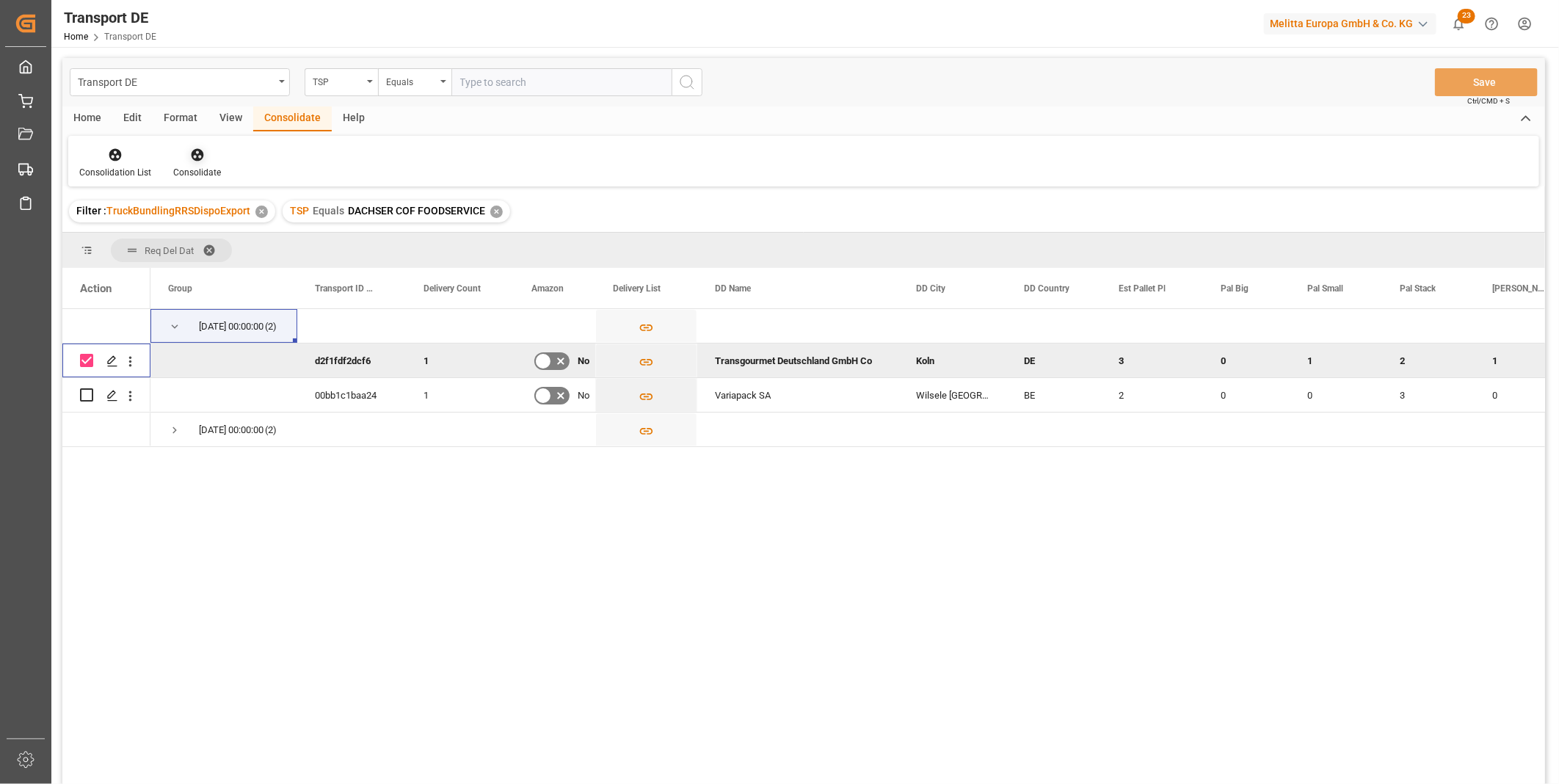
click at [201, 177] on div "Consolidate" at bounding box center [197, 172] width 47 height 13
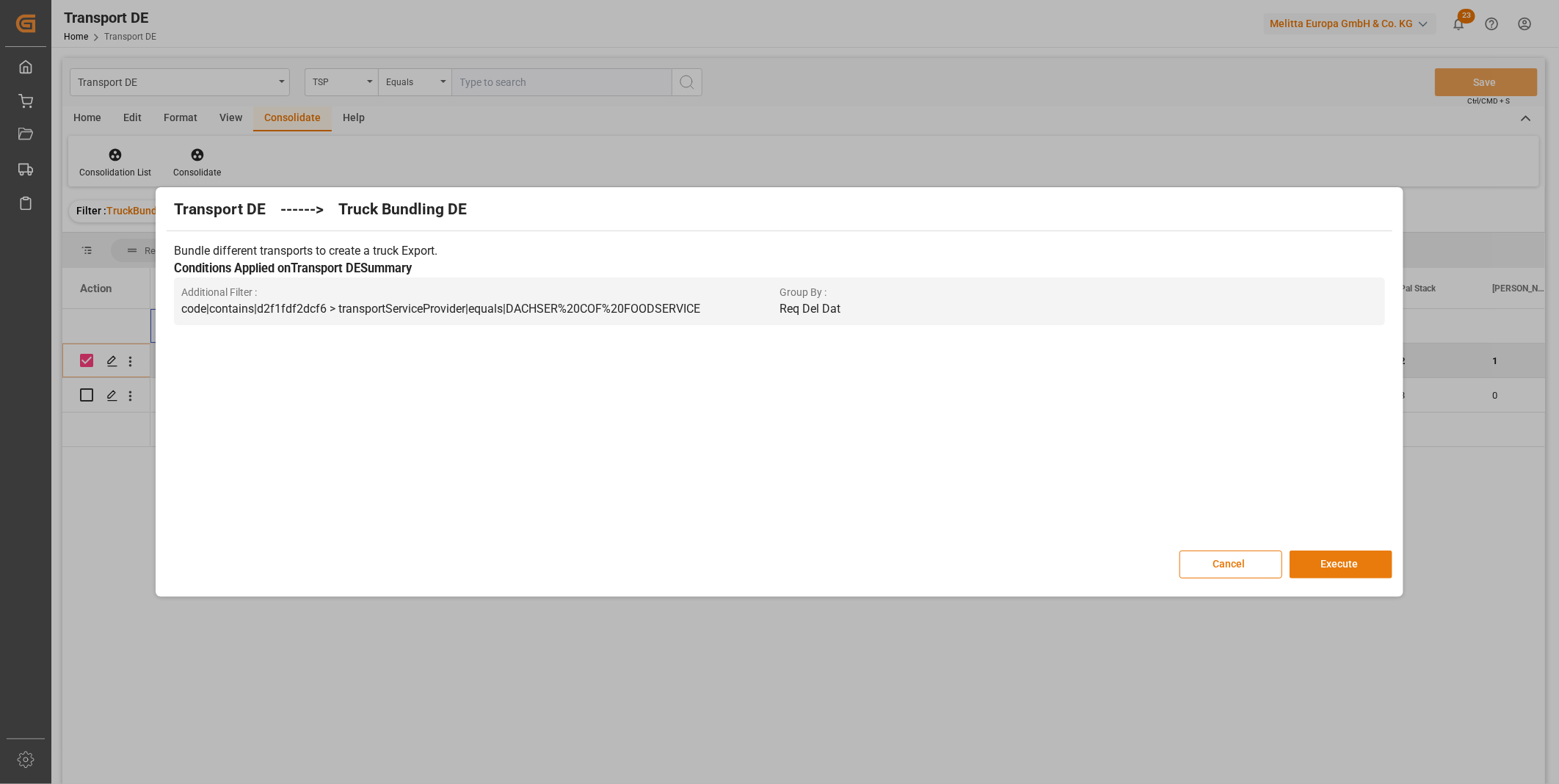
click at [1350, 563] on button "Execute" at bounding box center [1340, 564] width 103 height 28
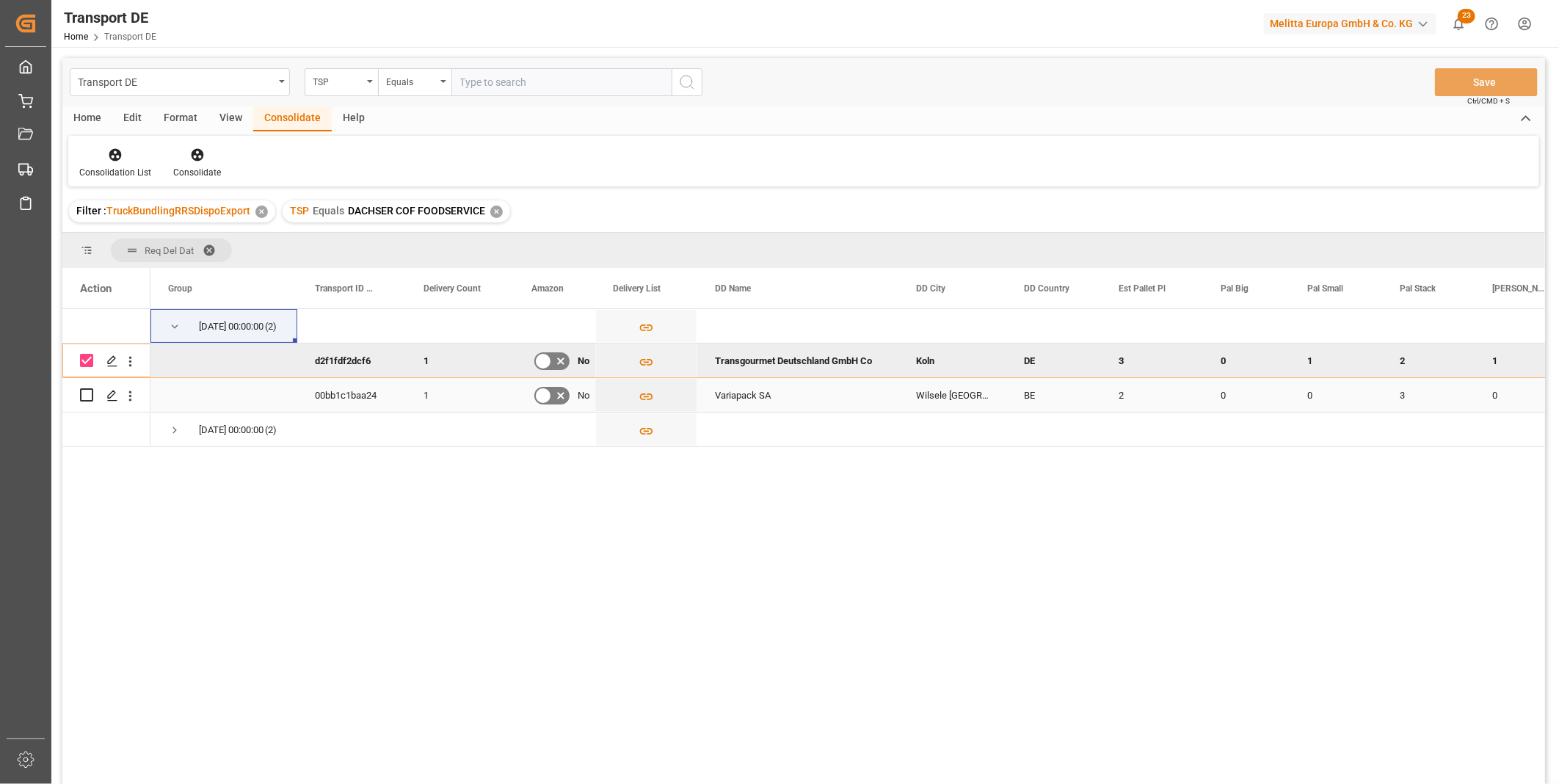
click at [87, 393] on input "Press Space to toggle row selection (unchecked)" at bounding box center [87, 395] width 13 height 13
checkbox input "true"
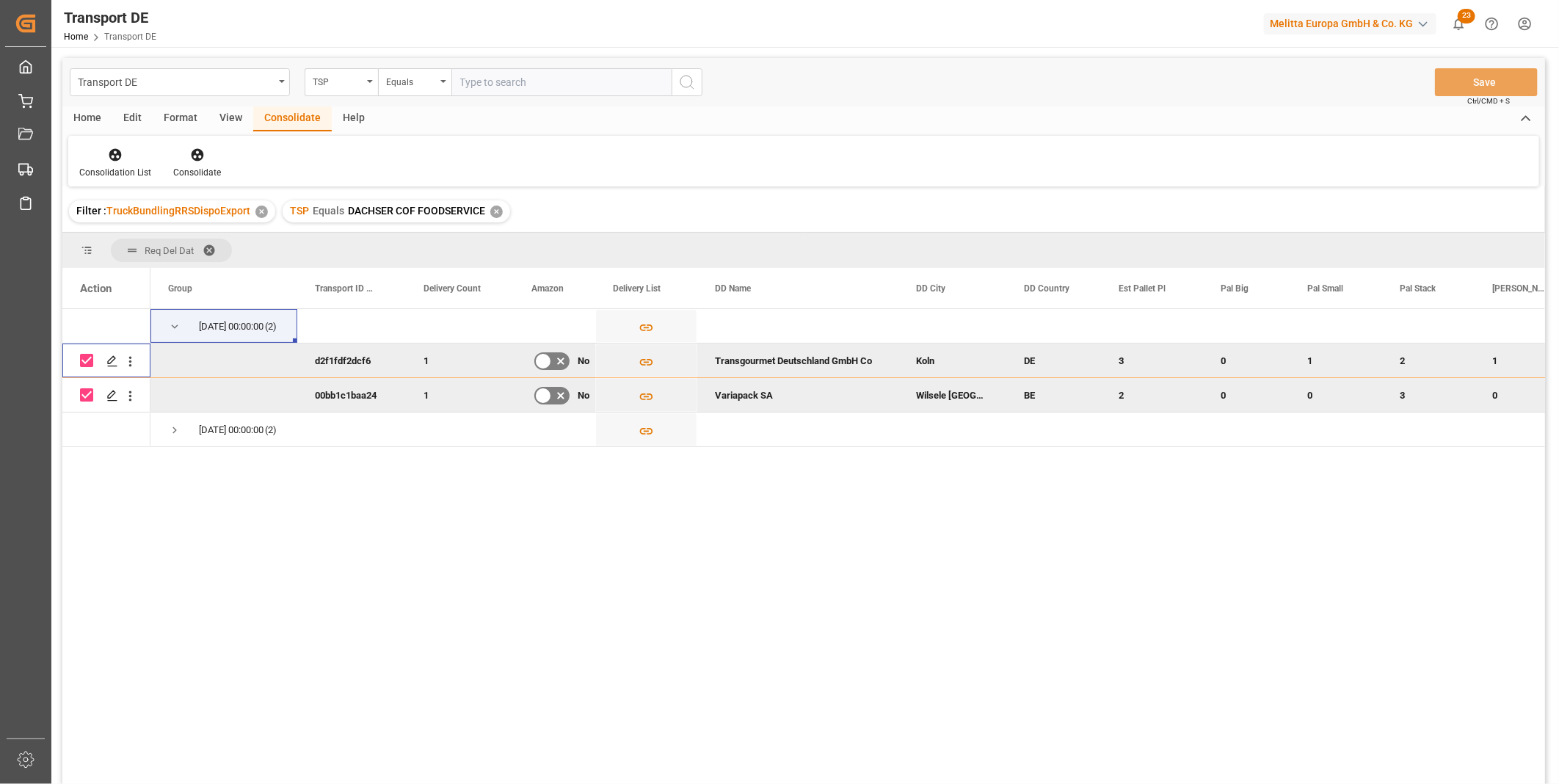
click at [86, 359] on input "Press Space to toggle row selection (checked)" at bounding box center [87, 360] width 13 height 13
checkbox input "false"
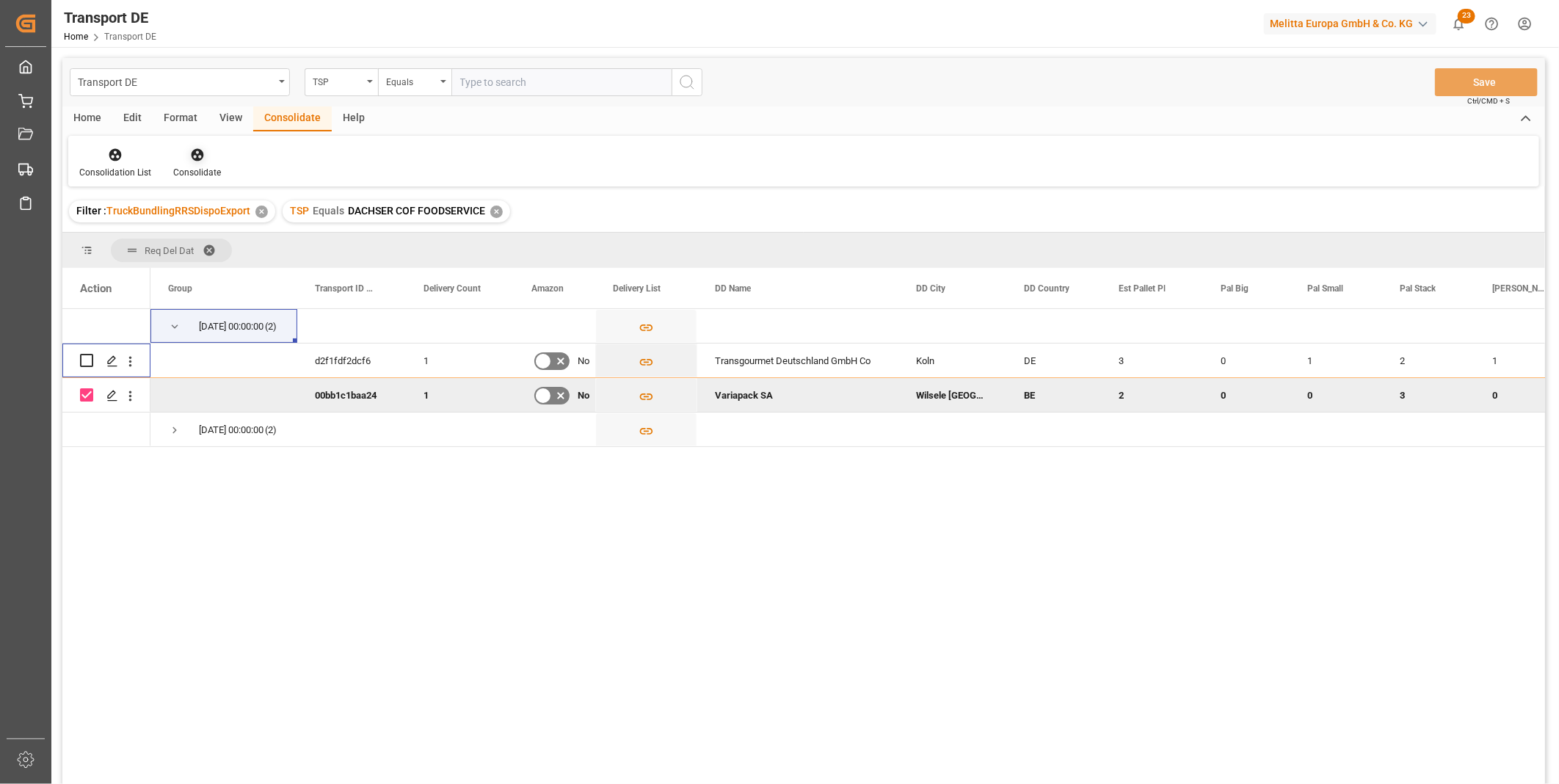
click at [196, 171] on div "Consolidate" at bounding box center [197, 172] width 47 height 13
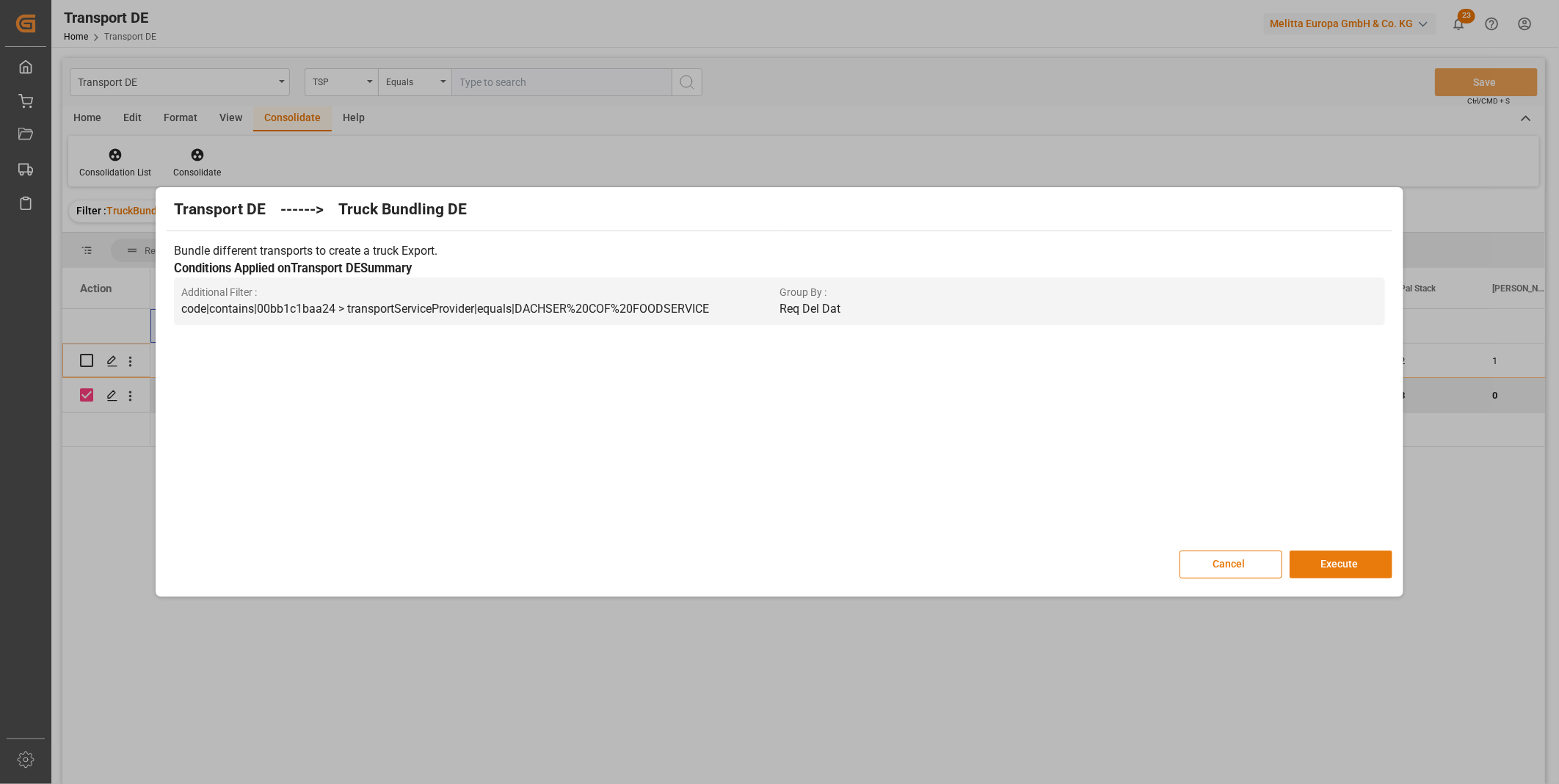
click at [1323, 571] on button "Execute" at bounding box center [1340, 564] width 103 height 28
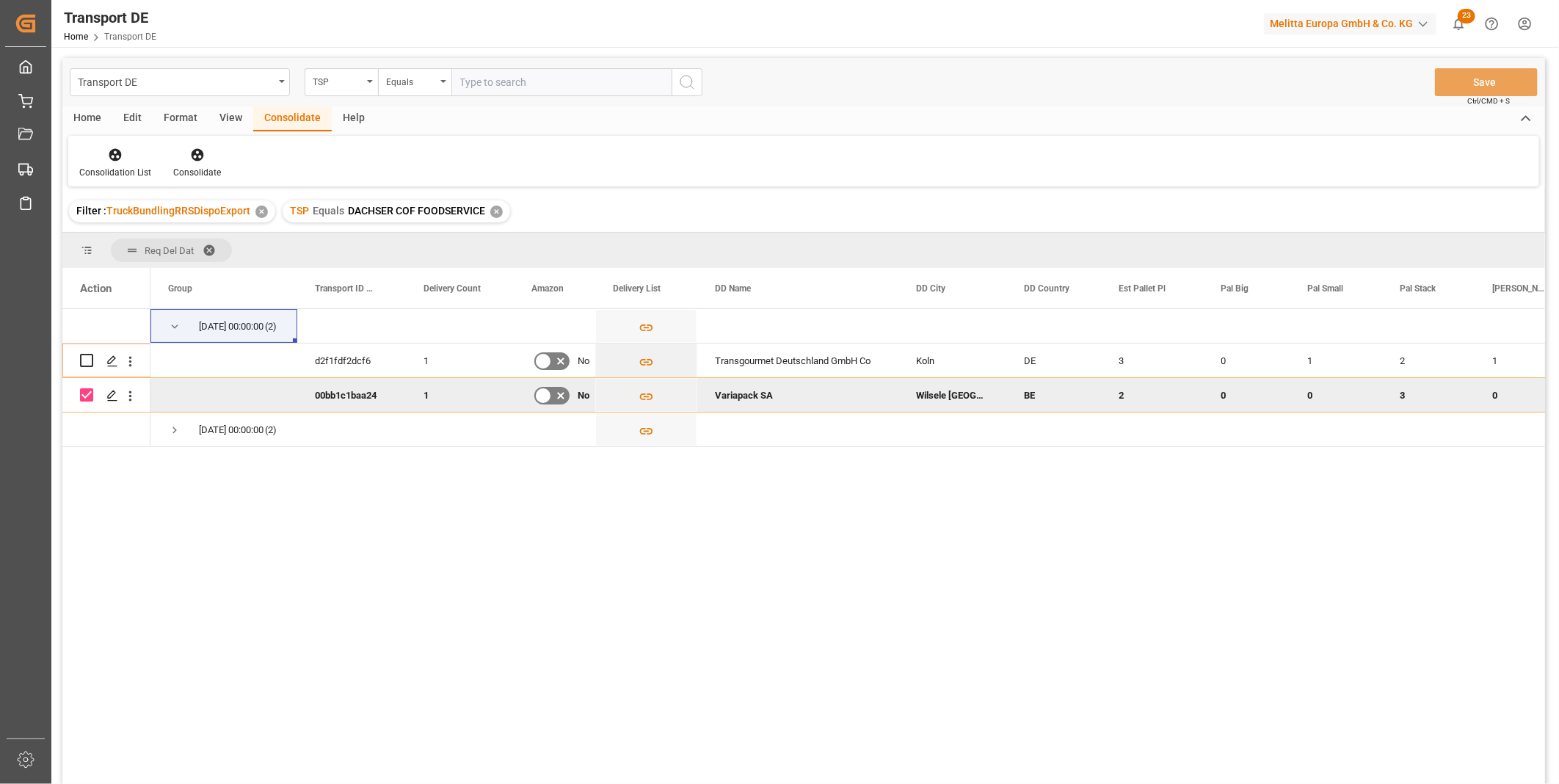
click at [108, 145] on div "Consolidation List Consolidate" at bounding box center [803, 161] width 1471 height 51
click at [113, 164] on div "Consolidation List" at bounding box center [115, 162] width 94 height 32
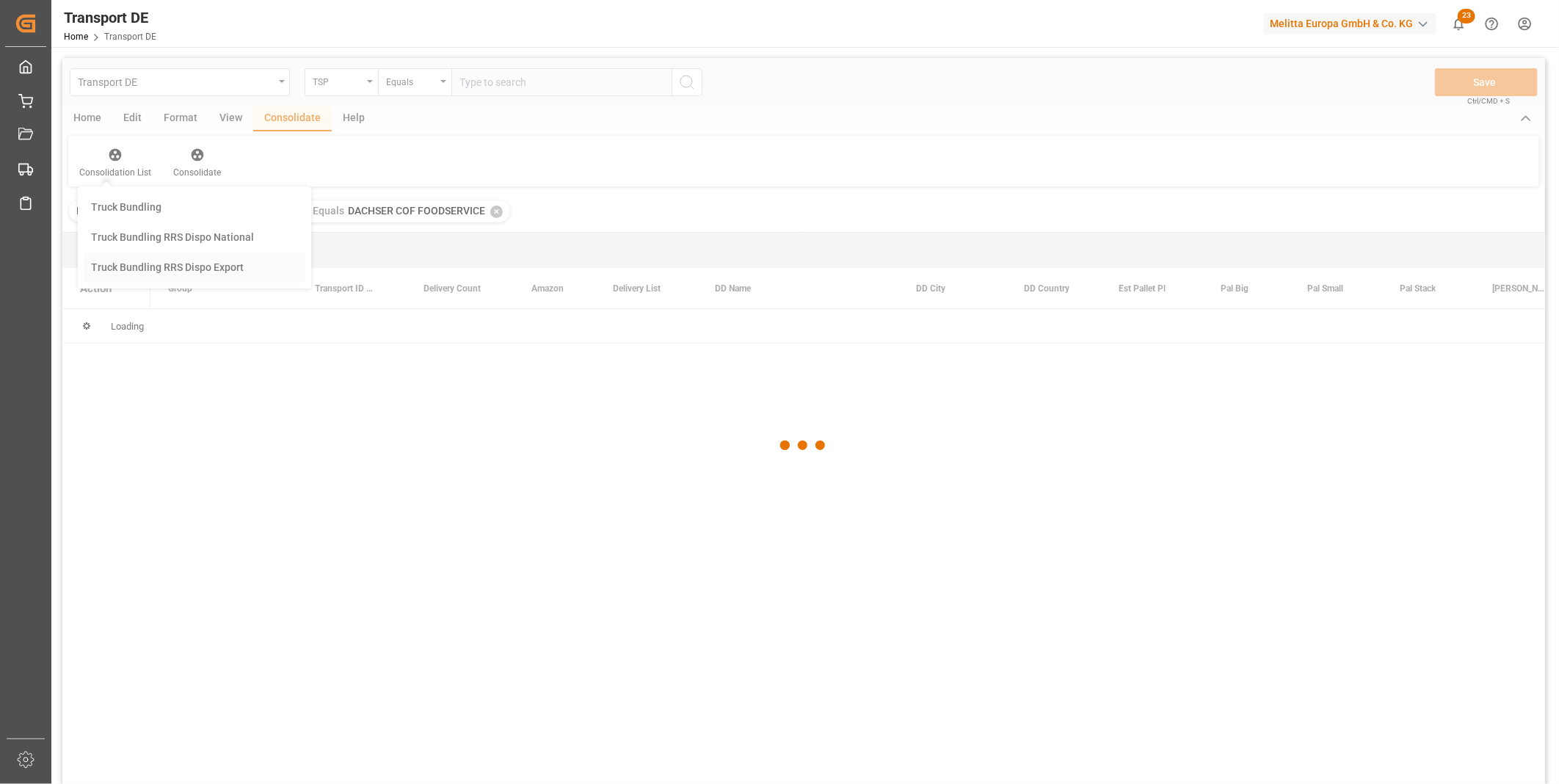
click at [162, 281] on div "Transport DE TSP Equals Save Ctrl/CMD + S Home Edit Format View Consolidate Hel…" at bounding box center [803, 440] width 1482 height 765
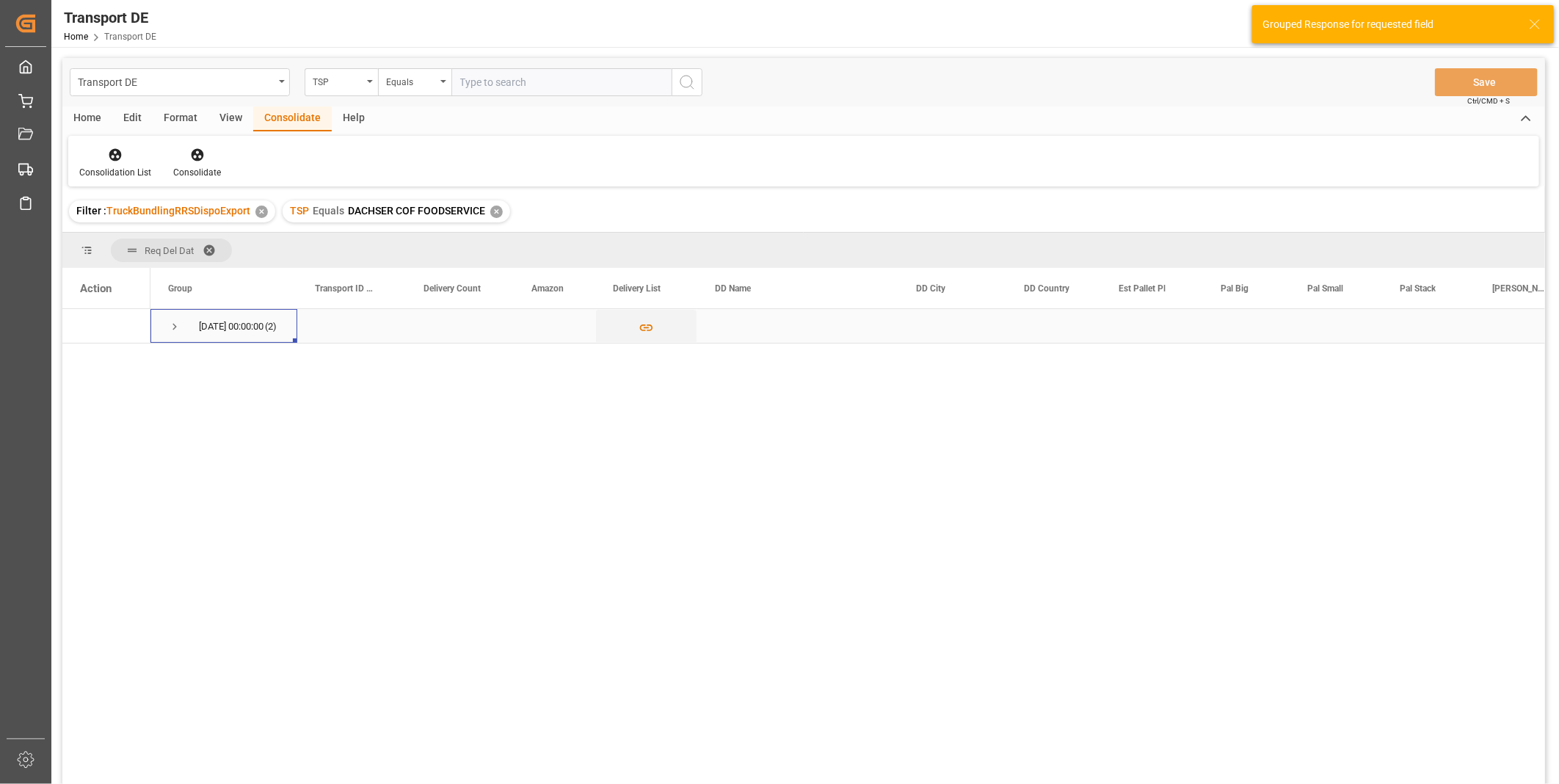
click at [176, 333] on span "Press SPACE to select this row." at bounding box center [174, 326] width 13 height 34
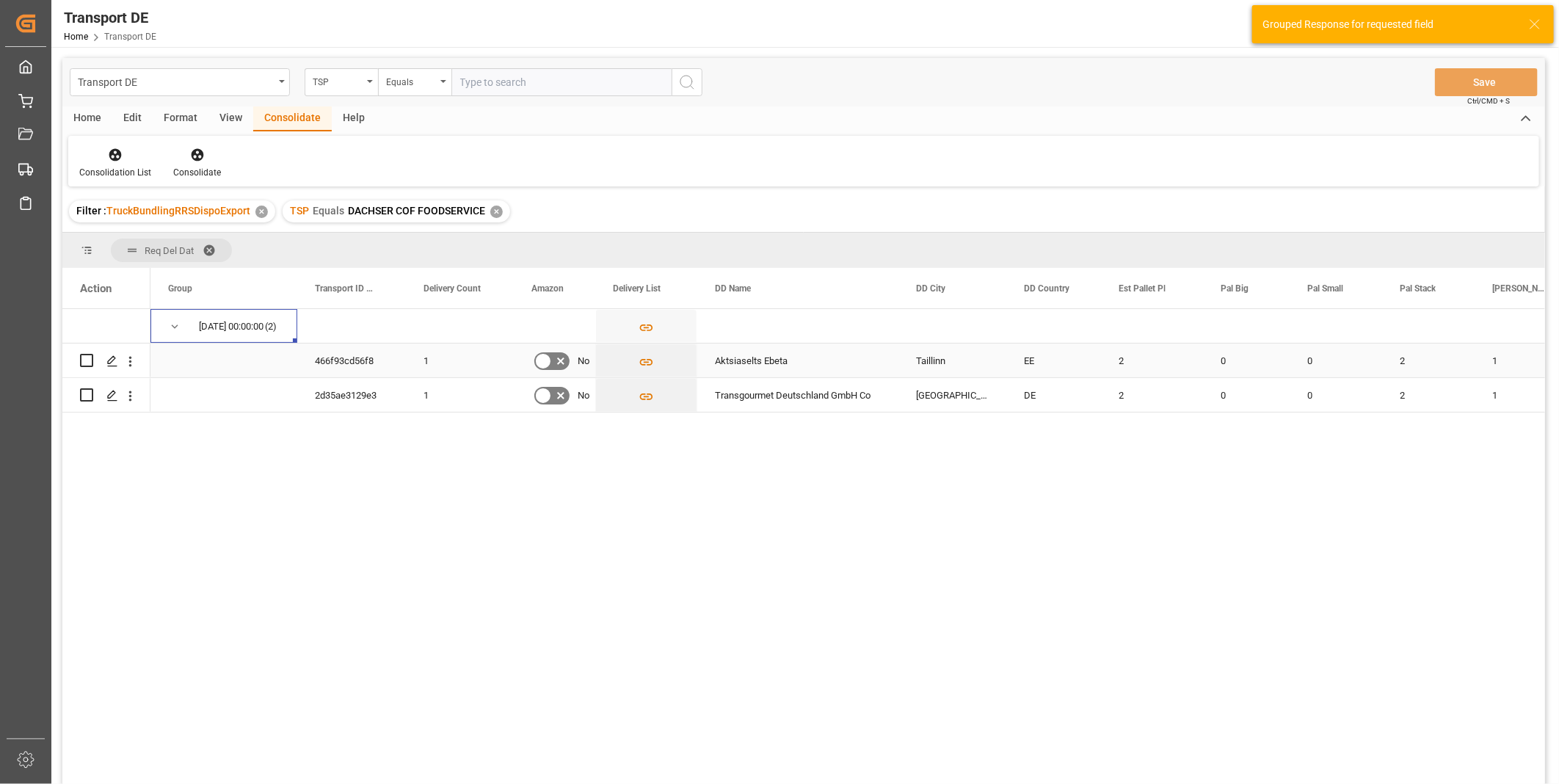
click at [84, 364] on input "Press Space to toggle row selection (unchecked)" at bounding box center [87, 360] width 13 height 13
checkbox input "true"
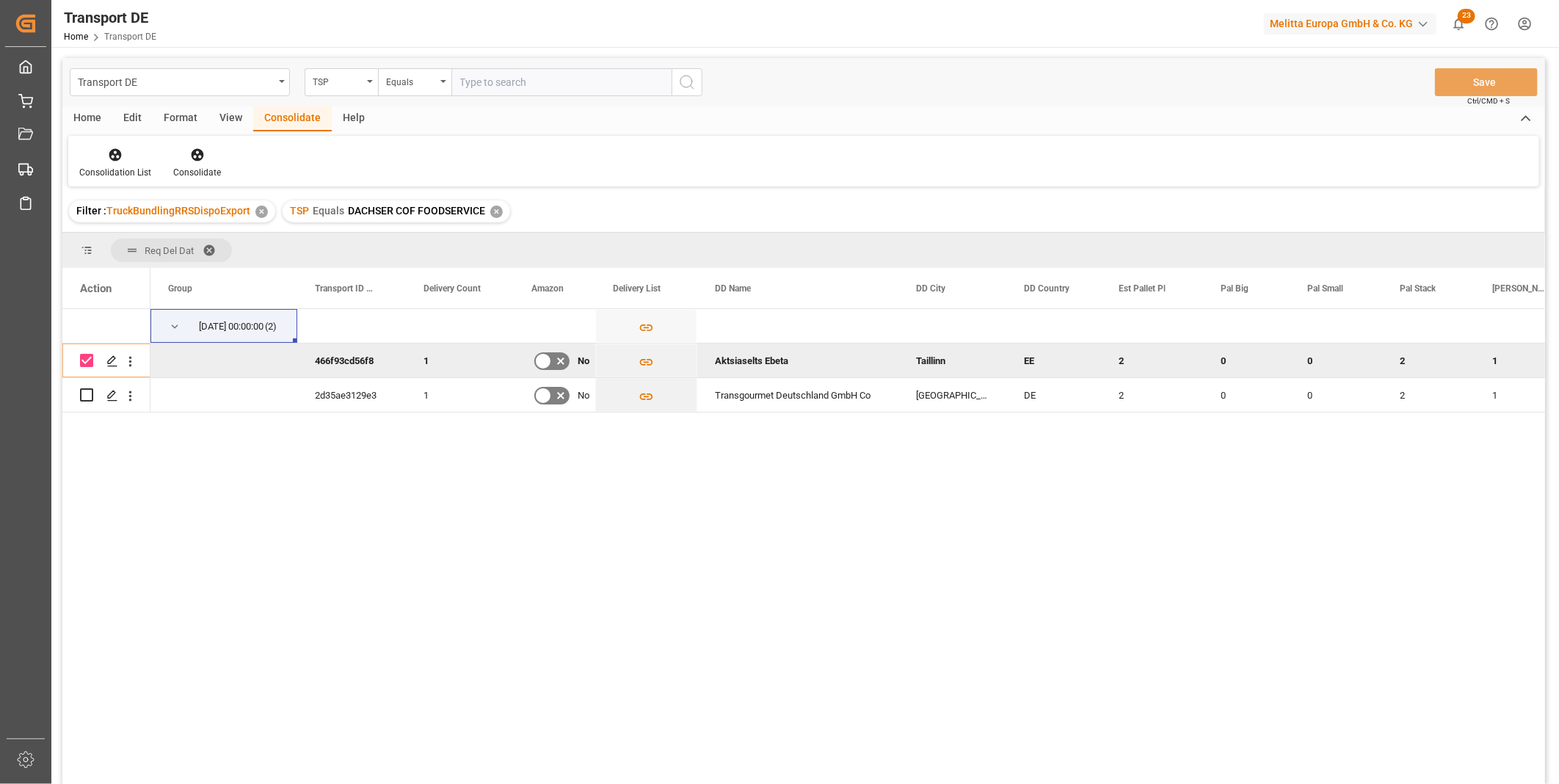
click at [199, 129] on div "Format" at bounding box center [180, 119] width 56 height 25
click at [292, 108] on div "Consolidate" at bounding box center [293, 119] width 78 height 25
click at [184, 155] on div at bounding box center [197, 154] width 47 height 15
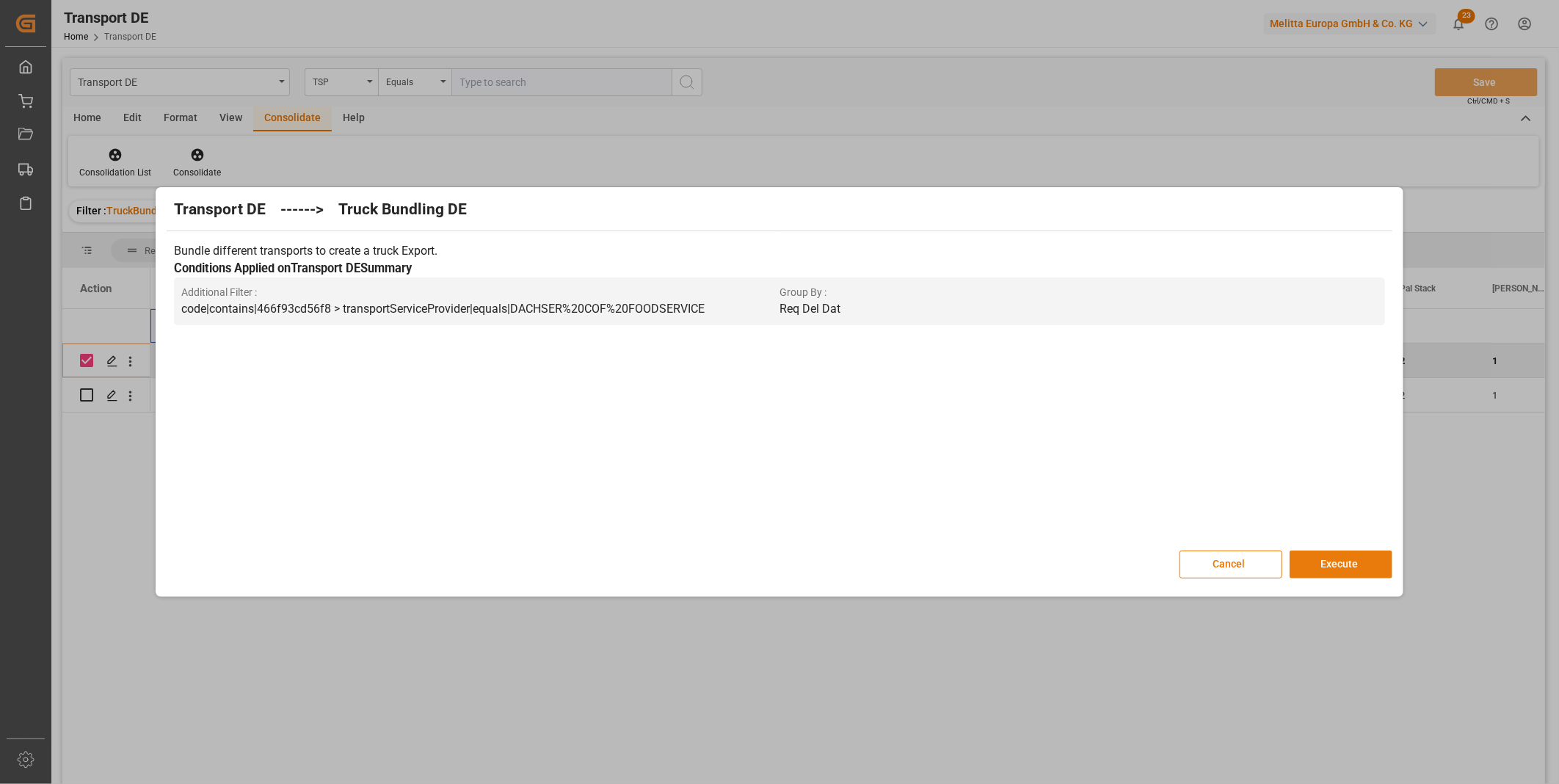
click at [1364, 568] on button "Execute" at bounding box center [1340, 564] width 103 height 28
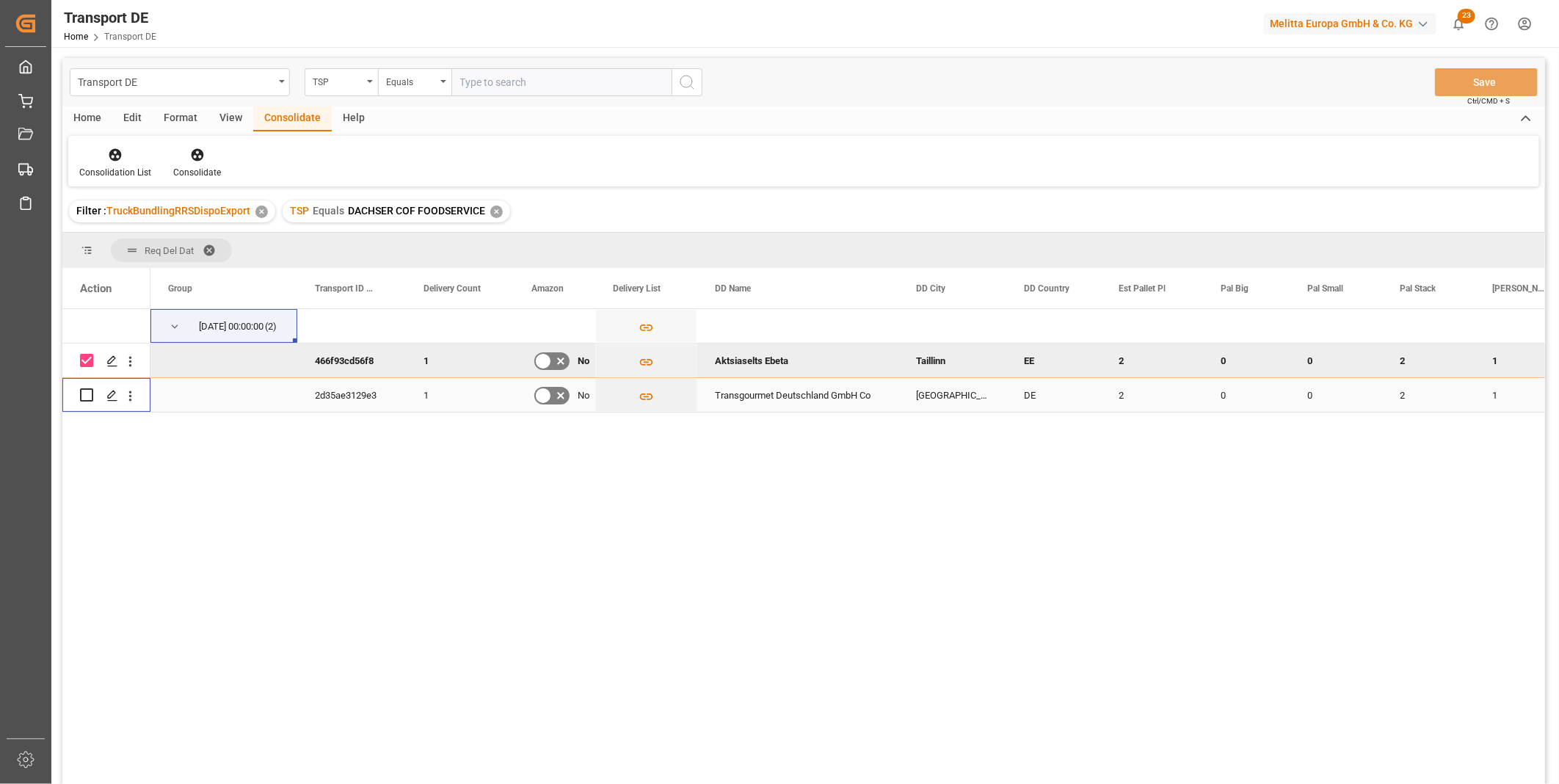
click at [90, 393] on input "Press Space to toggle row selection (unchecked)" at bounding box center [87, 395] width 13 height 13
checkbox input "true"
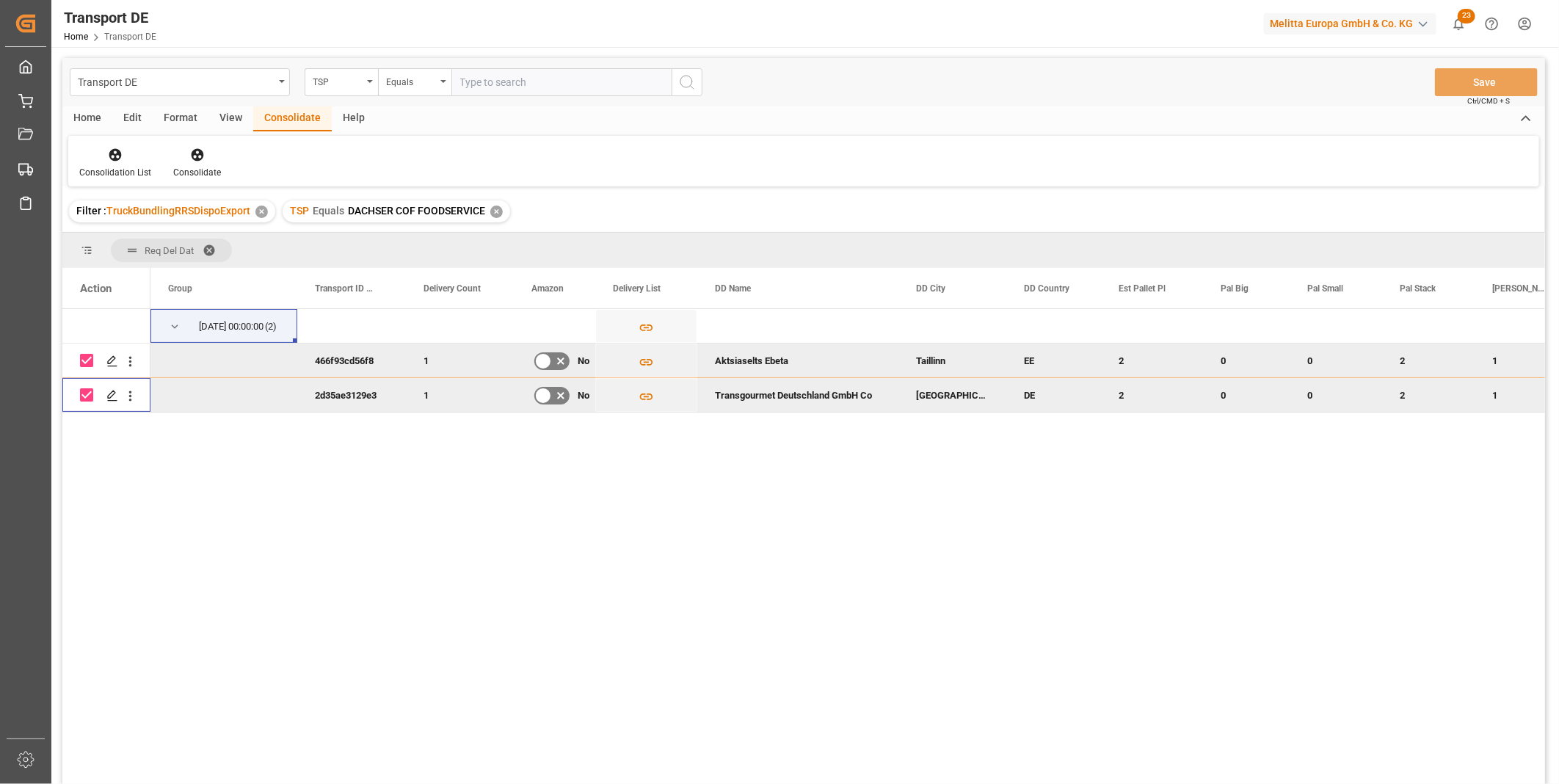
drag, startPoint x: 90, startPoint y: 356, endPoint x: 94, endPoint y: 348, distance: 8.9
click at [90, 356] on input "Press Space to toggle row selection (checked)" at bounding box center [87, 360] width 13 height 13
checkbox input "false"
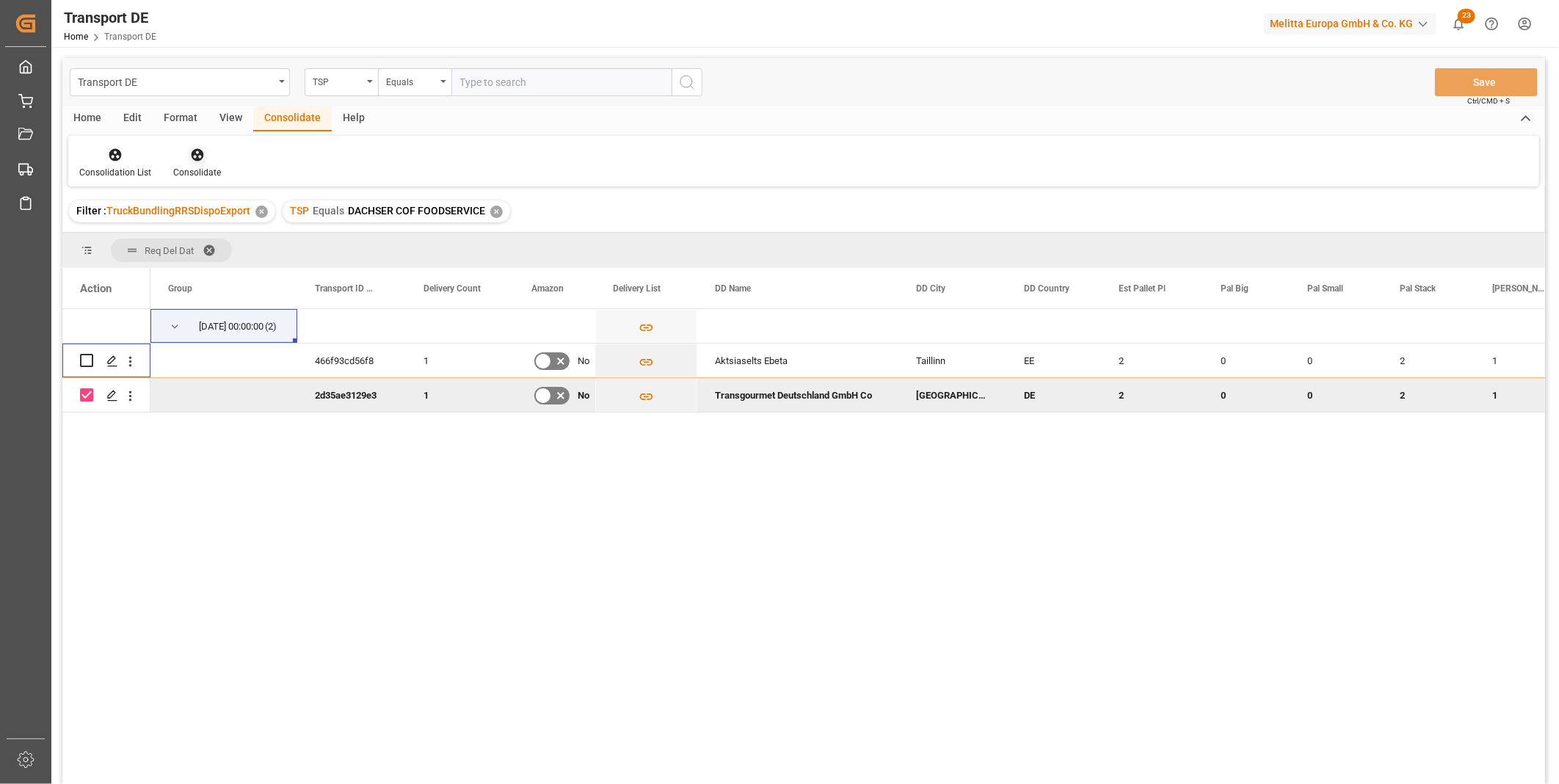
click at [189, 166] on div "Consolidate" at bounding box center [197, 172] width 47 height 13
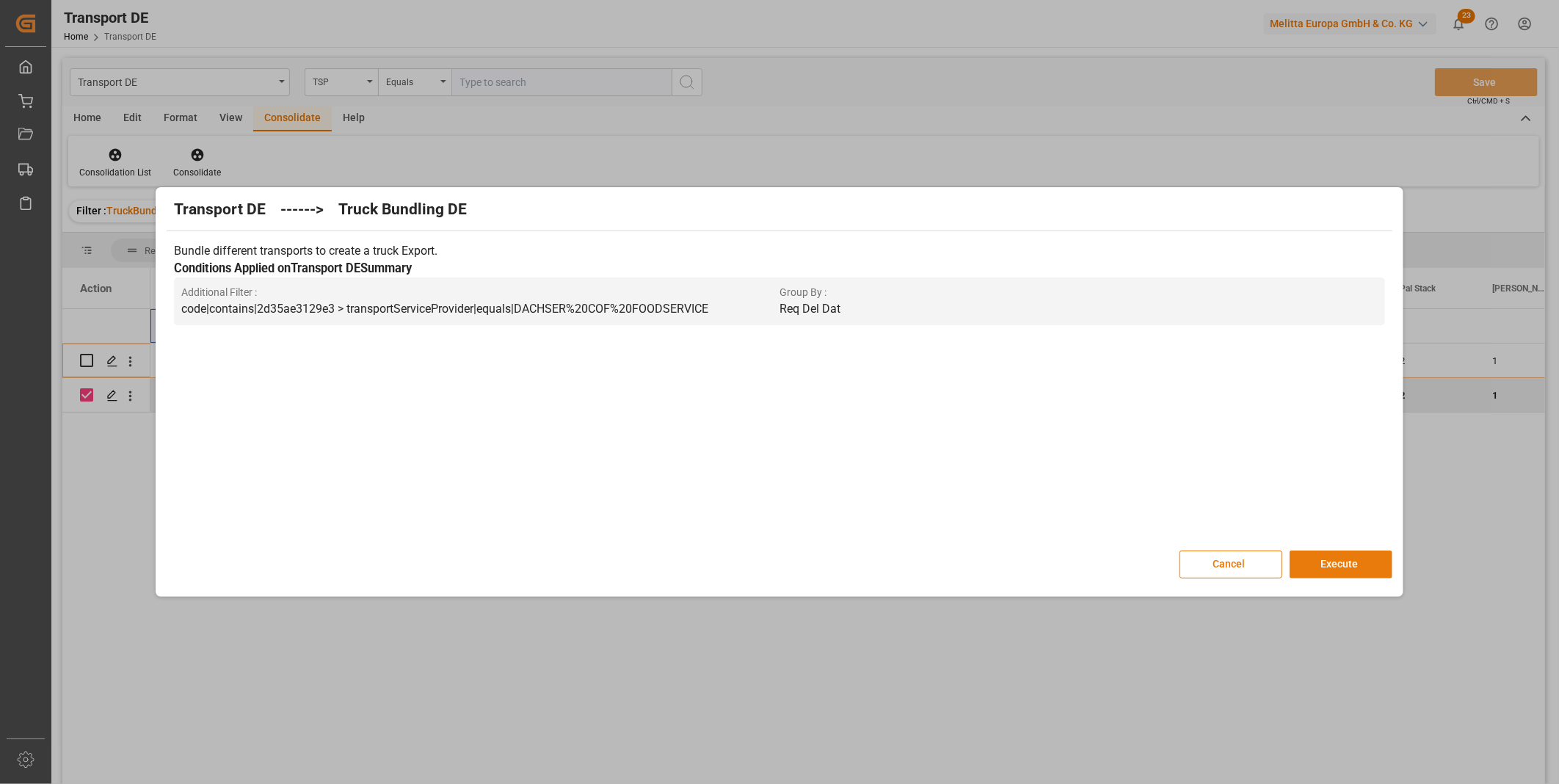
click at [1361, 567] on button "Execute" at bounding box center [1340, 564] width 103 height 28
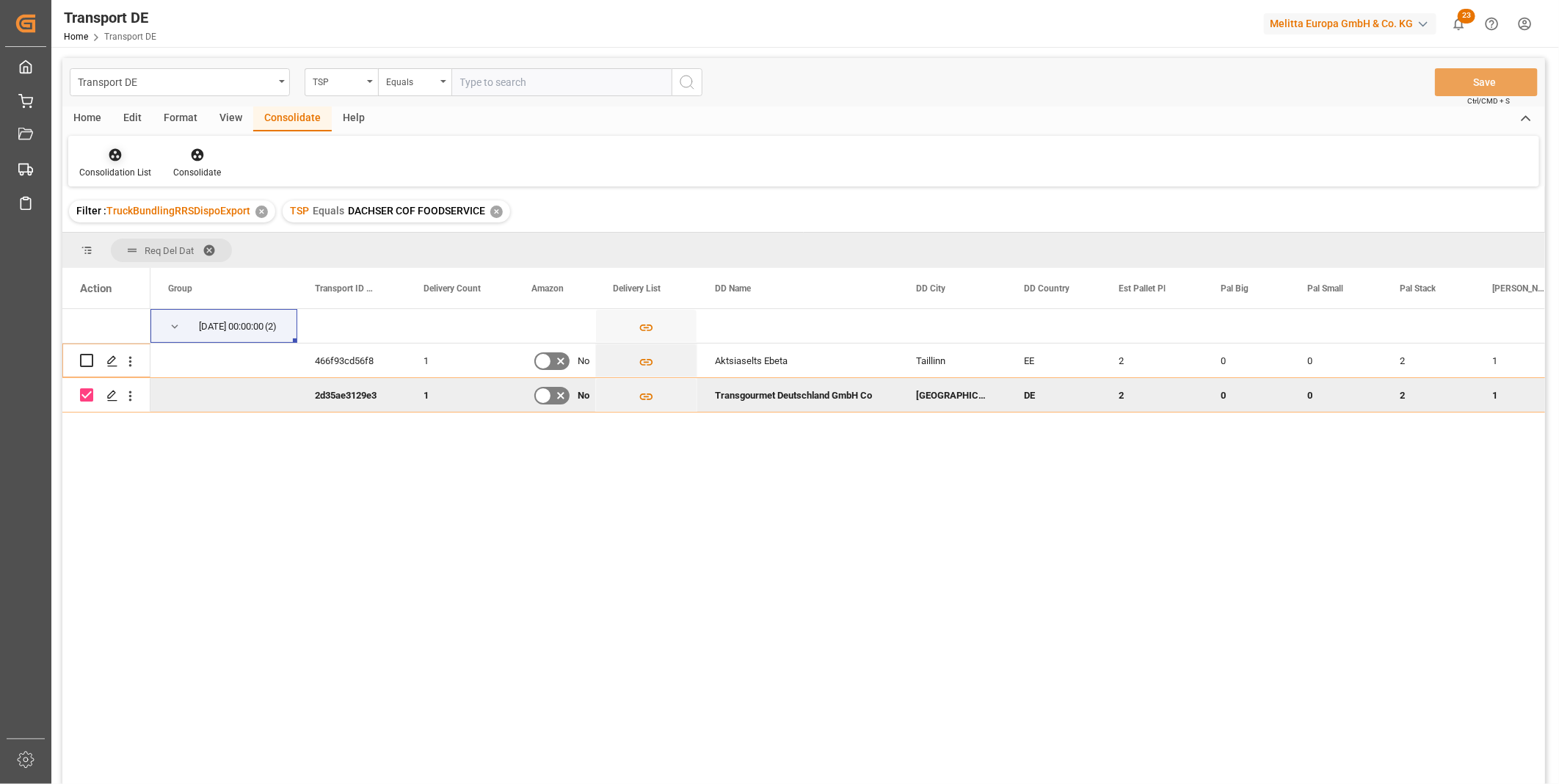
click at [108, 157] on icon at bounding box center [115, 155] width 15 height 15
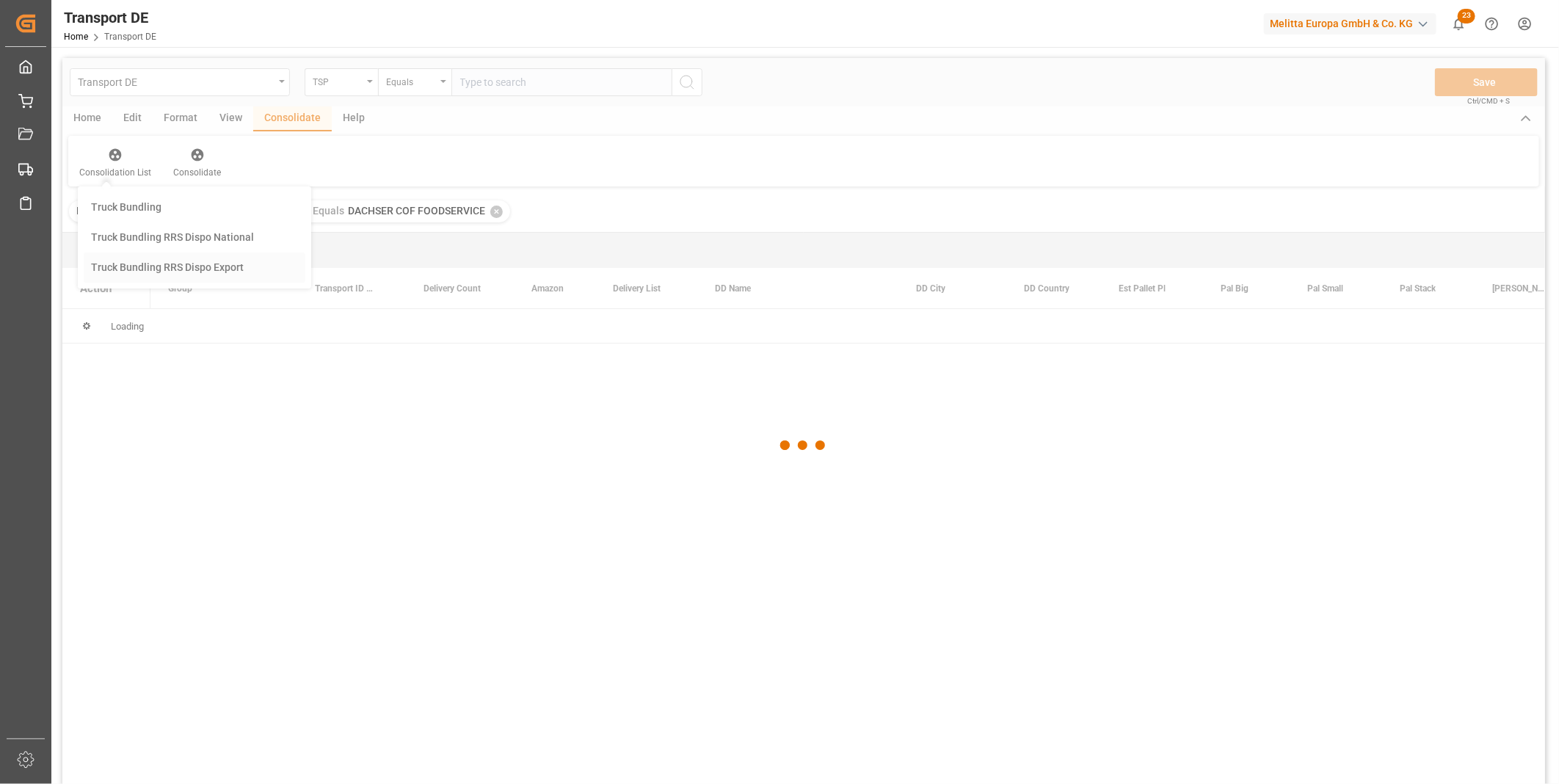
click at [206, 273] on div "Transport DE TSP Equals Save Ctrl/CMD + S Home Edit Format View Consolidate Hel…" at bounding box center [803, 440] width 1482 height 765
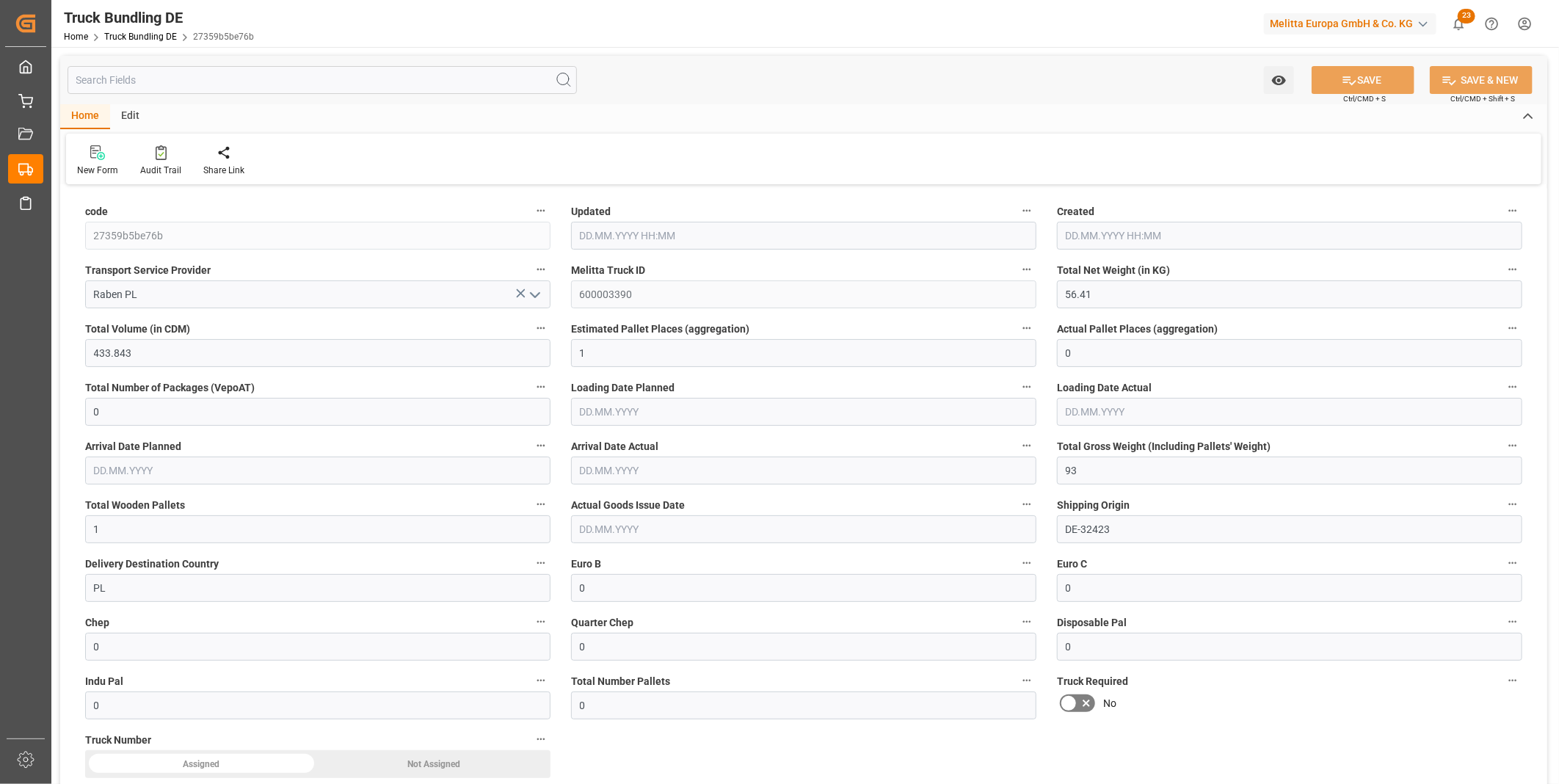
type input "56.41"
type input "433.843"
type input "1"
type input "0"
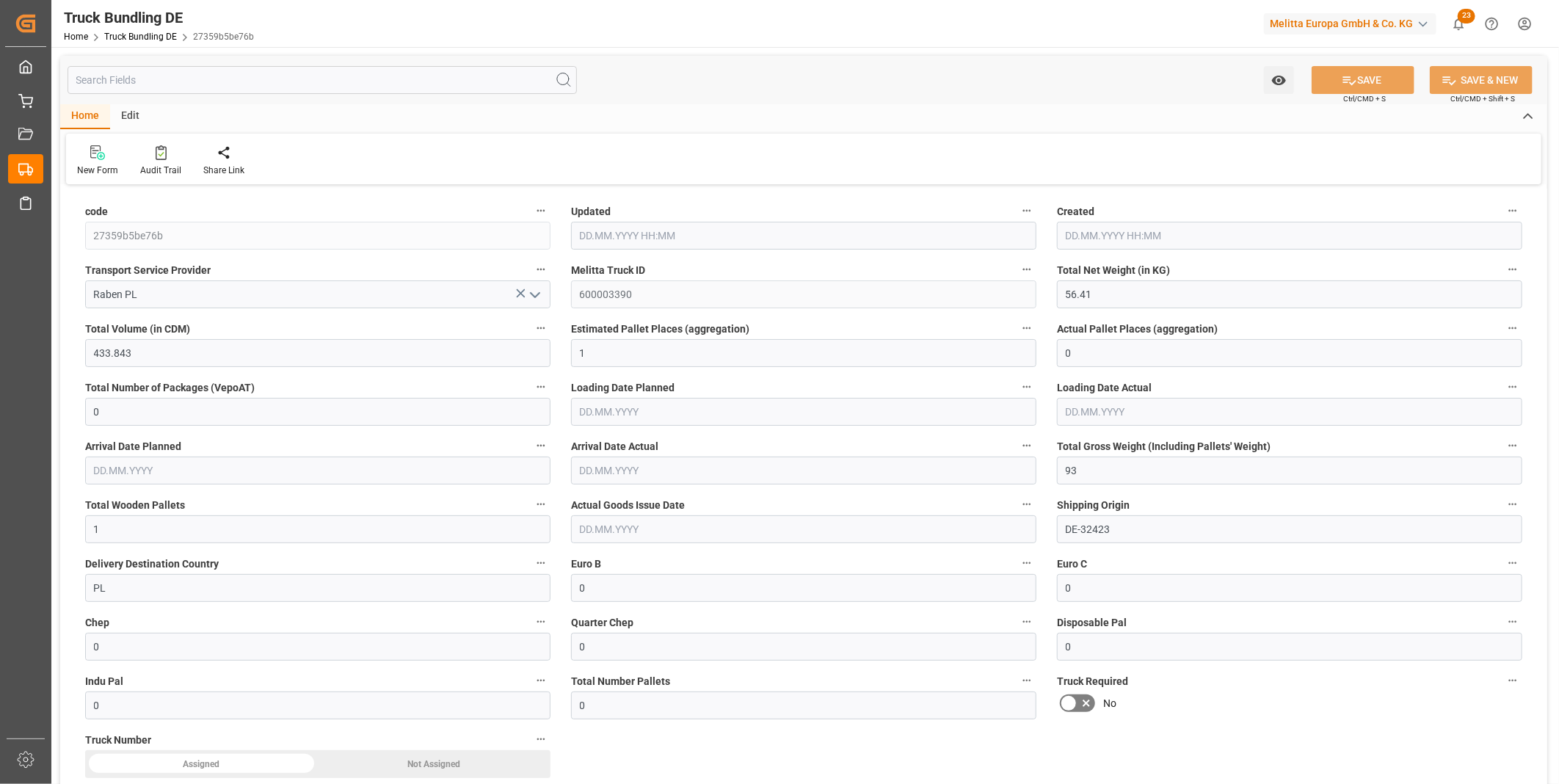
type input "93"
type input "1"
type input "0"
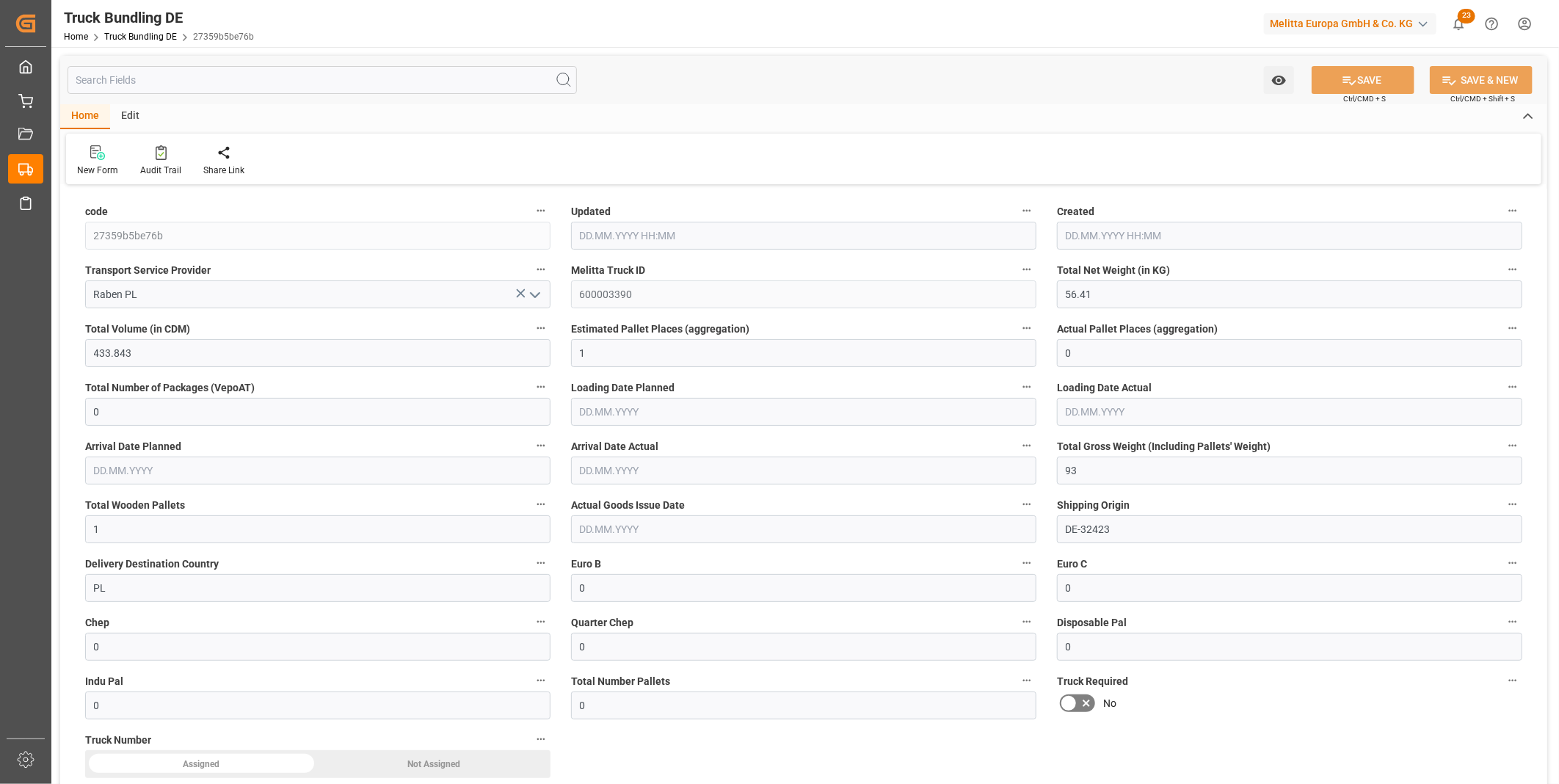
type input "0"
type input "[DATE] 08:43"
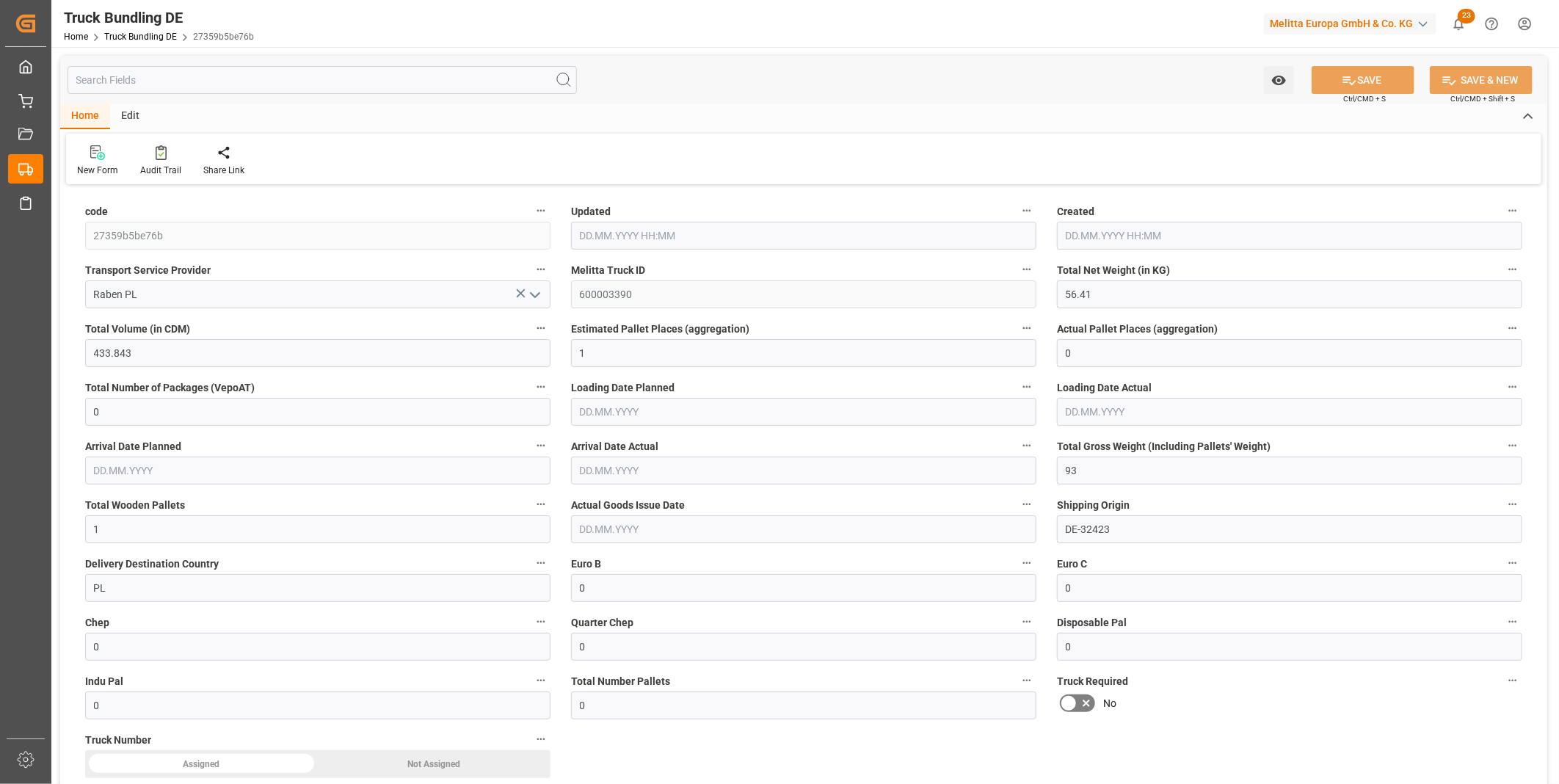
type input "[DATE] 08:43"
type input "[DATE]"
type input "2254.07"
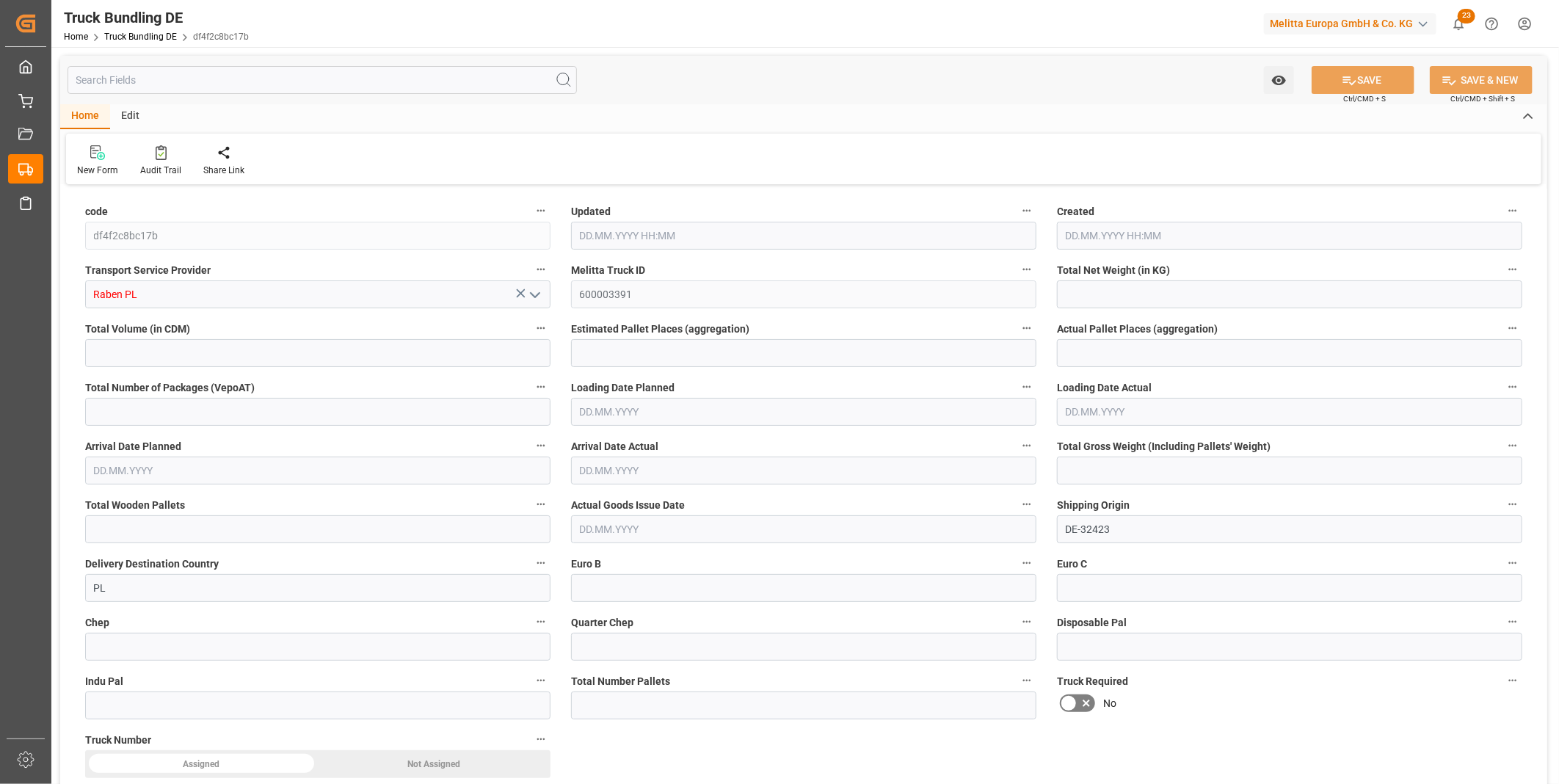
type input "21455.946"
type input "14"
type input "0"
type input "3003"
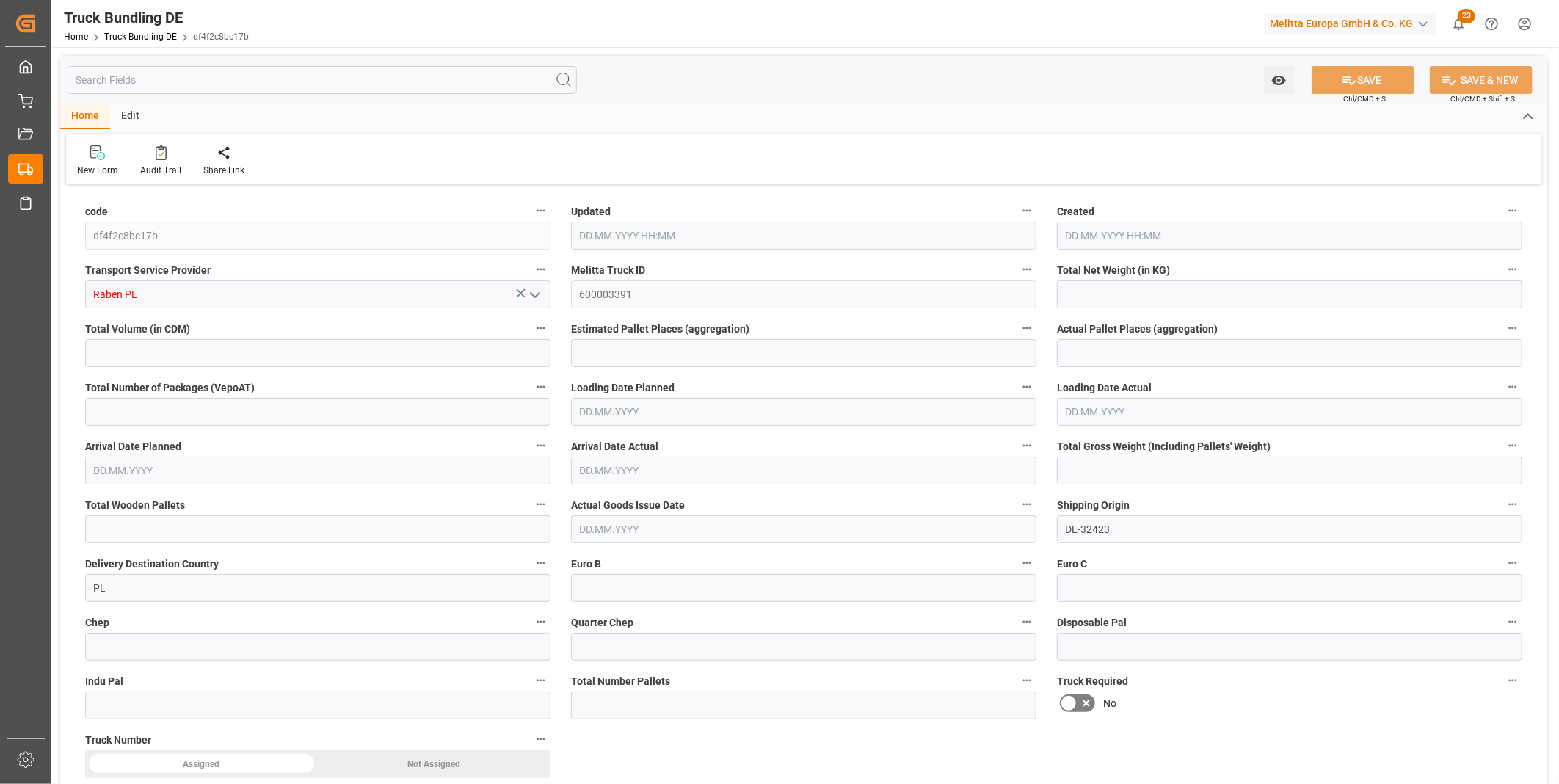
type input "14"
type input "0"
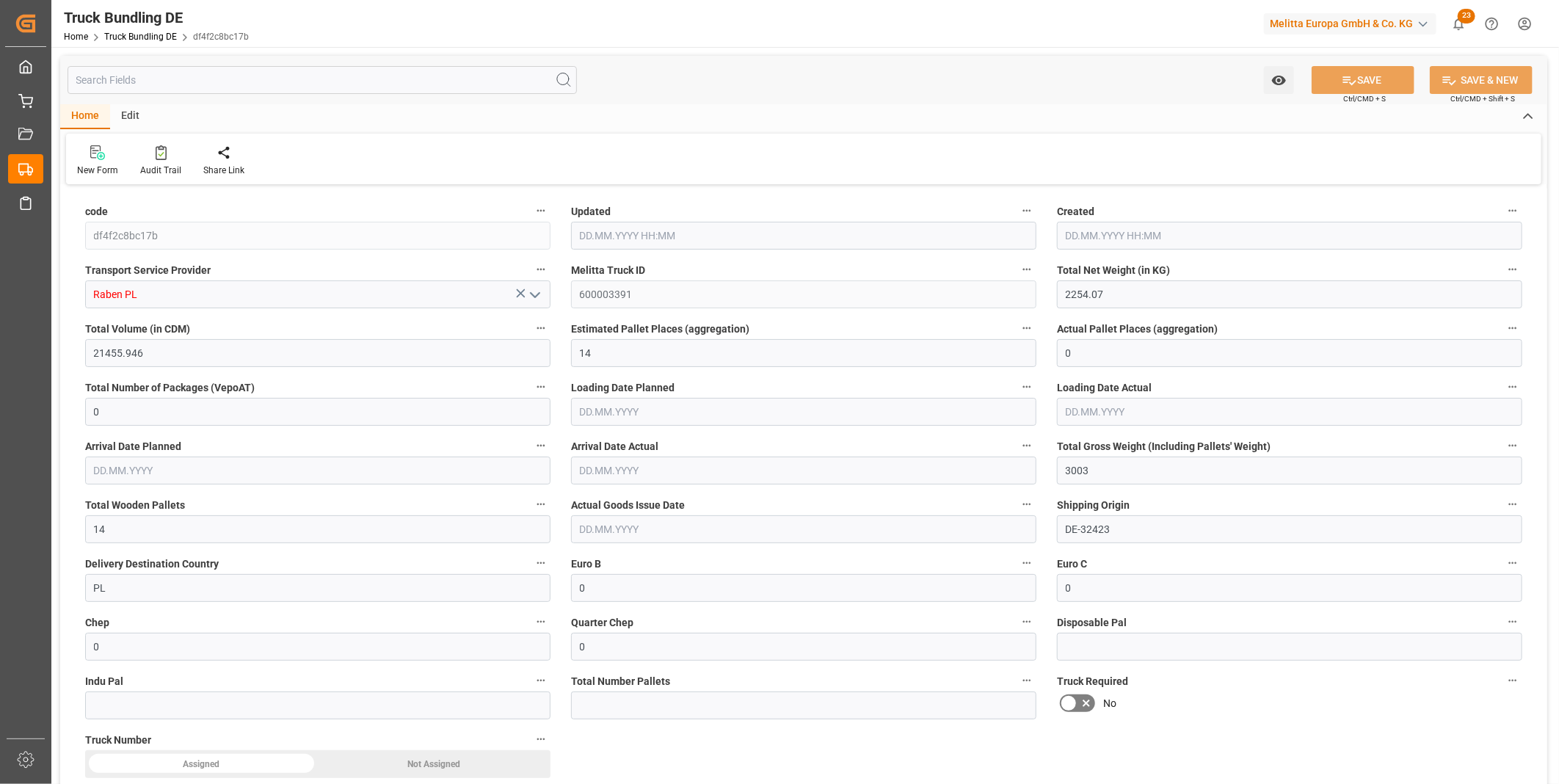
type input "0"
type input "[DATE] 08:43"
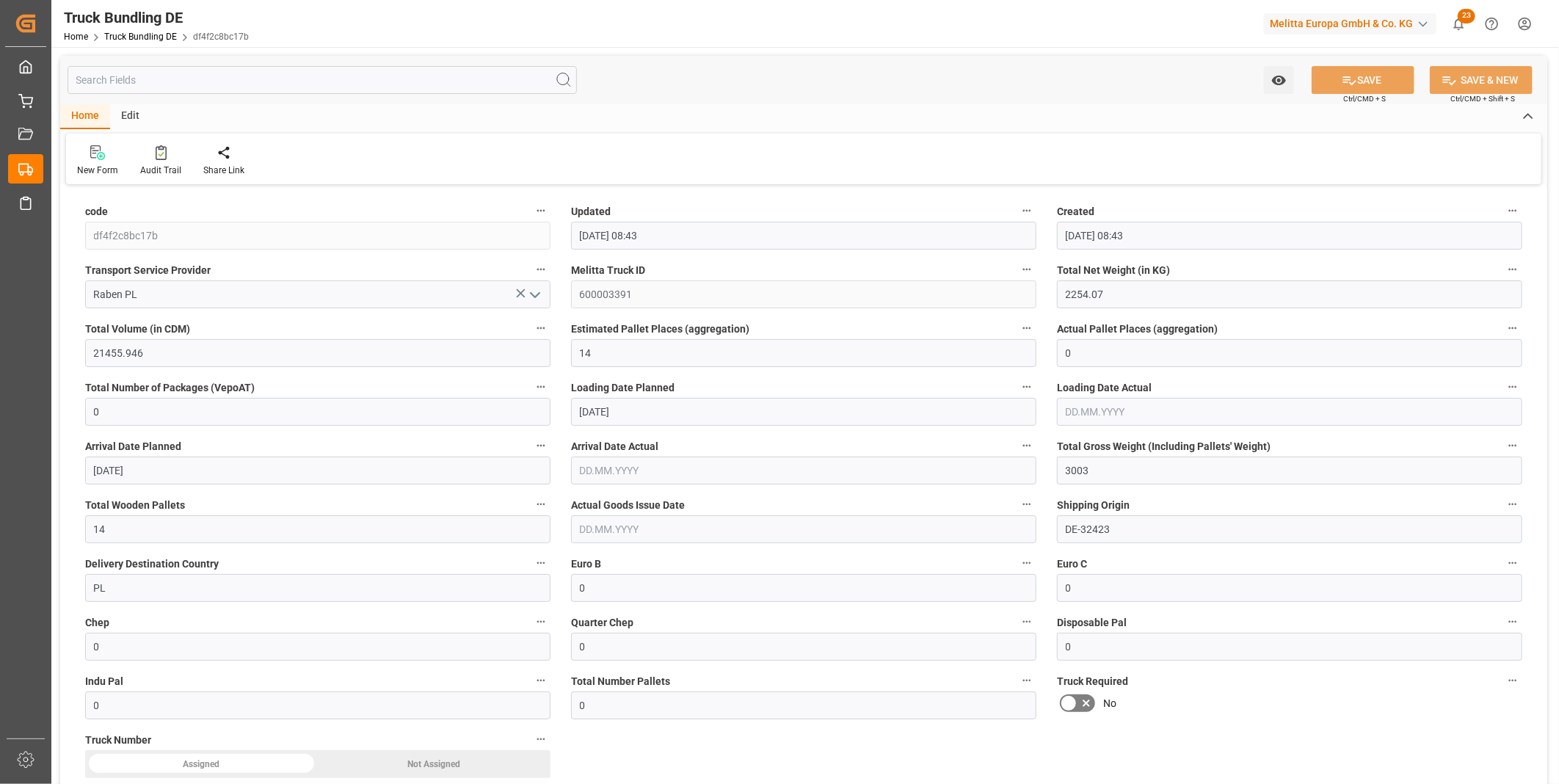
type input "[DATE]"
type input "2581.65"
type input "24184.12"
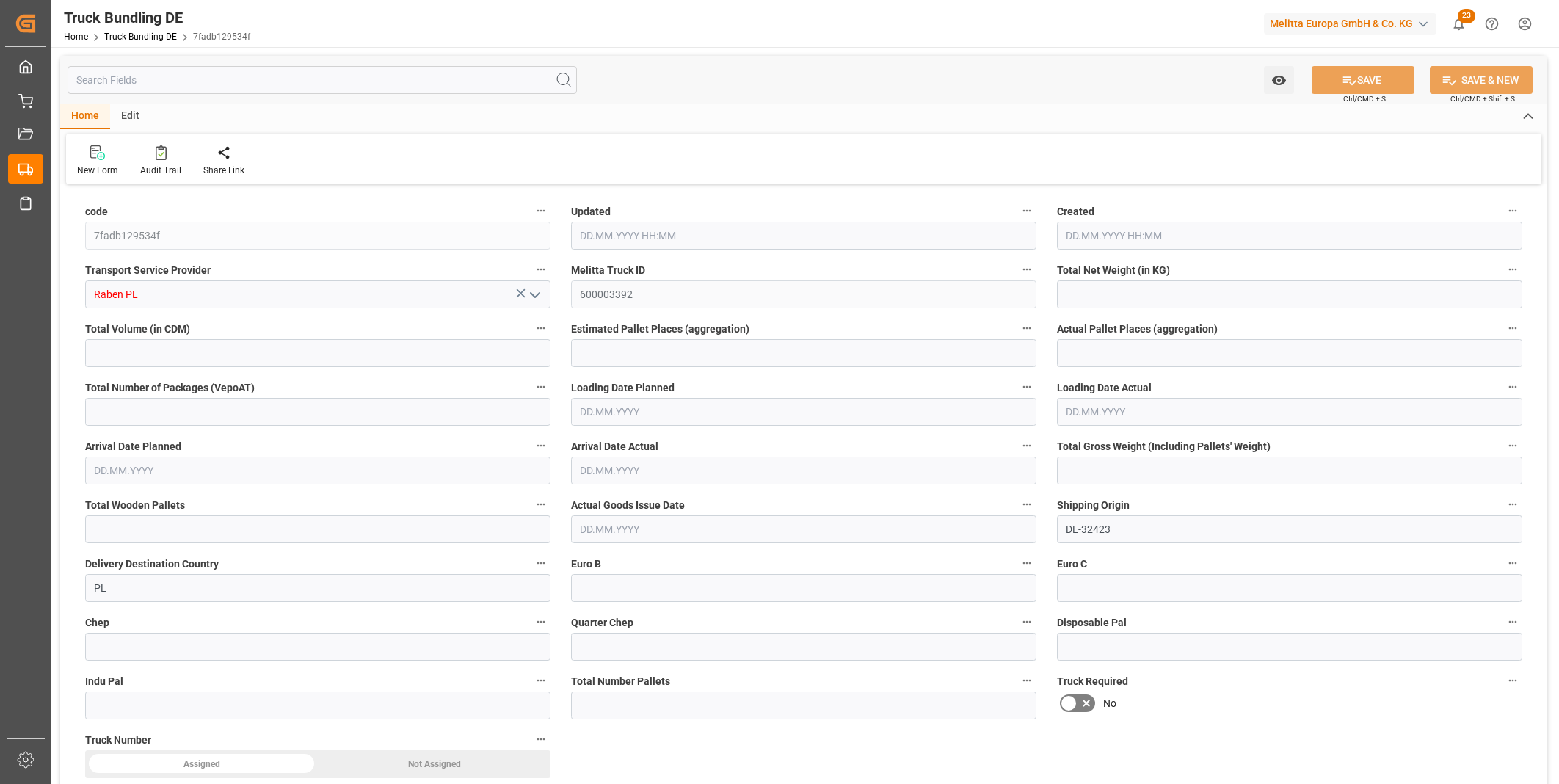
type input "18"
type input "0"
type input "3540"
type input "18"
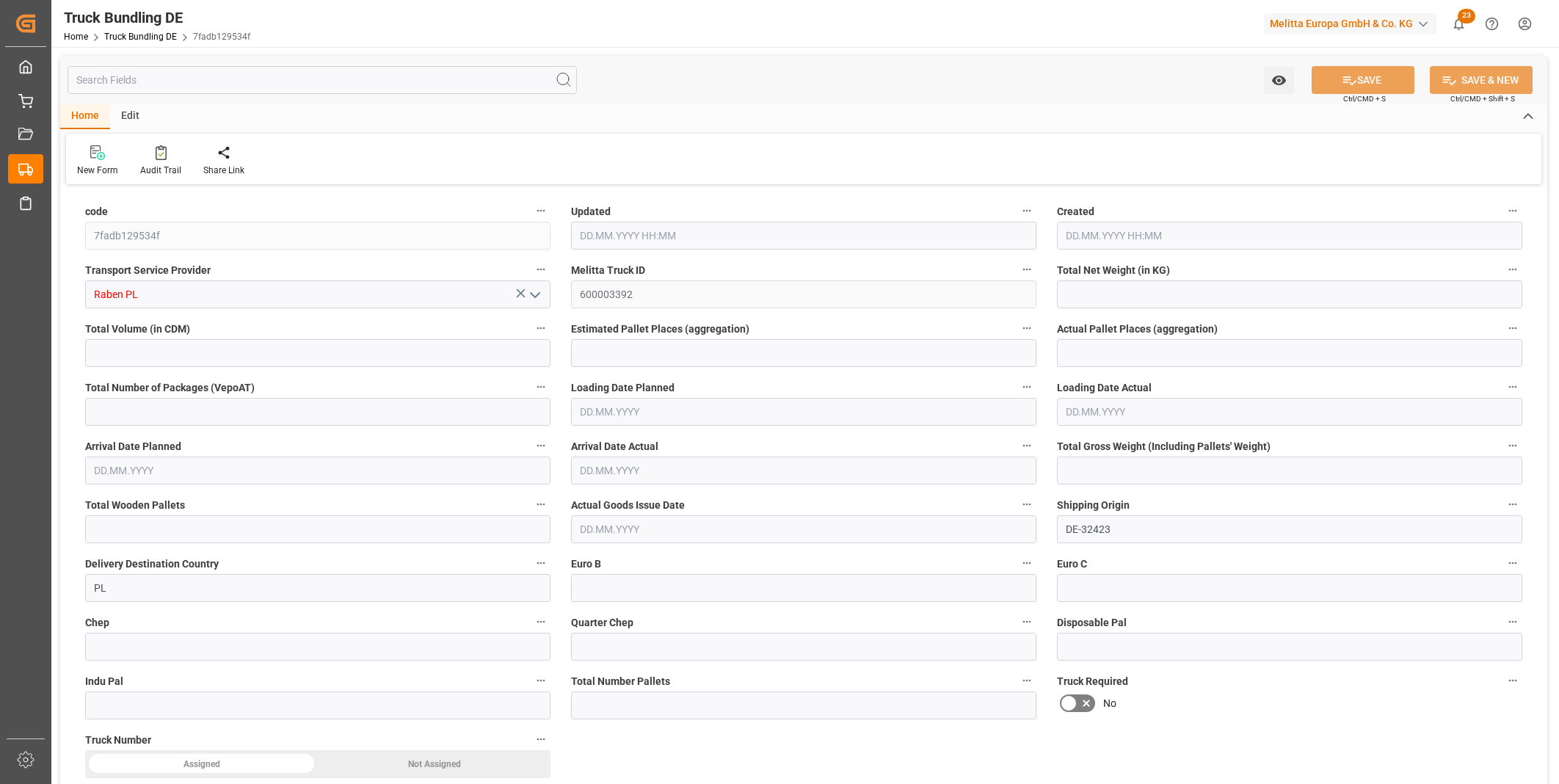
type input "0"
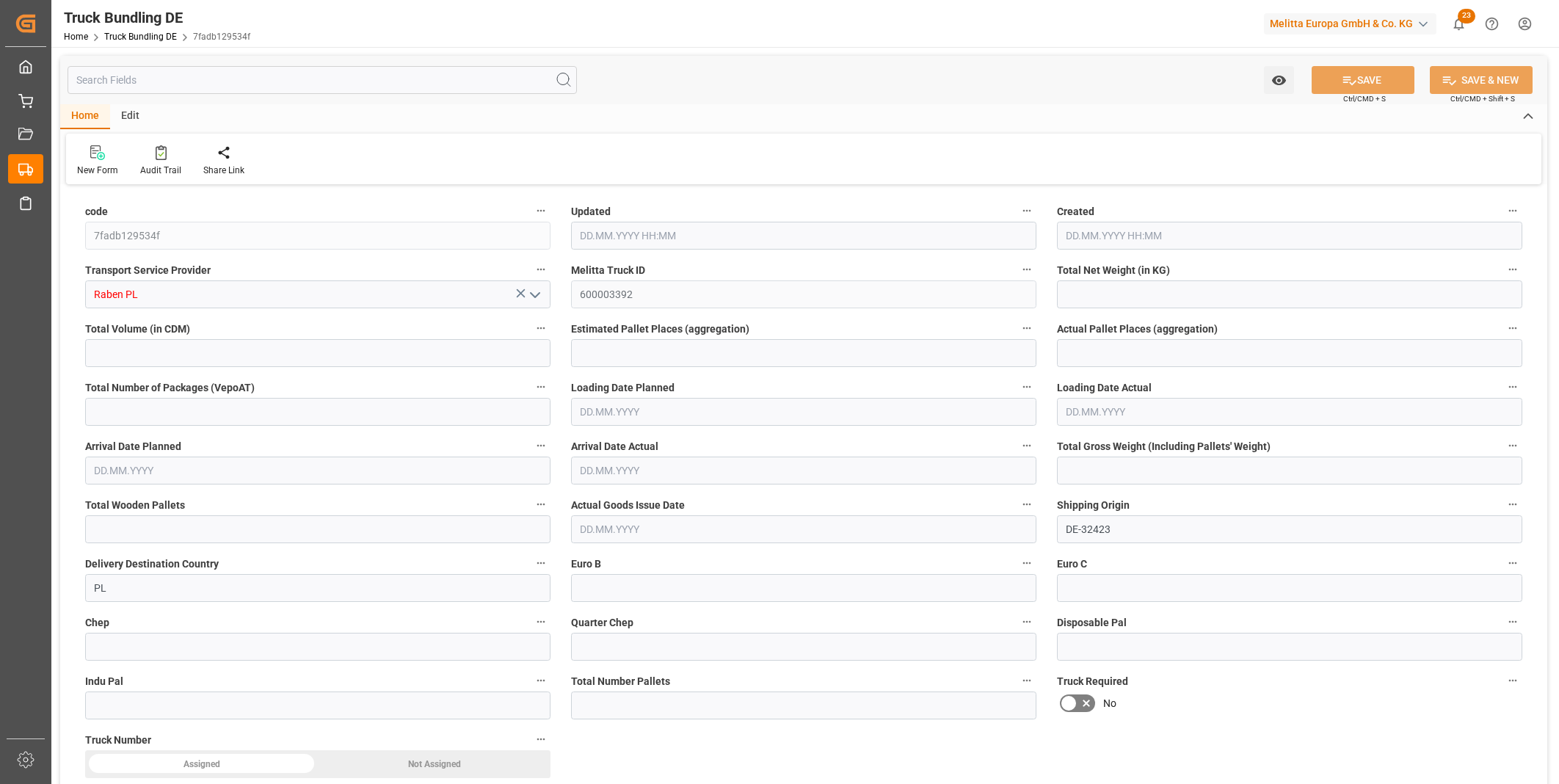
type input "0"
type input "09.10.2025 08:43"
type input "10.10.2025"
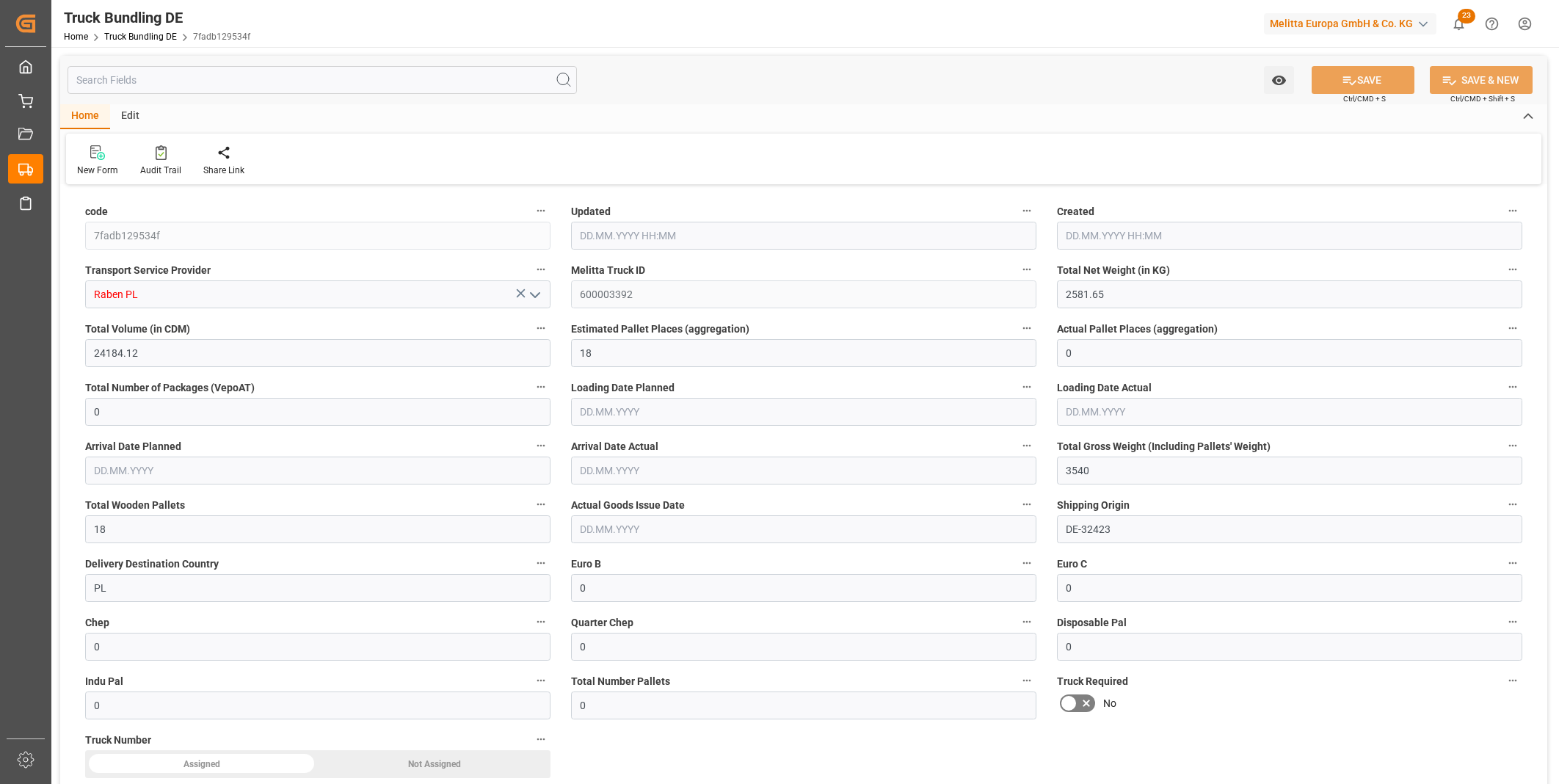
type input "16.10.2025"
type input "09.10.2025"
type input "517.02"
type input "1625.08"
type input "2"
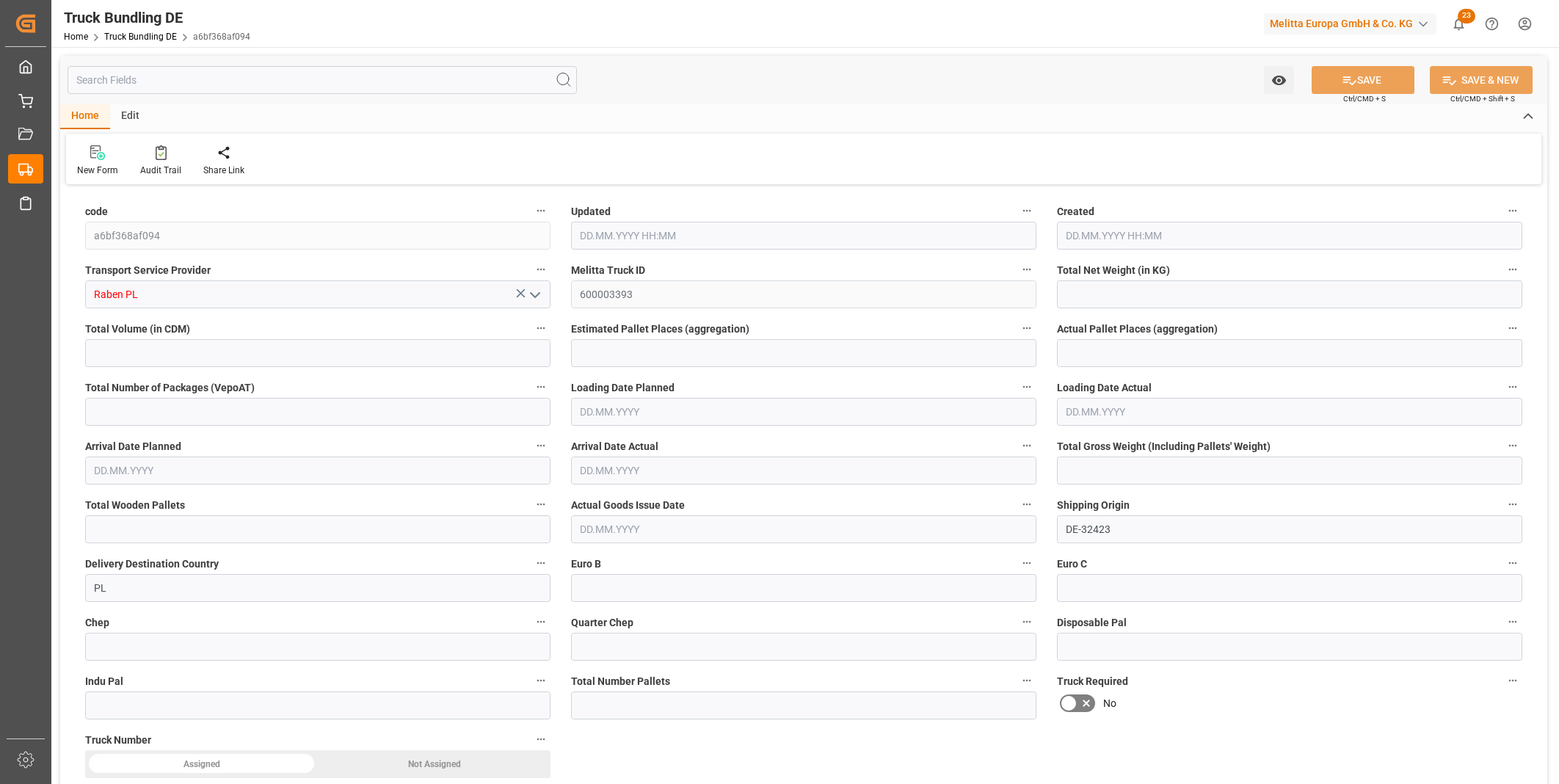
type input "0"
type input "659"
type input "2"
type input "0"
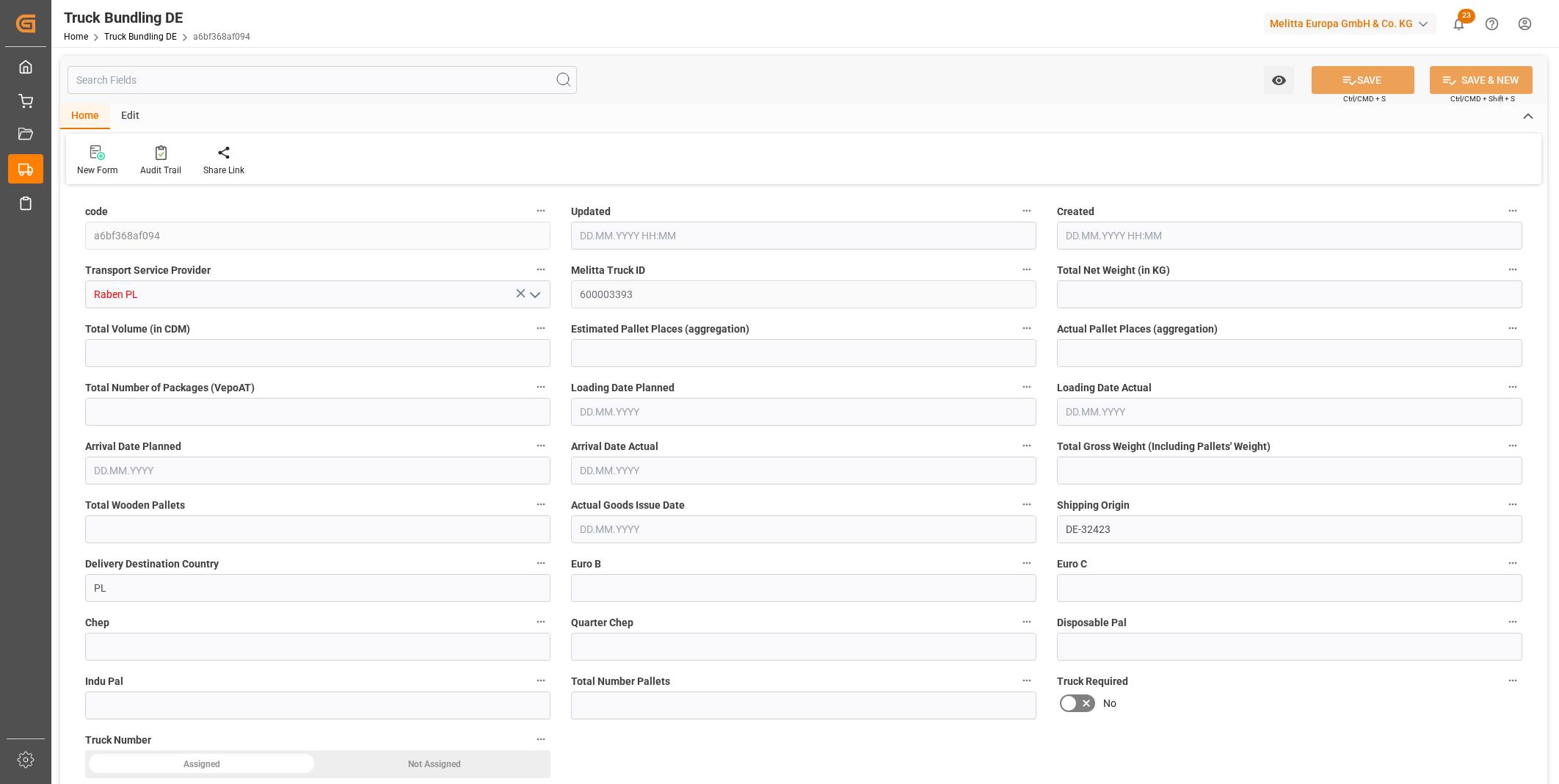
type input "0"
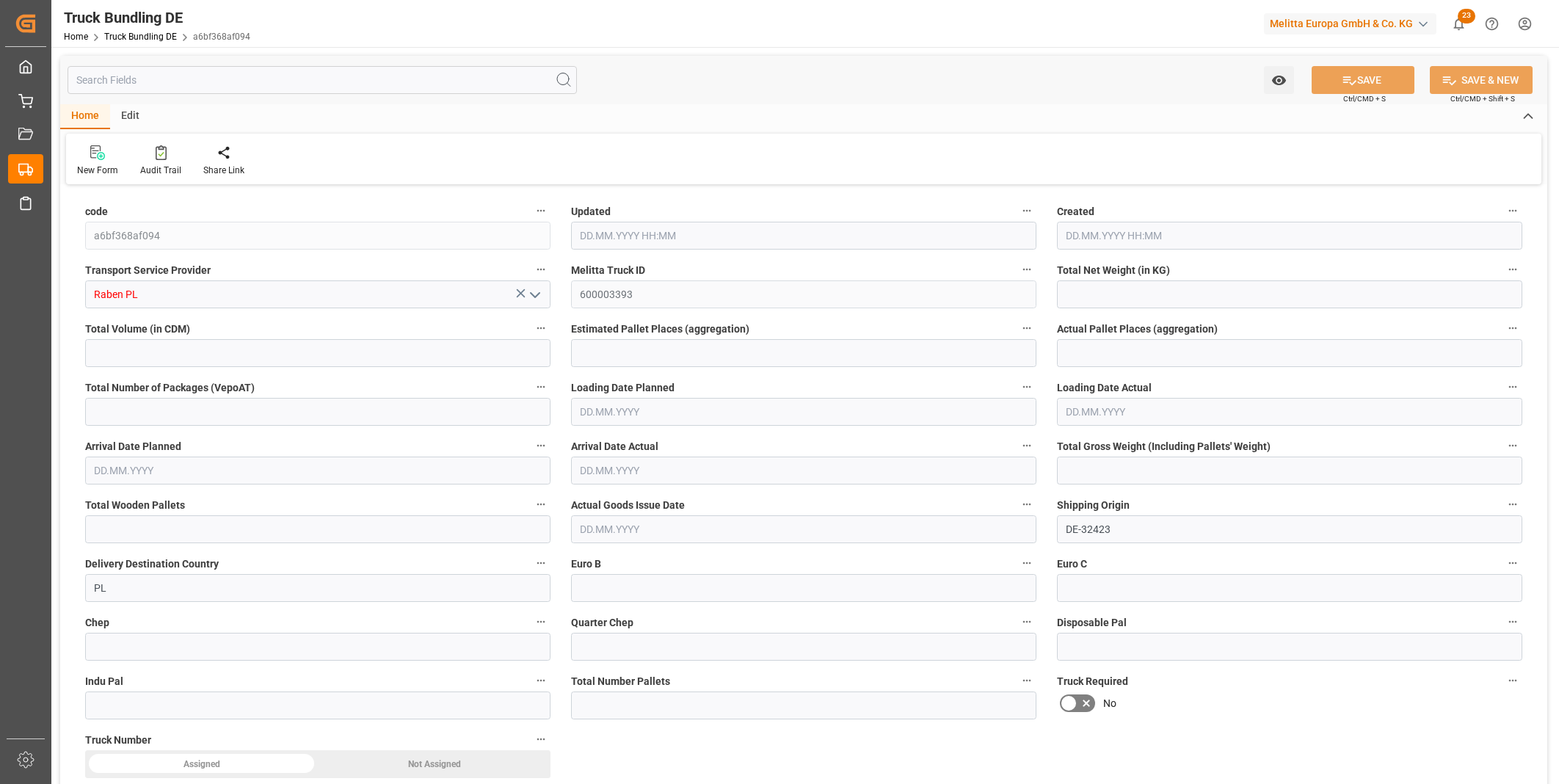
type input "0"
type input "09.10.2025 08:43"
type input "10.10.2025"
type input "[DATE]"
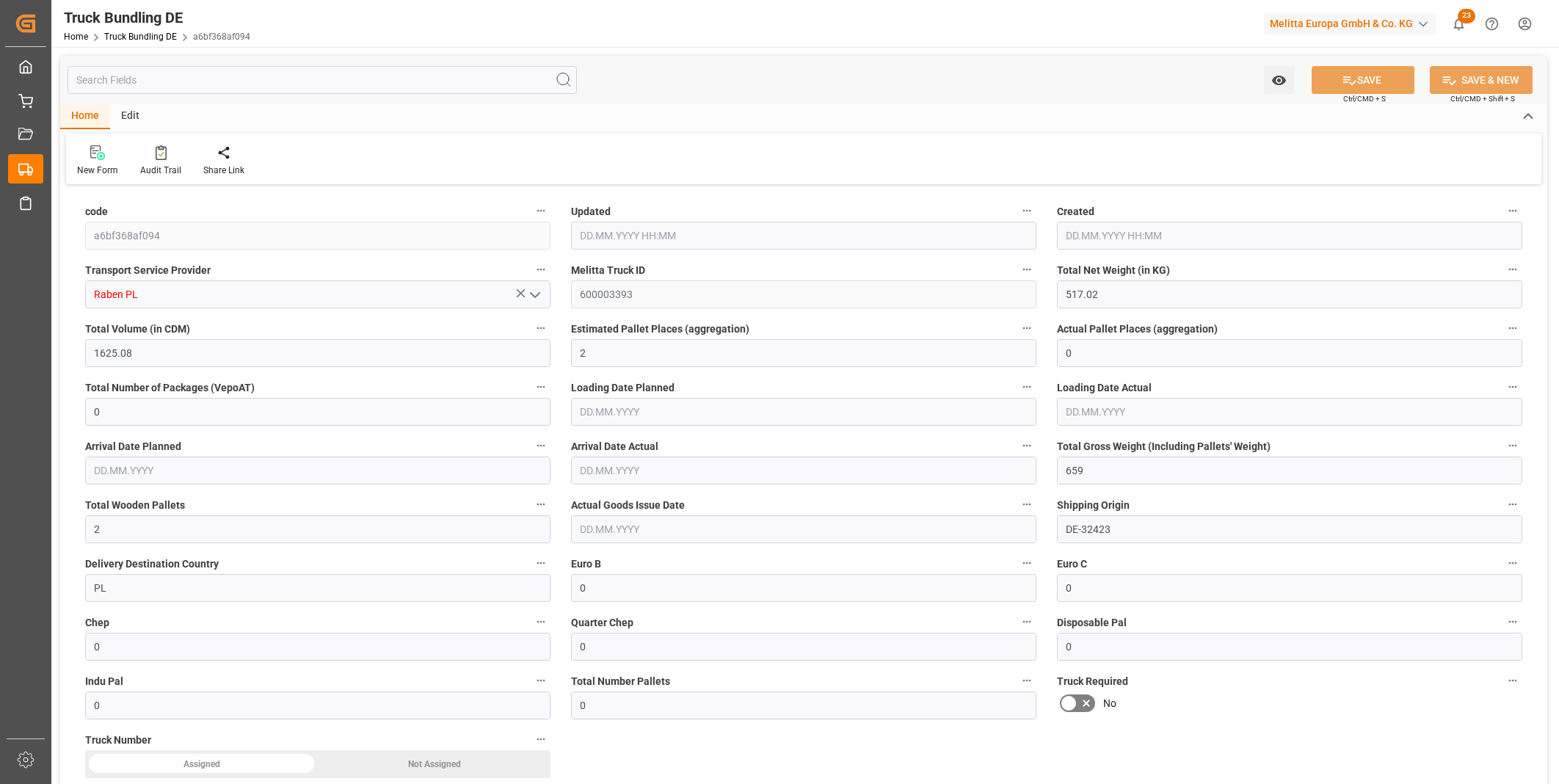
type input "[DATE]"
type input "478.62"
type input "1901.822"
type input "2"
type input "0"
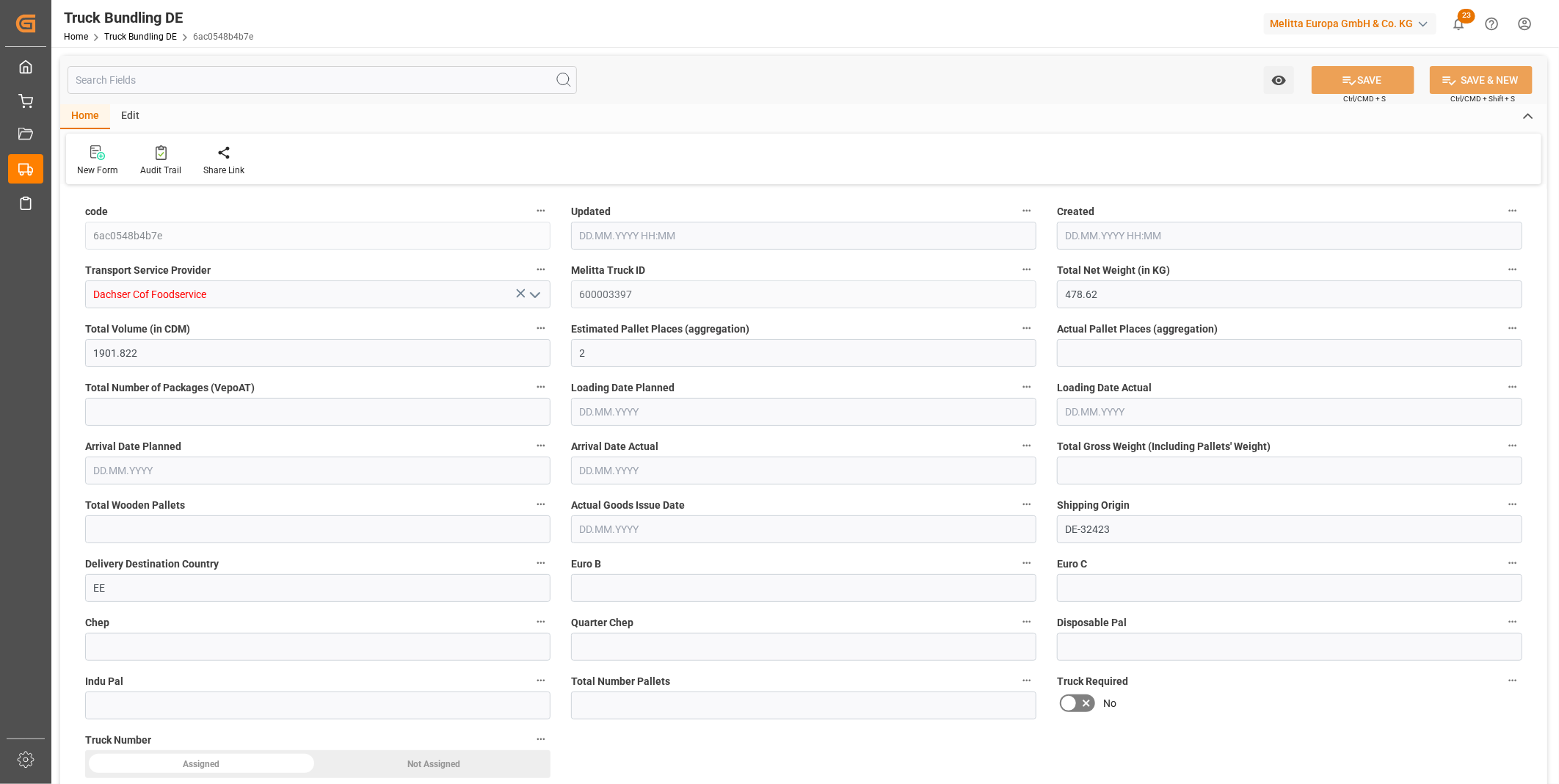
type input "0"
type input "642.694"
type input "3"
type input "0"
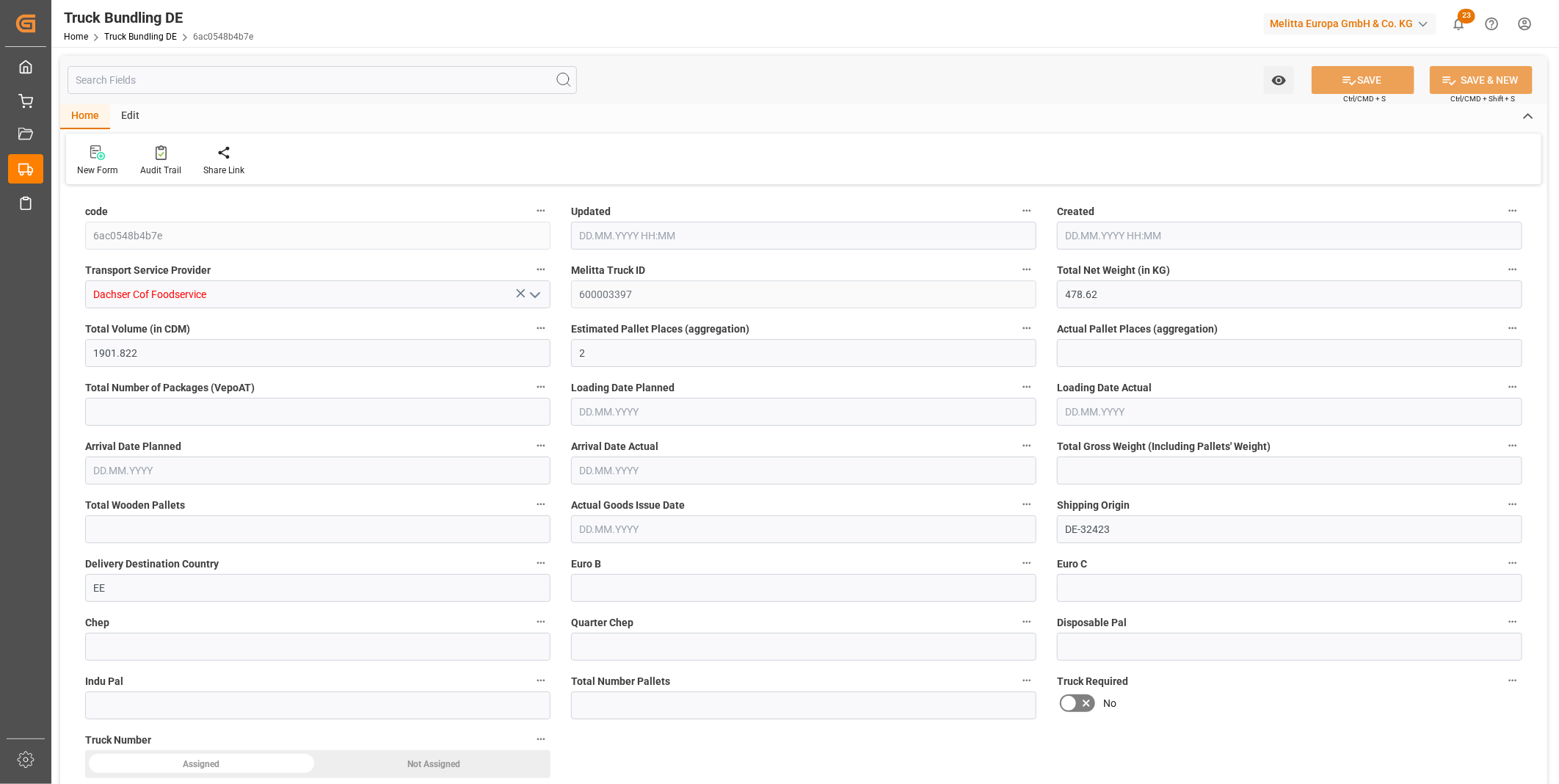
type input "0"
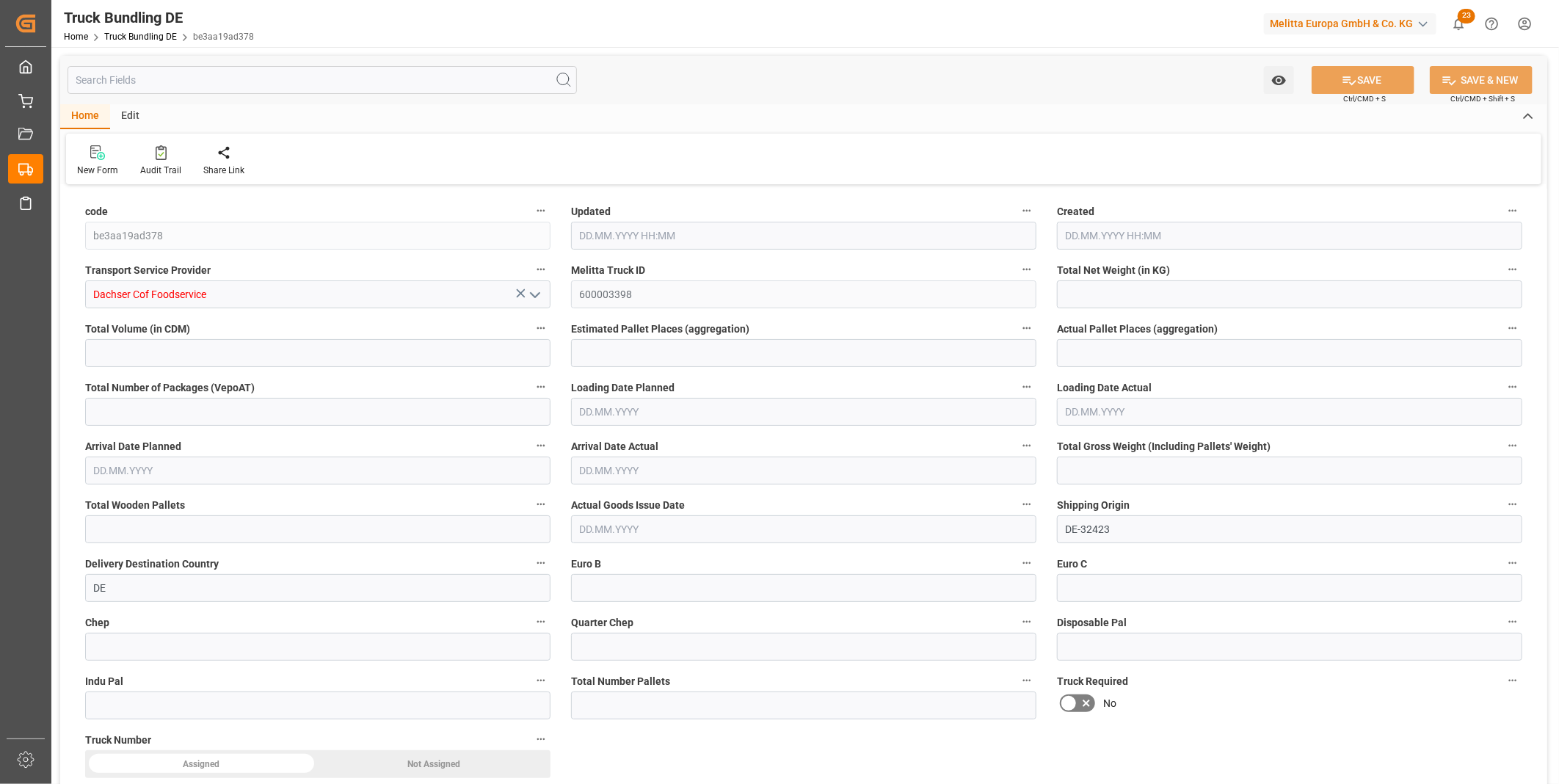
type input "481.68"
type input "2087.252"
type input "2"
type input "0"
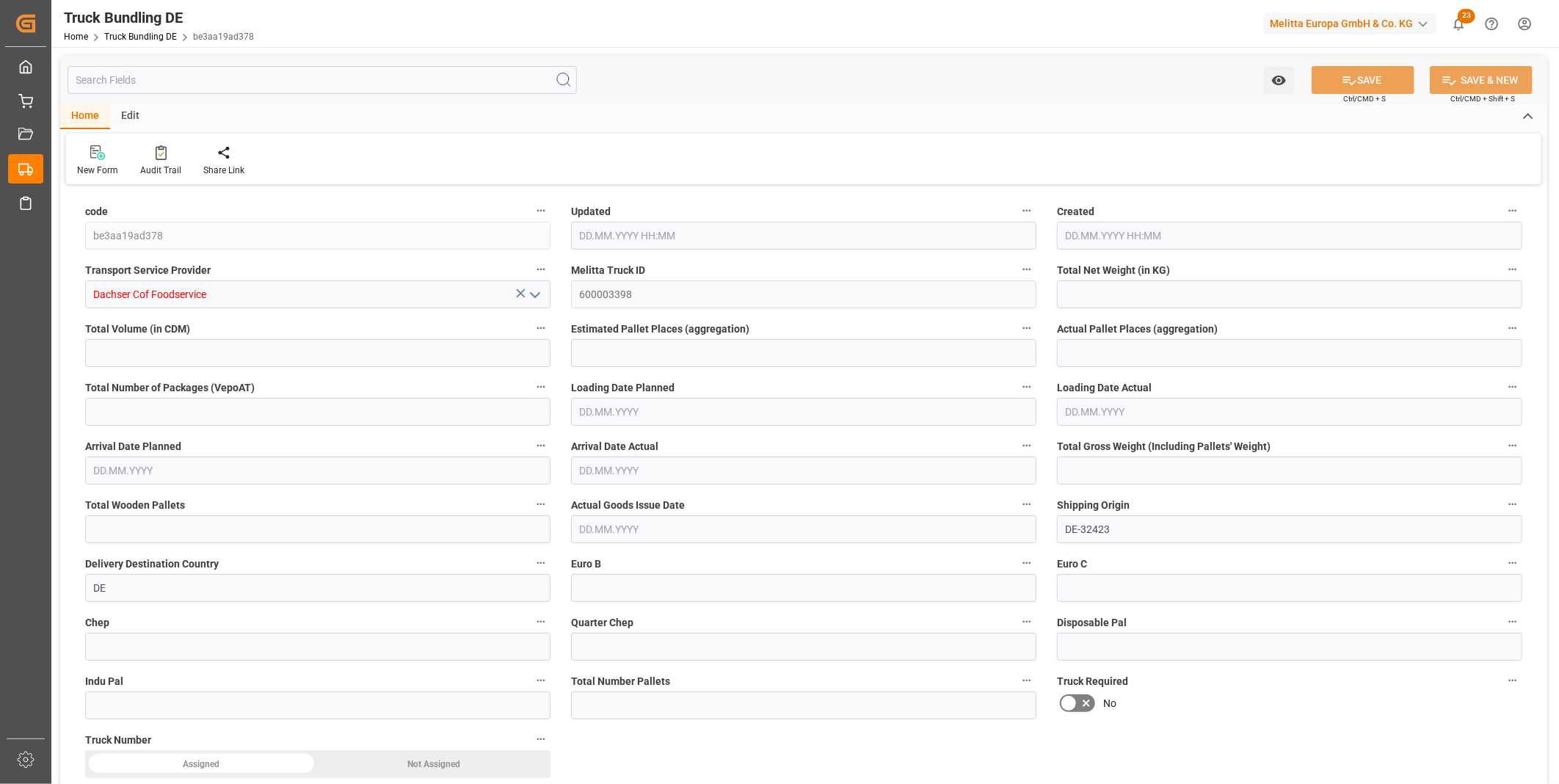
type input "649.3"
type input "3"
type input "0"
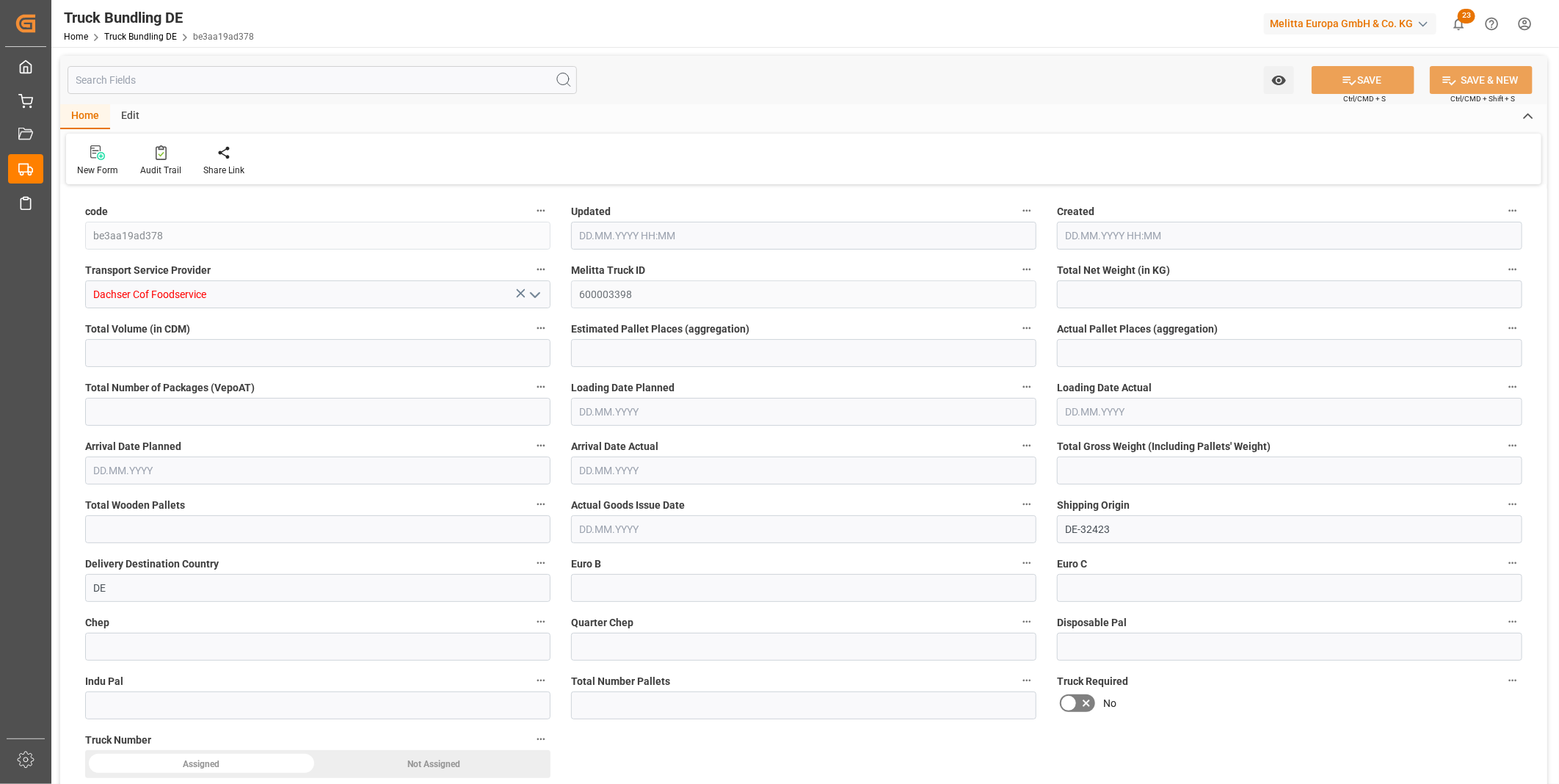
type input "0"
type input "[DATE] 09:02"
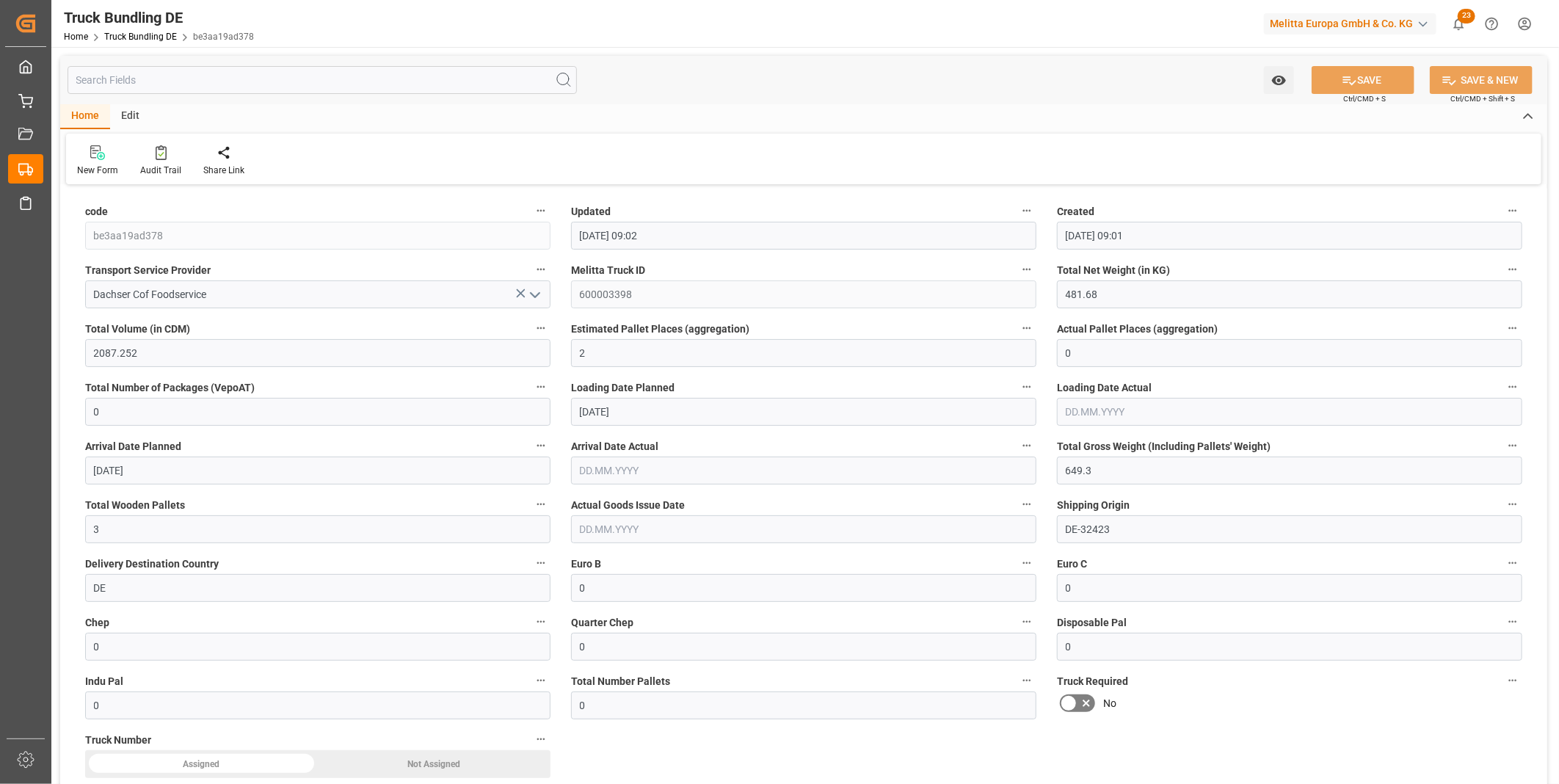
type input "[DATE] 09:01"
type input "[DATE]"
